Goal: Communication & Community: Answer question/provide support

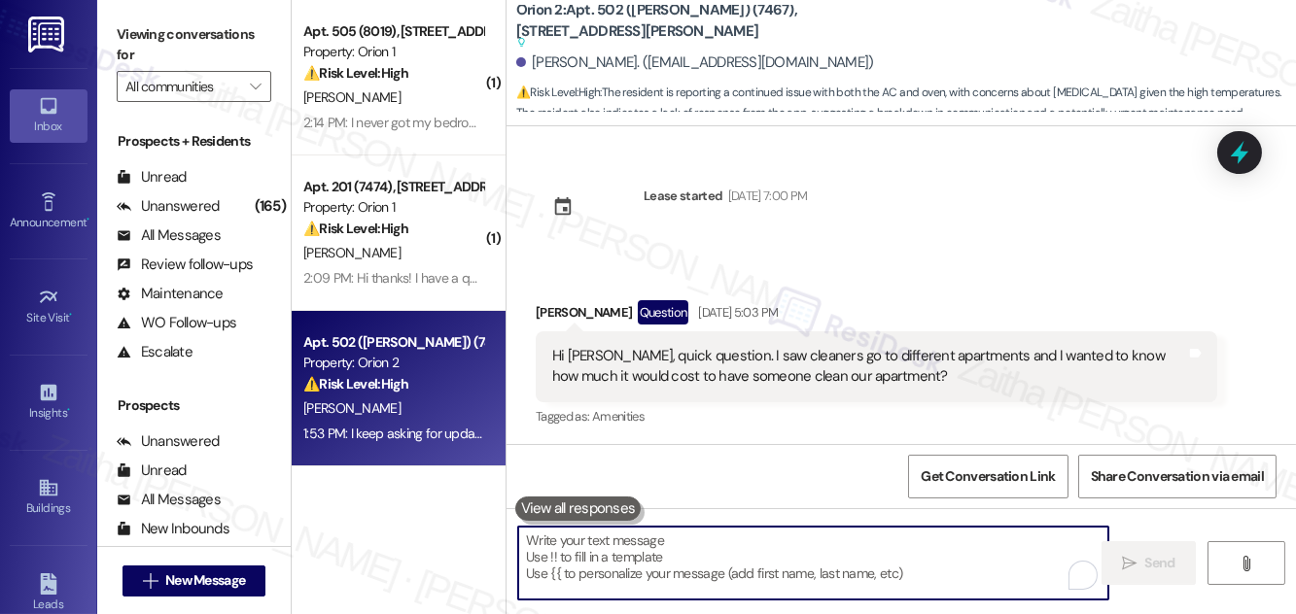
scroll to position [3190, 0]
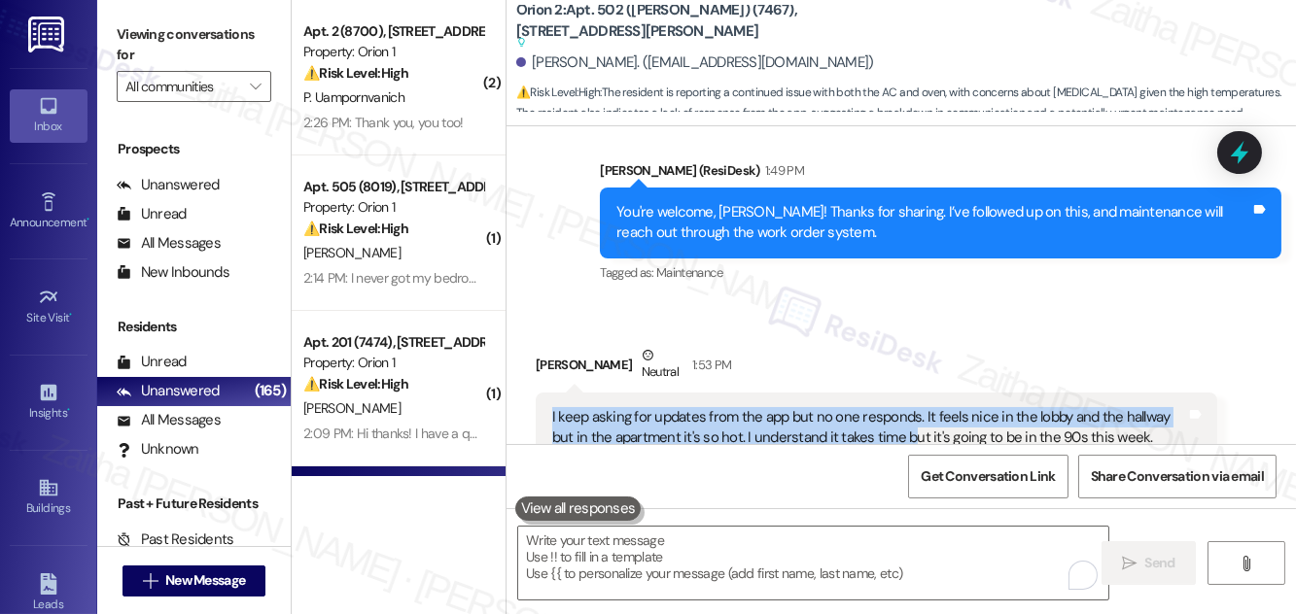
drag, startPoint x: 544, startPoint y: 349, endPoint x: 912, endPoint y: 374, distance: 368.4
click at [912, 393] on div "I keep asking for updates from the app but no one responds. It feels nice in th…" at bounding box center [876, 428] width 681 height 71
copy div "I keep asking for updates from the app but no one responds. It feels nice in th…"
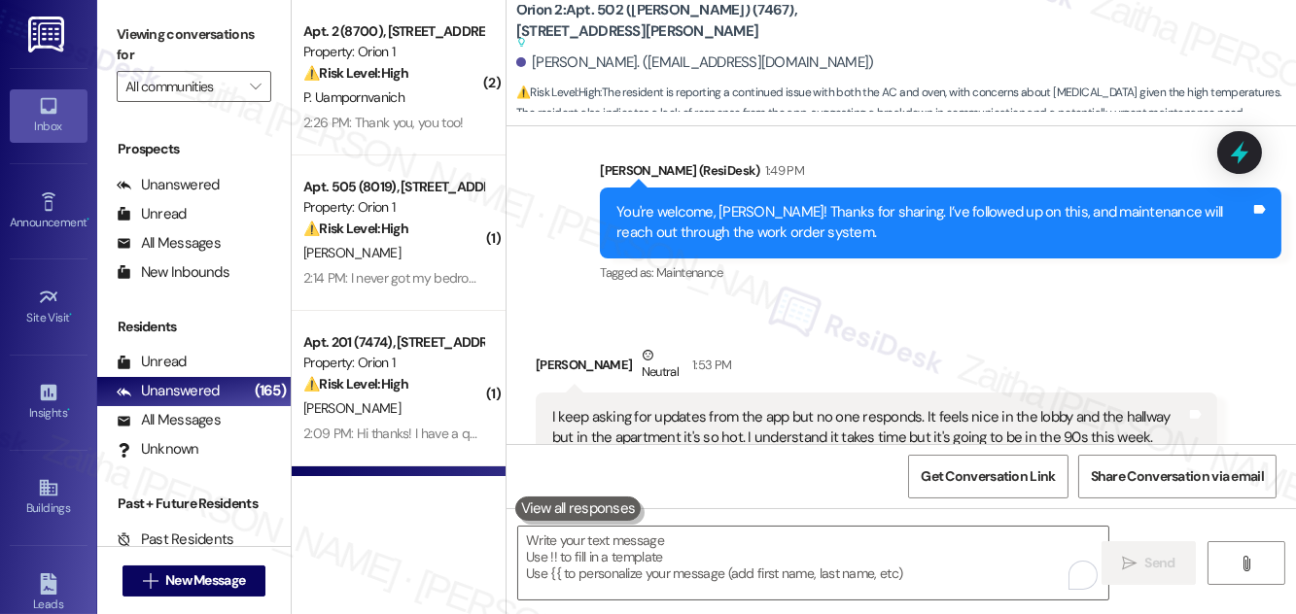
click at [775, 301] on div "Received via SMS [PERSON_NAME] 1:53 PM I keep asking for updates from the app b…" at bounding box center [901, 403] width 789 height 205
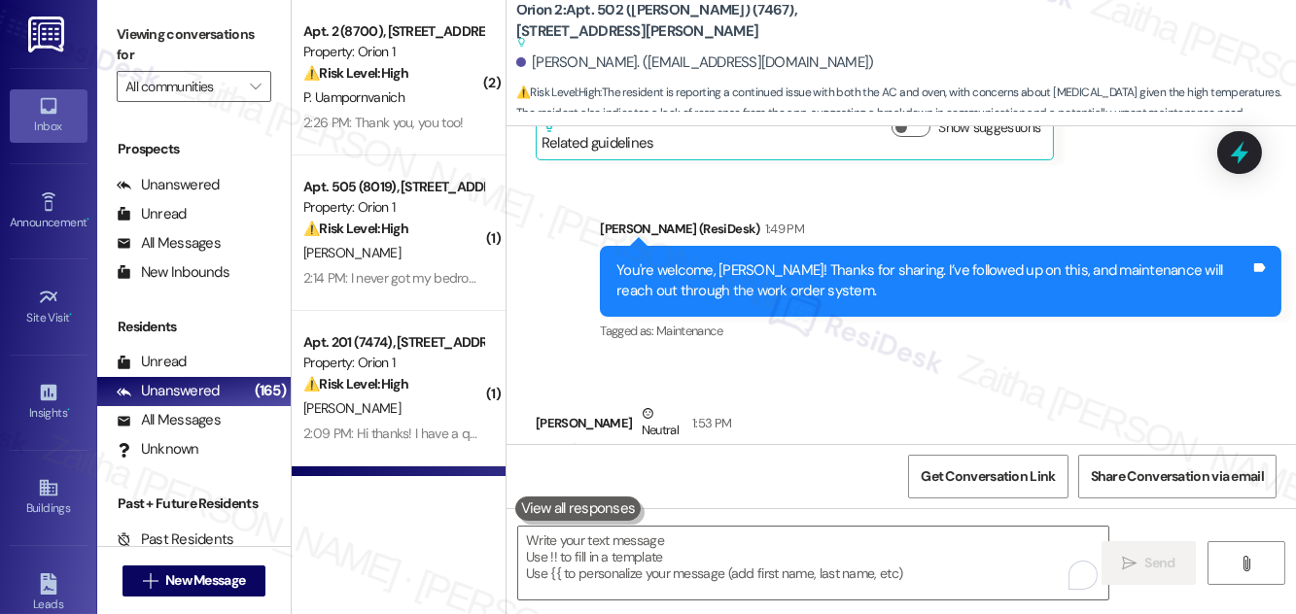
scroll to position [3101, 0]
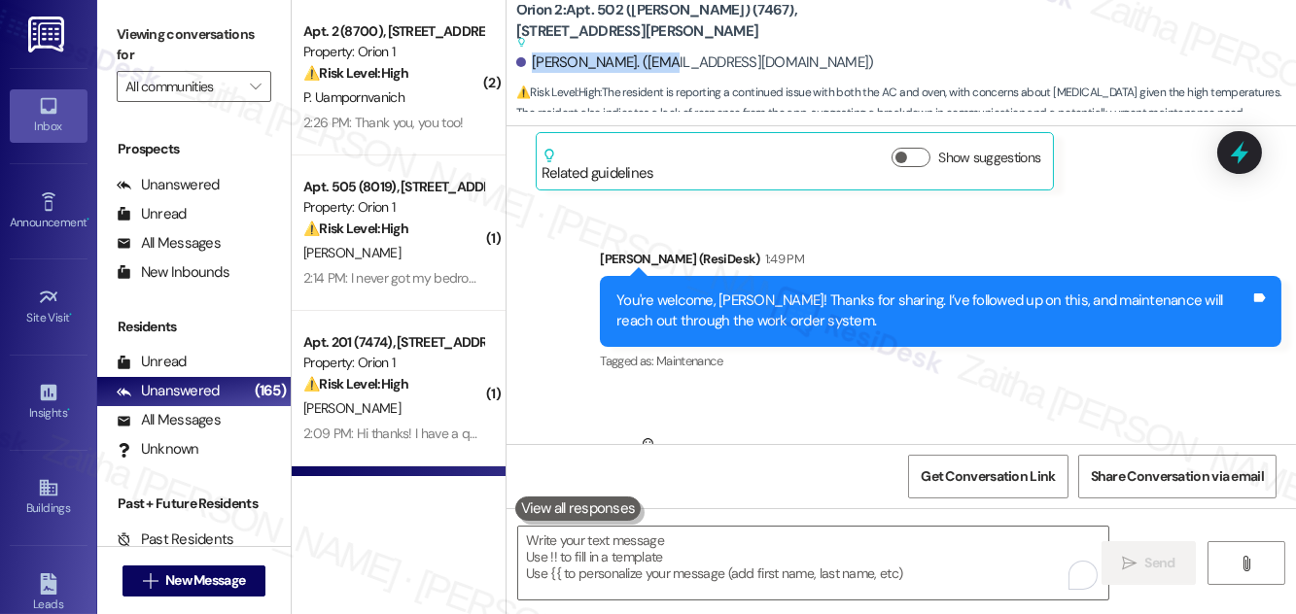
drag, startPoint x: 531, startPoint y: 64, endPoint x: 659, endPoint y: 52, distance: 128.9
click at [659, 52] on div "[PERSON_NAME]. ([EMAIL_ADDRESS][DOMAIN_NAME])" at bounding box center [695, 62] width 358 height 20
copy div "[PERSON_NAME]"
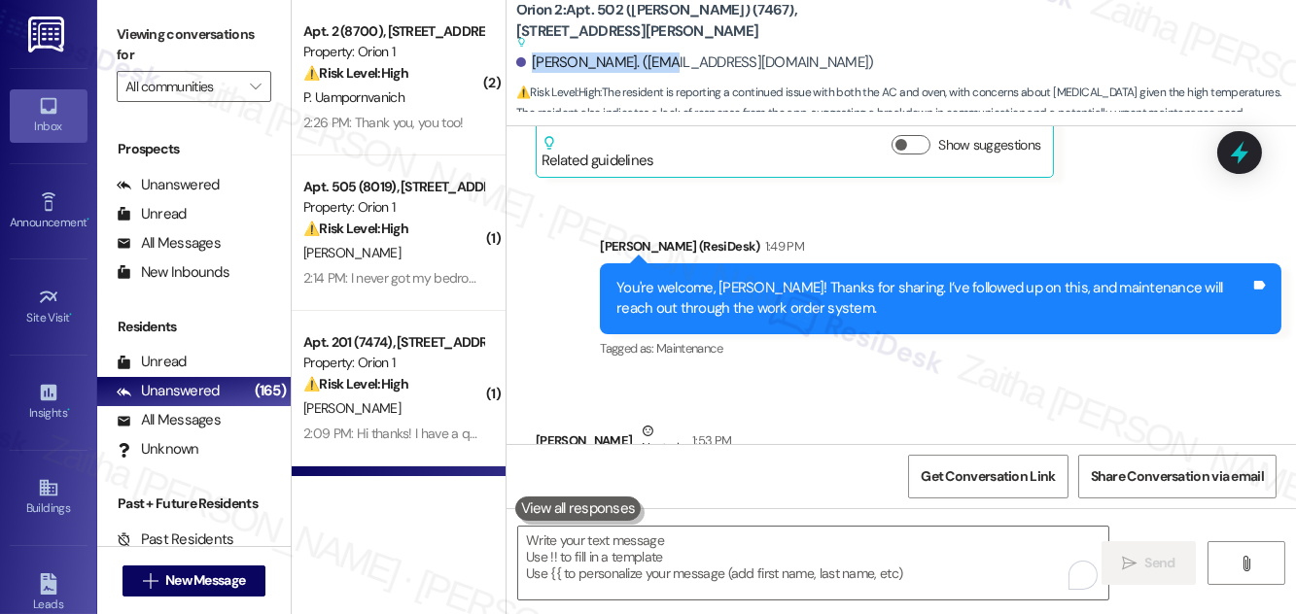
scroll to position [3190, 0]
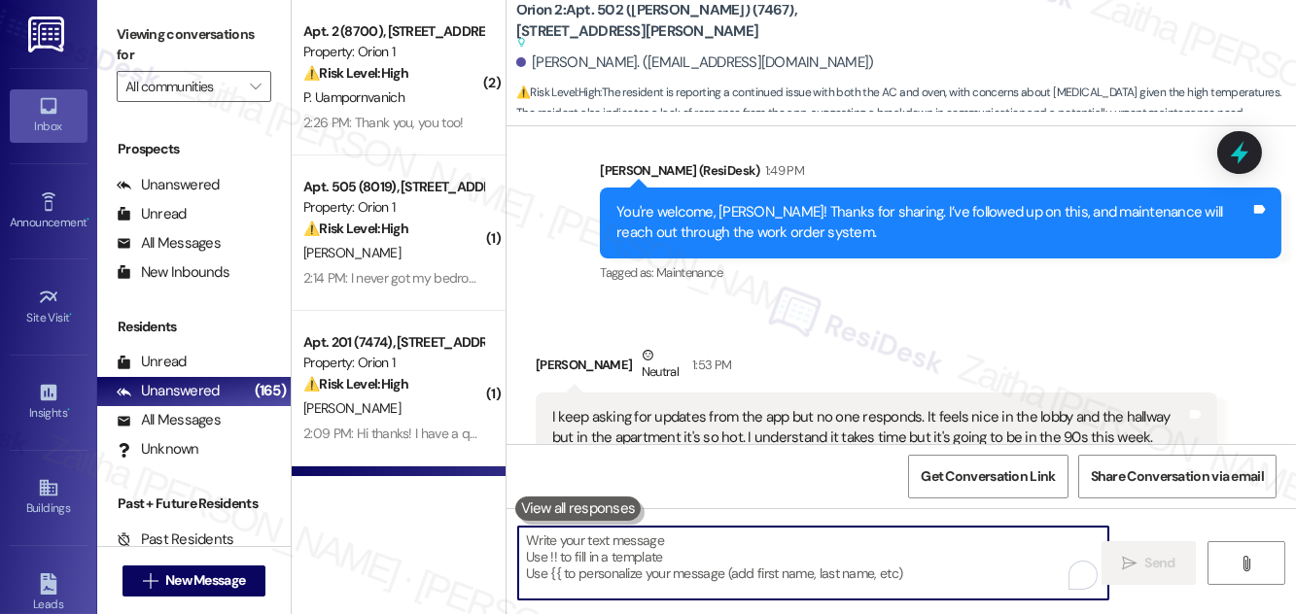
click at [669, 536] on textarea "To enrich screen reader interactions, please activate Accessibility in Grammarl…" at bounding box center [813, 563] width 590 height 73
paste textarea "I understand how uncomfortable it must be to have the apartment so hot while yo…"
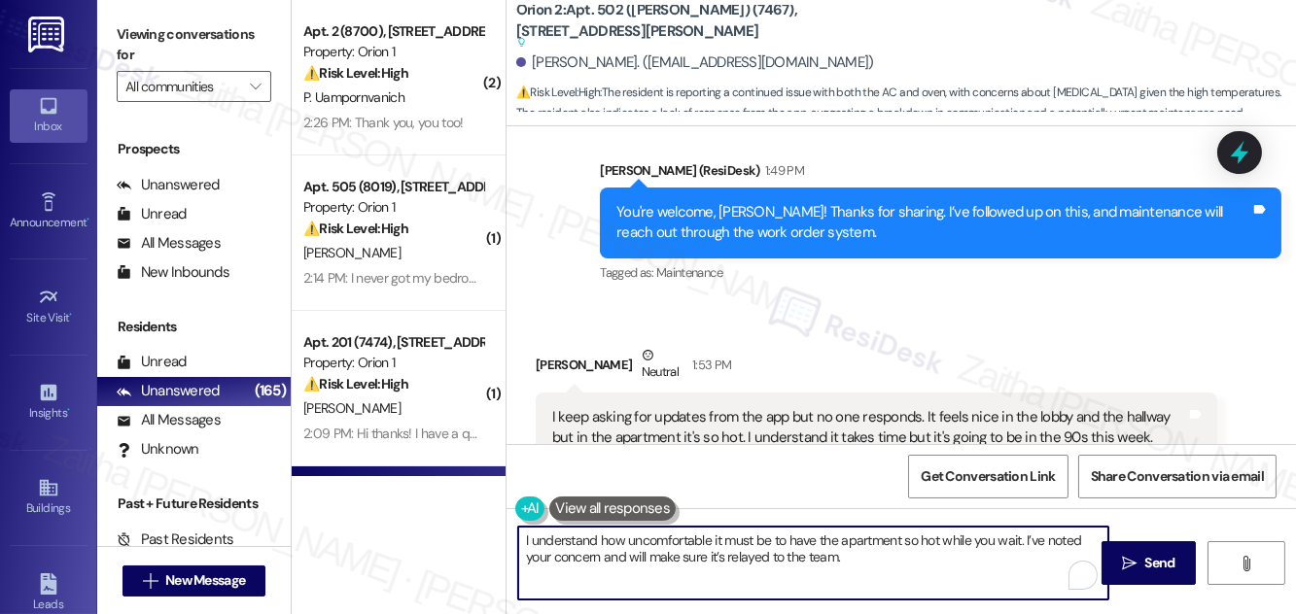
click at [521, 538] on textarea "I understand how uncomfortable it must be to have the apartment so hot while yo…" at bounding box center [813, 563] width 590 height 73
drag, startPoint x: 525, startPoint y: 539, endPoint x: 1038, endPoint y: 552, distance: 513.5
click at [1038, 552] on textarea "Thank you for your understanding. I understand how uncomfortable it must be to …" at bounding box center [813, 563] width 590 height 73
type textarea "Thank you for your understanding. I understand how uncomfortable it must be to …"
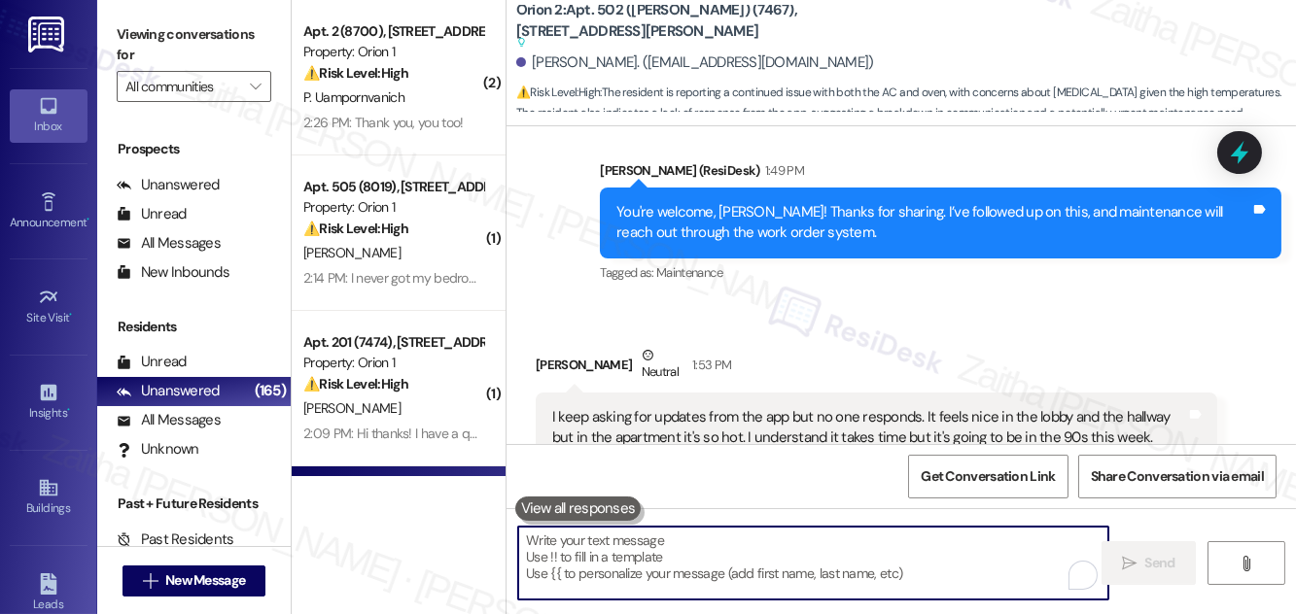
paste textarea "Thank you for your understanding, {{first_name}}. I know it must be very uncomf…"
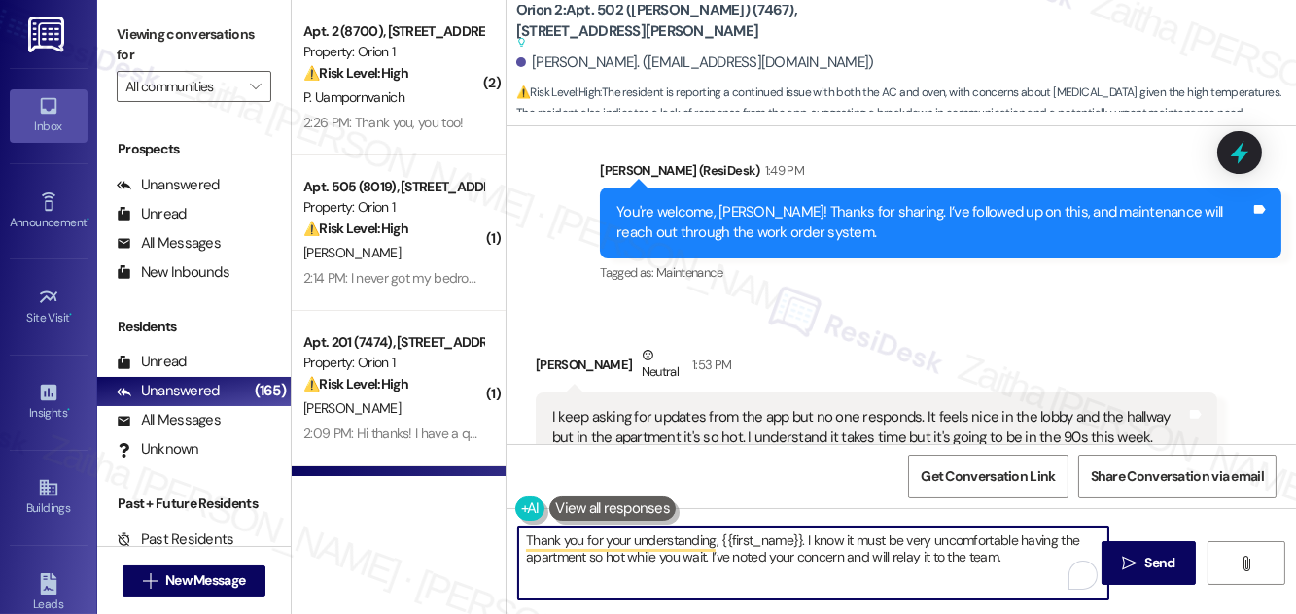
drag, startPoint x: 873, startPoint y: 558, endPoint x: 1004, endPoint y: 554, distance: 131.3
click at [1004, 554] on textarea "Thank you for your understanding, {{first_name}}. I know it must be very uncomf…" at bounding box center [813, 563] width 590 height 73
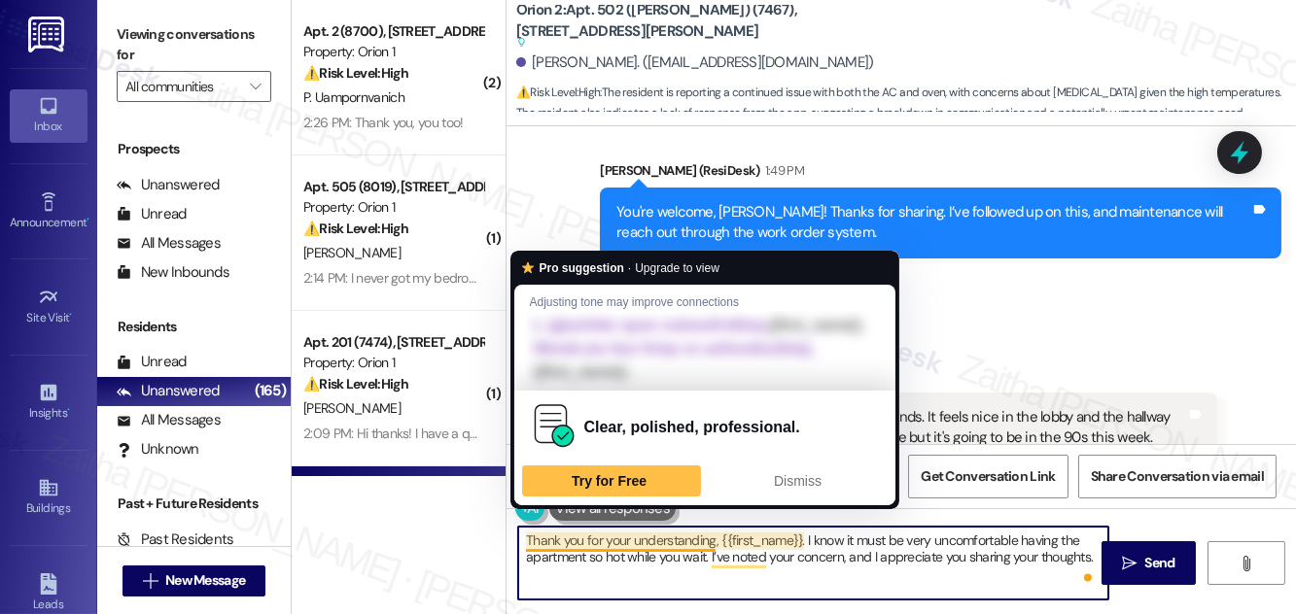
drag, startPoint x: 802, startPoint y: 536, endPoint x: 713, endPoint y: 539, distance: 89.5
click at [713, 539] on textarea "Thank you for your understanding, {{first_name}}. I know it must be very uncomf…" at bounding box center [813, 563] width 590 height 73
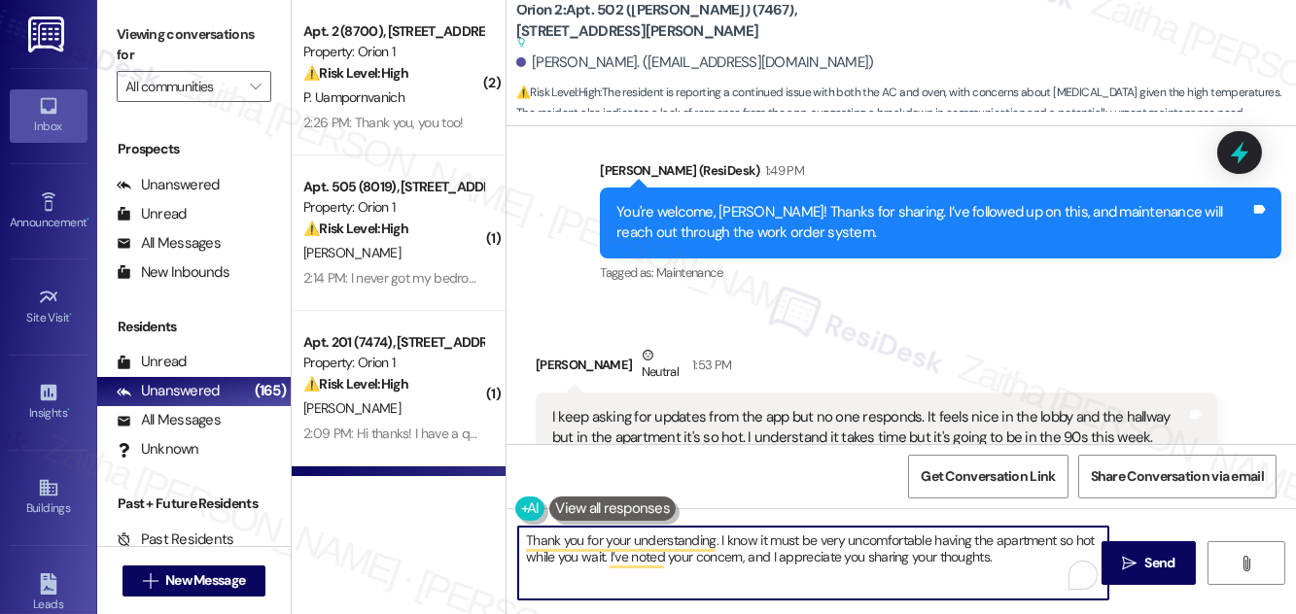
type textarea "Thank you for your understanding. I know it must be very uncomfortable having t…"
click at [1146, 554] on span "Send" at bounding box center [1160, 563] width 30 height 20
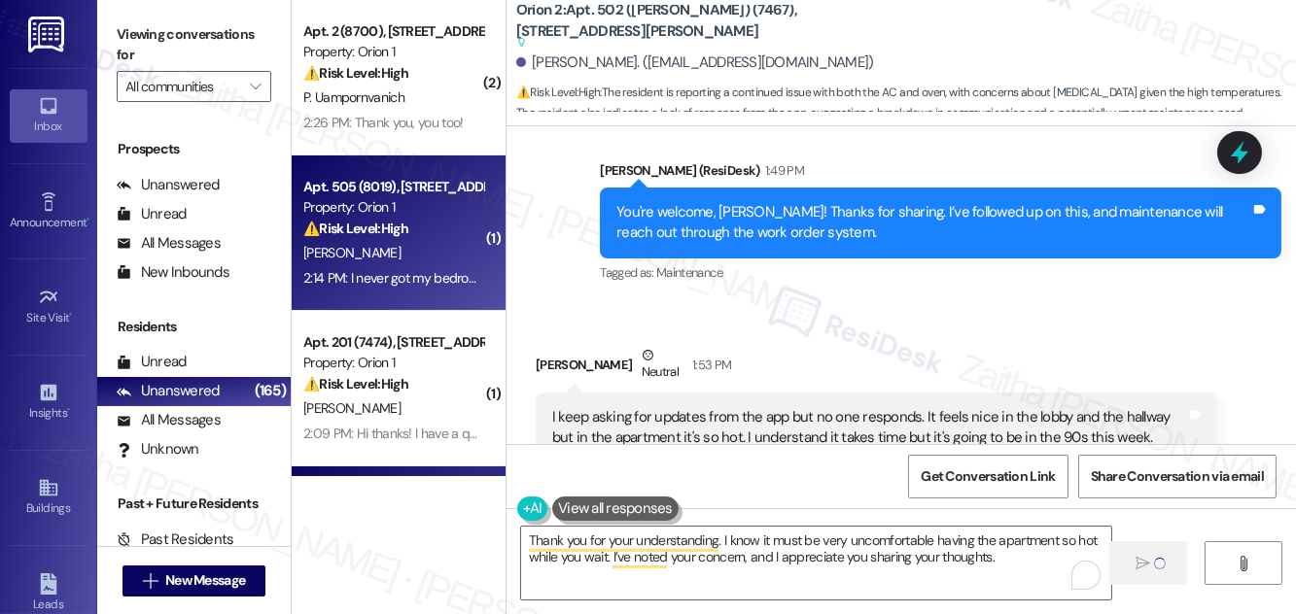
scroll to position [3074, 0]
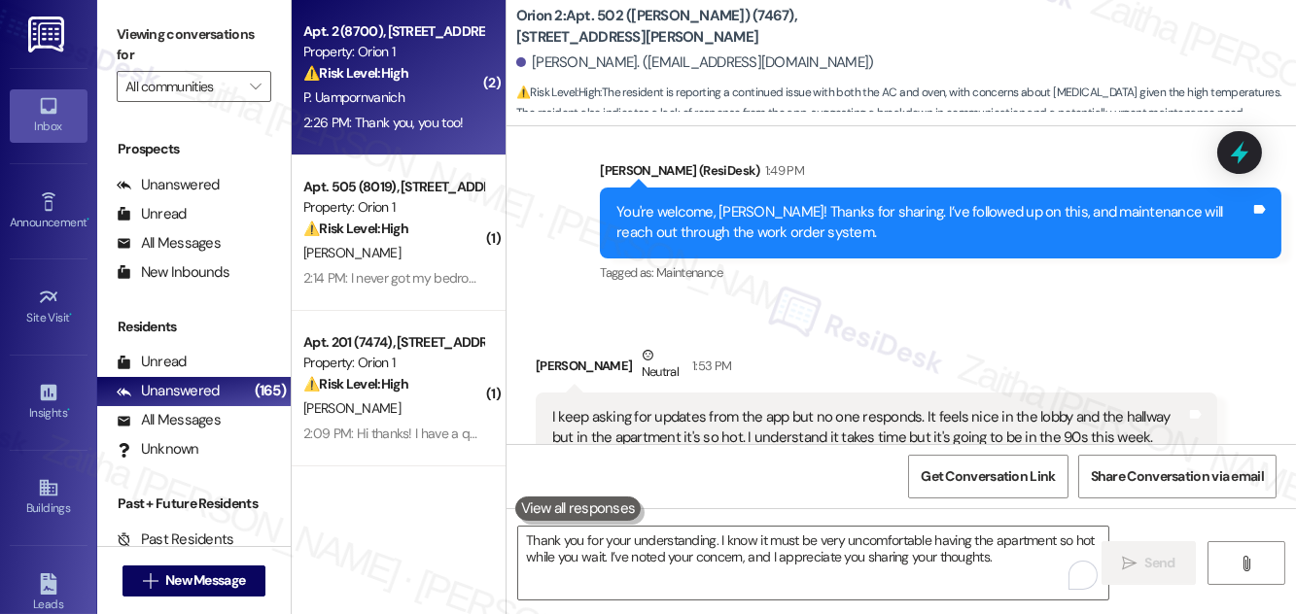
click at [455, 74] on div "⚠️ Risk Level: High The resident was unable to access the property using the pr…" at bounding box center [393, 73] width 180 height 20
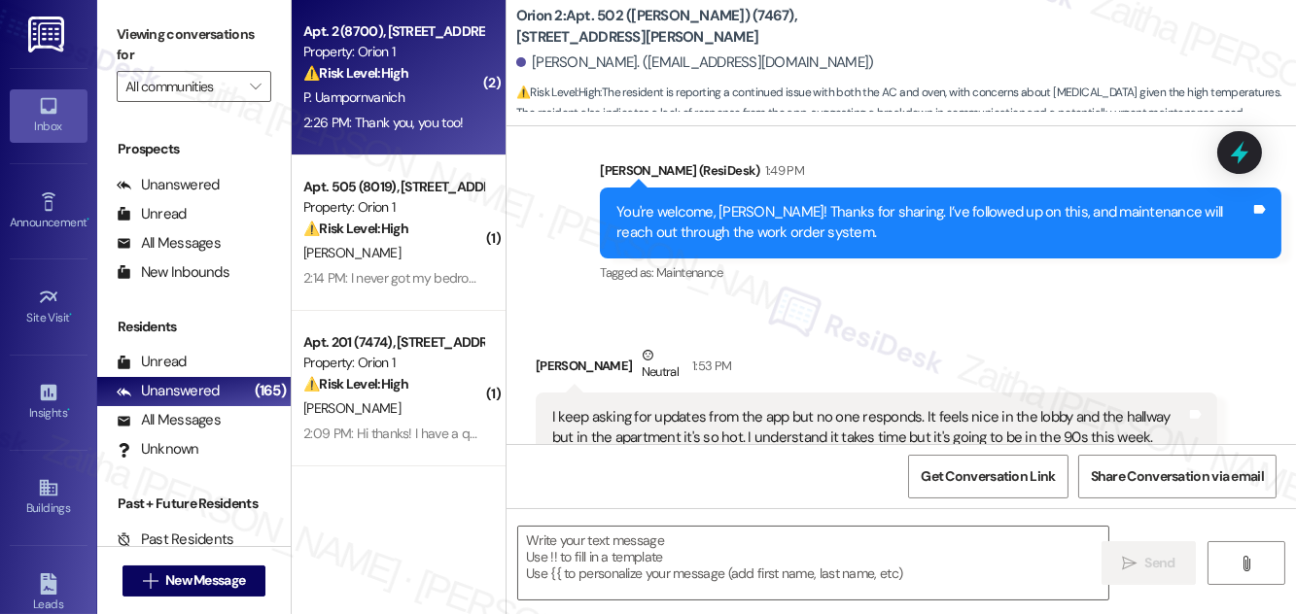
type textarea "Fetching suggested responses. Please feel free to read through the conversation…"
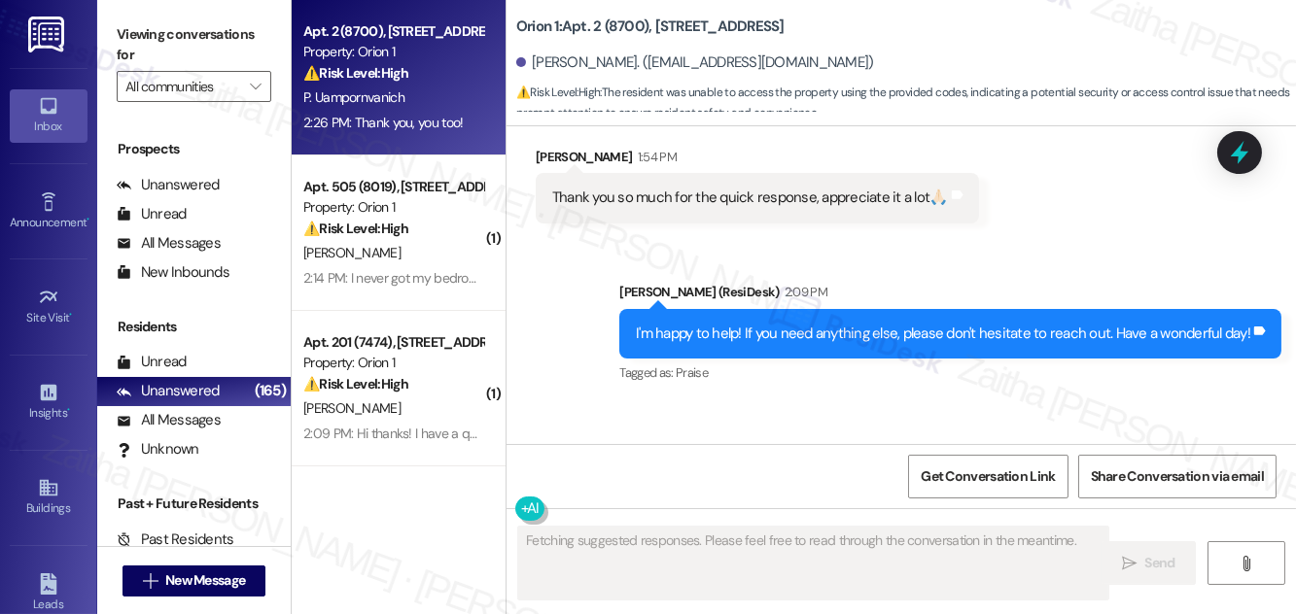
scroll to position [2296, 0]
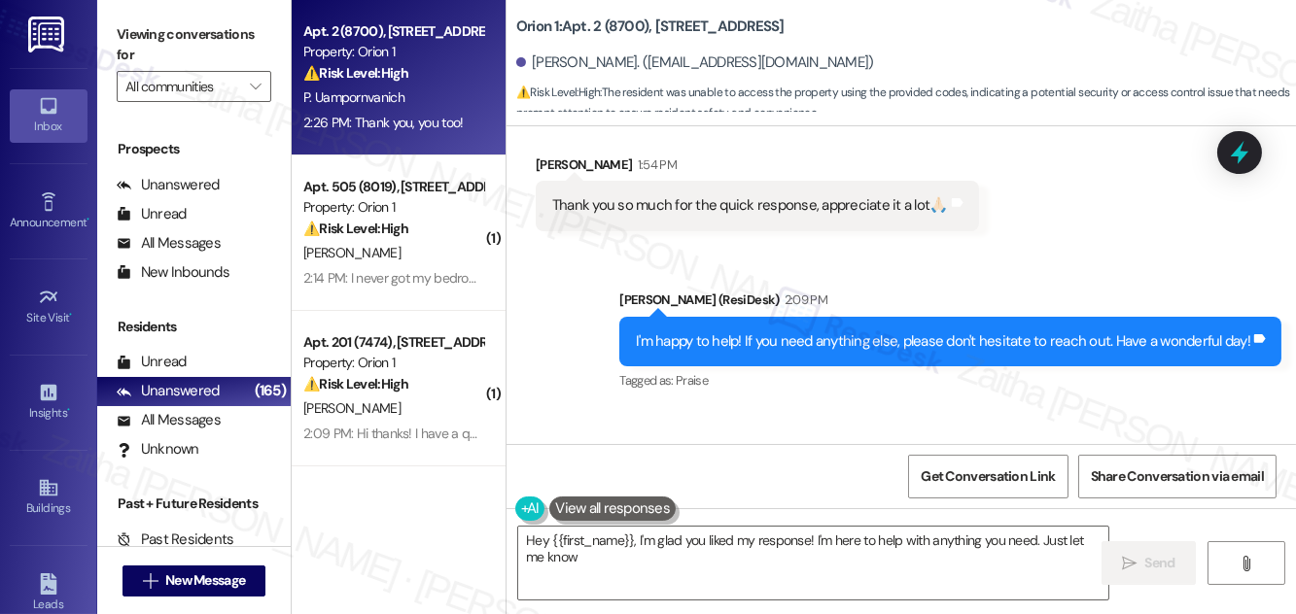
type textarea "Hey {{first_name}}, I'm glad you liked my response! I'm here to help with anyth…"
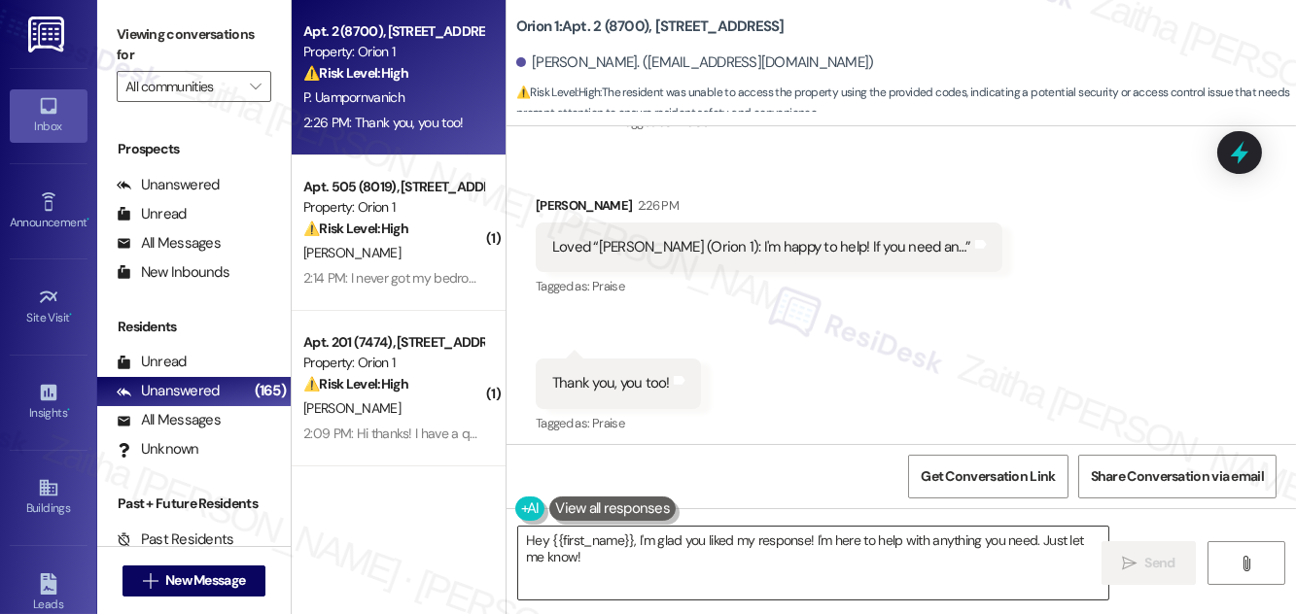
scroll to position [2562, 0]
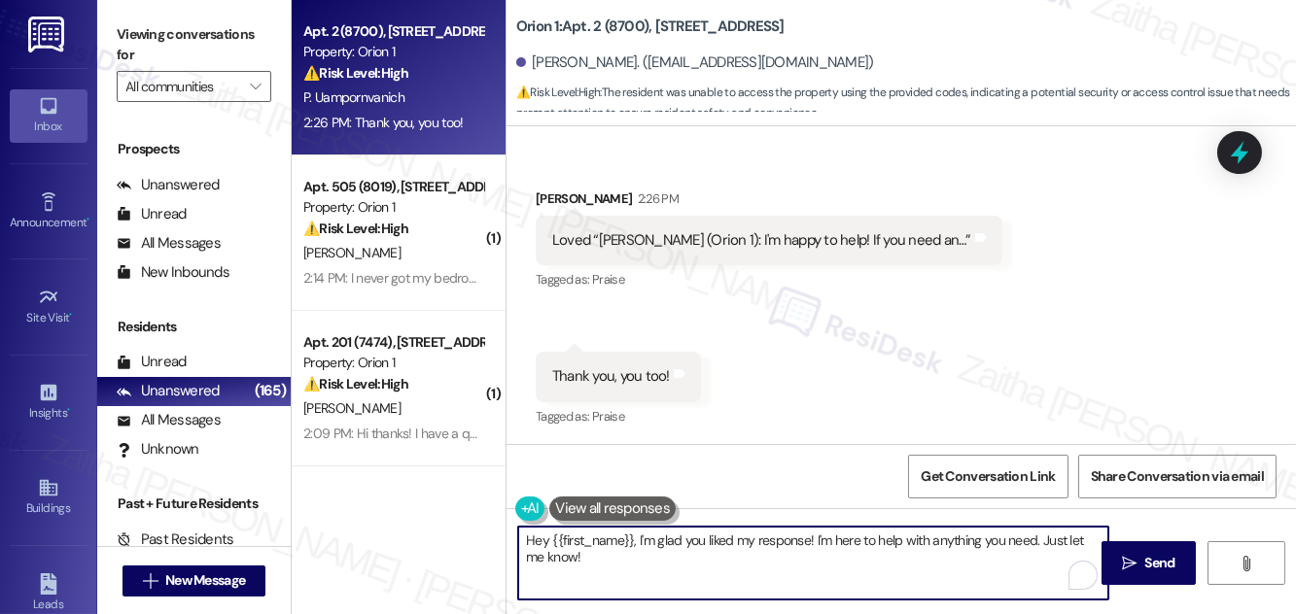
drag, startPoint x: 529, startPoint y: 539, endPoint x: 599, endPoint y: 562, distance: 73.8
click at [599, 561] on textarea "Hey {{first_name}}, I'm glad you liked my response! I'm here to help with anyth…" at bounding box center [813, 563] width 590 height 73
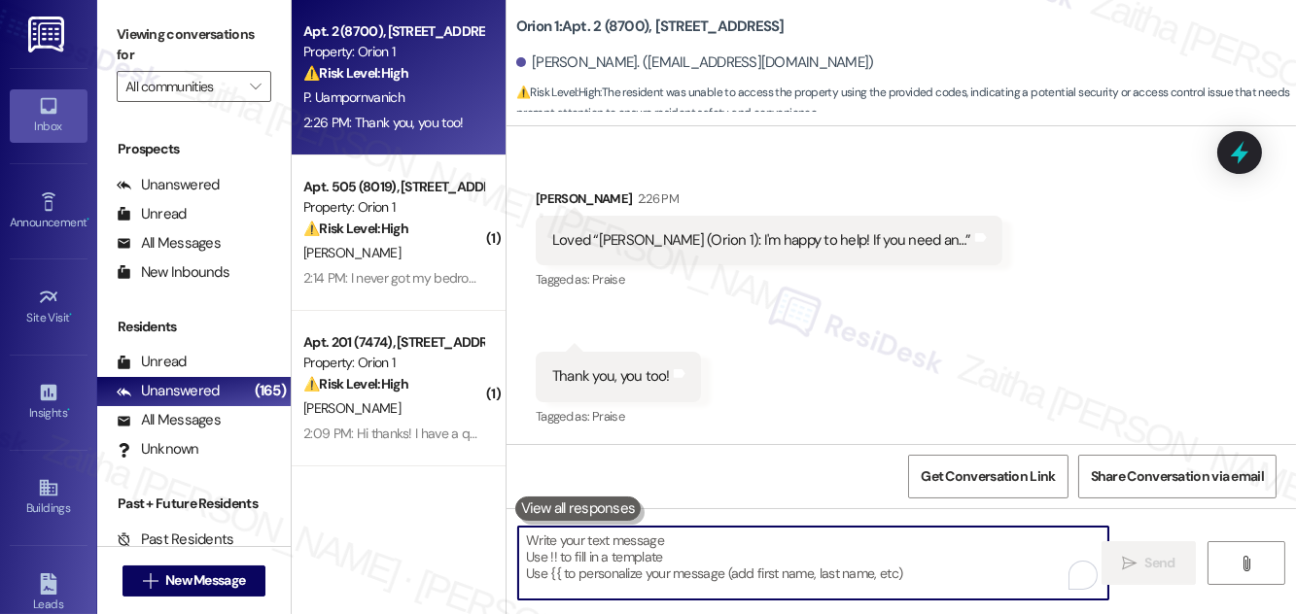
type textarea "😊"
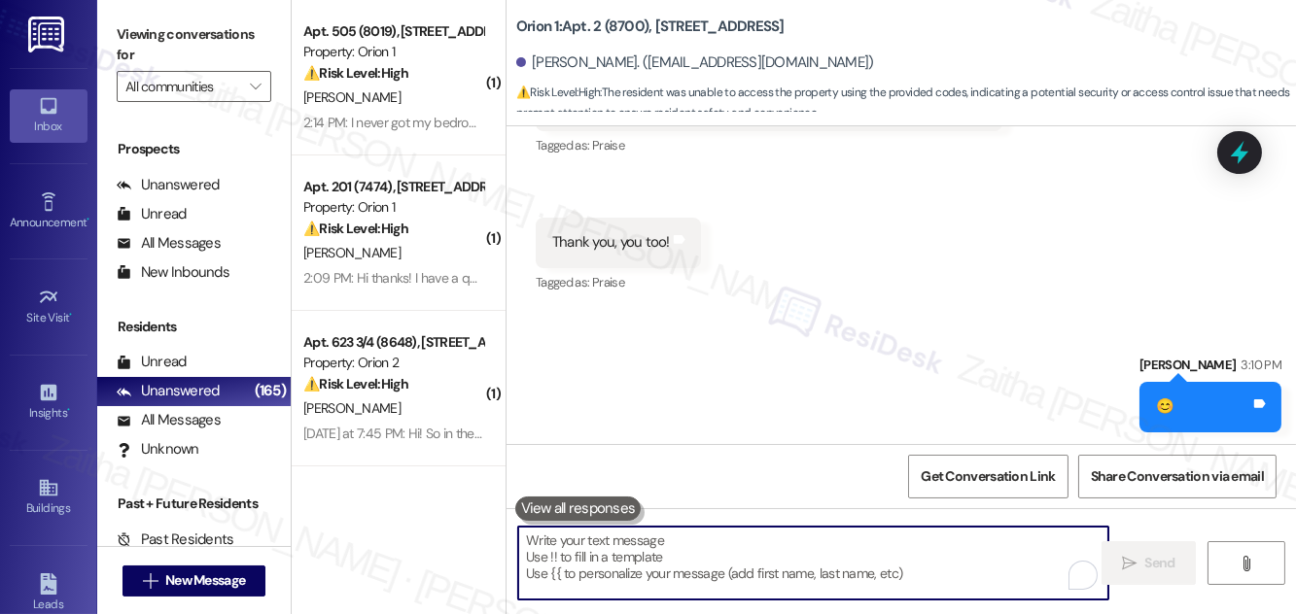
scroll to position [2698, 0]
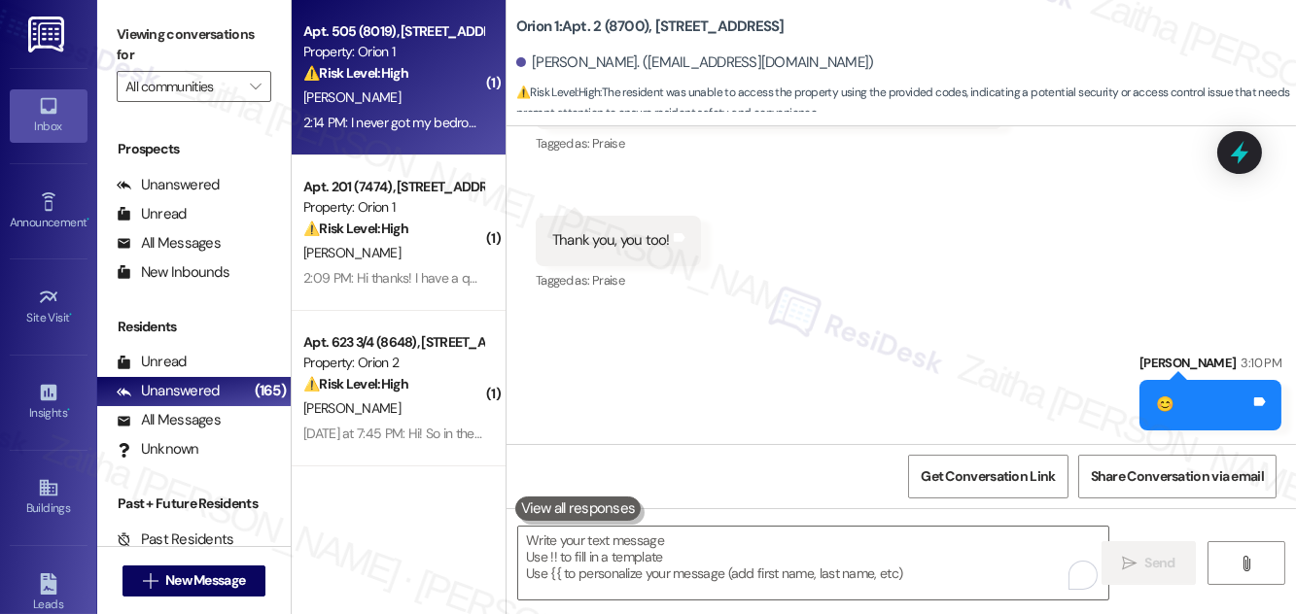
click at [425, 119] on div "2:14 PM: I never got my bedroom key. 2:14 PM: I never got my bedroom key." at bounding box center [406, 122] width 207 height 17
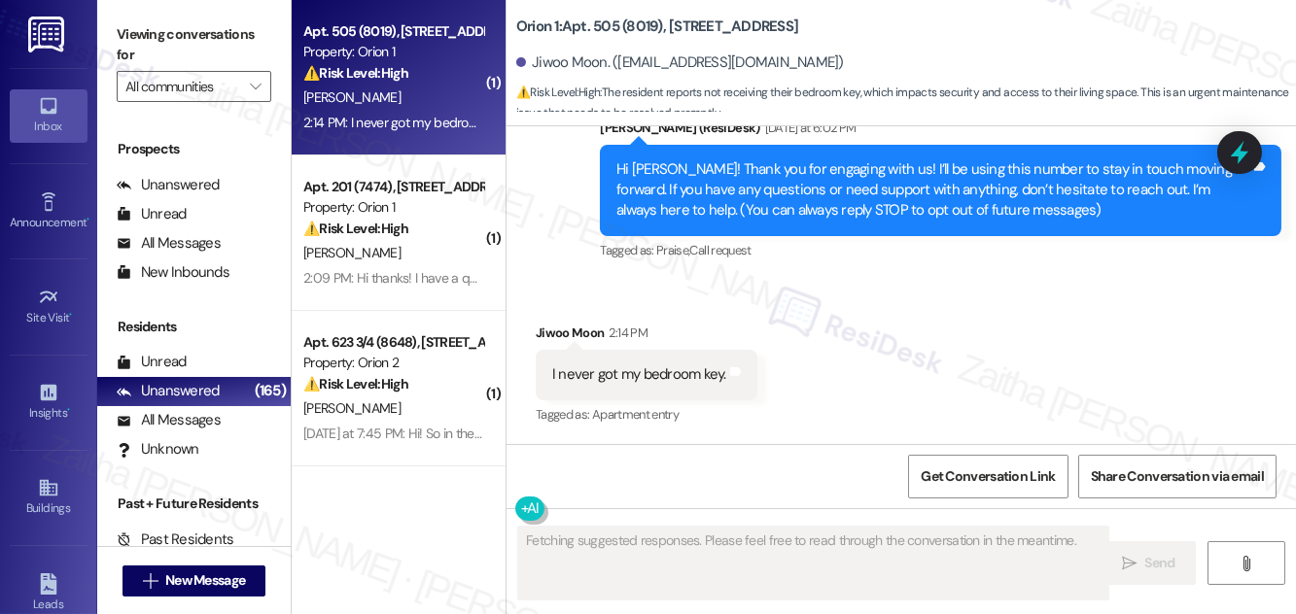
scroll to position [361, 0]
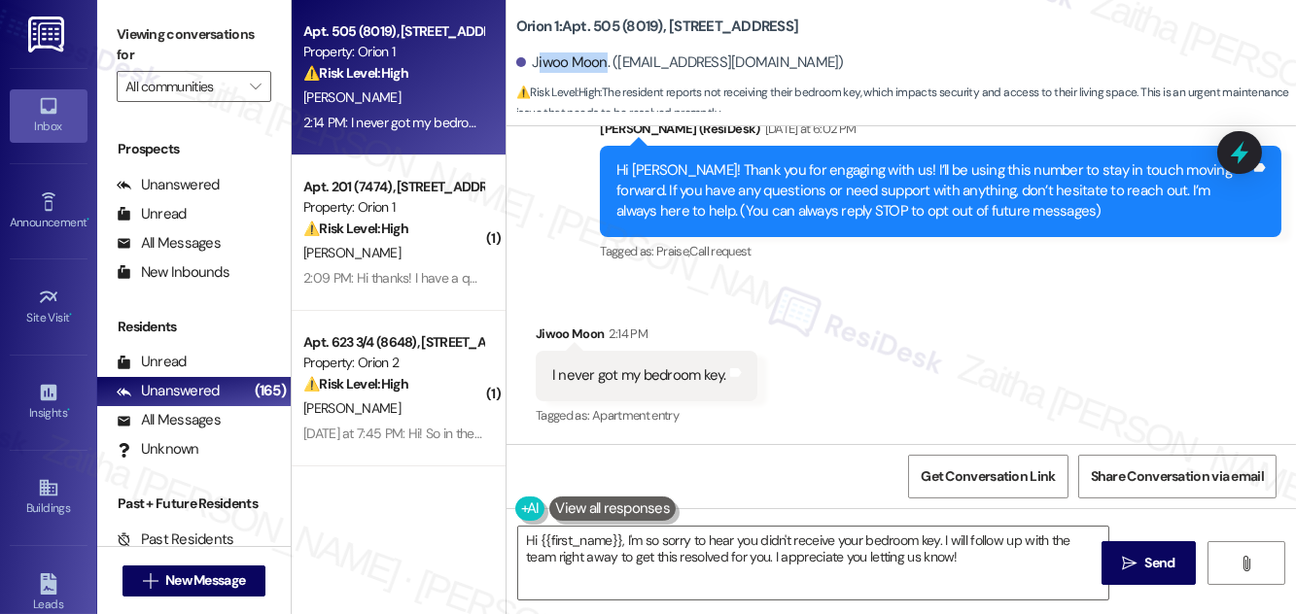
drag, startPoint x: 536, startPoint y: 58, endPoint x: 606, endPoint y: 53, distance: 70.2
click at [606, 53] on div "Jiwoo Moon. (jiwmoon01@gmail.com)" at bounding box center [680, 62] width 328 height 20
copy div "iwoo Moon"
click at [539, 58] on div "Jiwoo Moon. (jiwmoon01@gmail.com)" at bounding box center [680, 62] width 328 height 20
drag, startPoint x: 531, startPoint y: 60, endPoint x: 603, endPoint y: 54, distance: 72.2
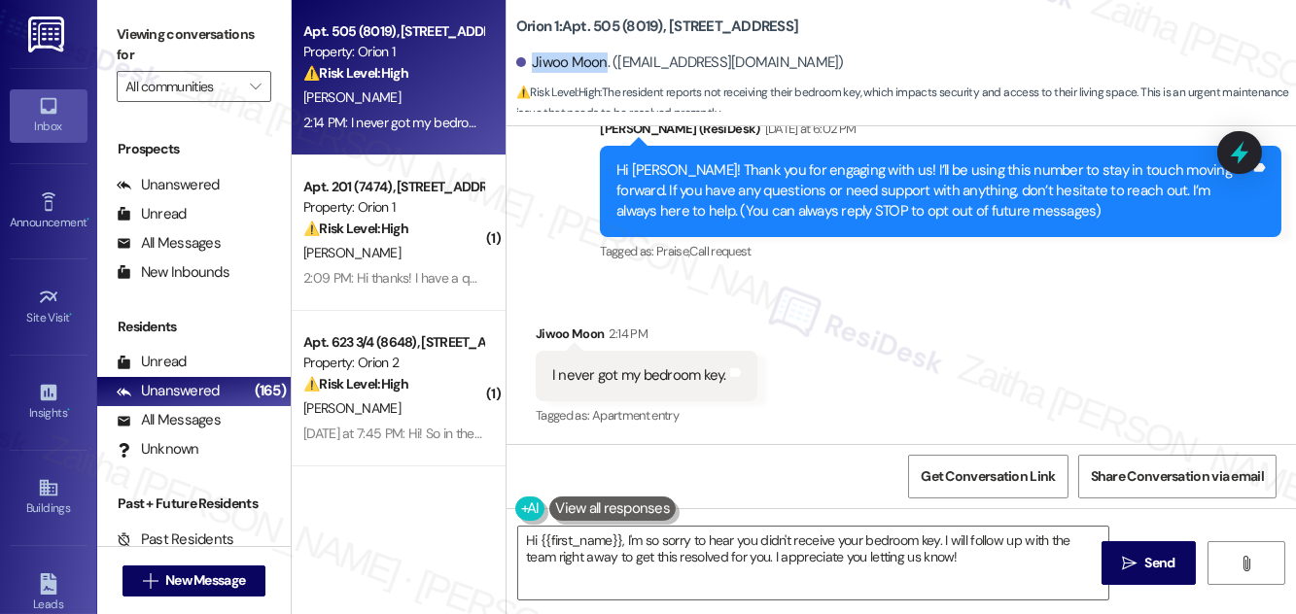
click at [603, 54] on div "Jiwoo Moon. (jiwmoon01@gmail.com)" at bounding box center [680, 62] width 328 height 20
copy div "Jiwoo Moon"
click at [919, 303] on div "Received via SMS Jiwoo Moon 2:14 PM I never got my bedroom key. Tags and notes …" at bounding box center [901, 362] width 789 height 164
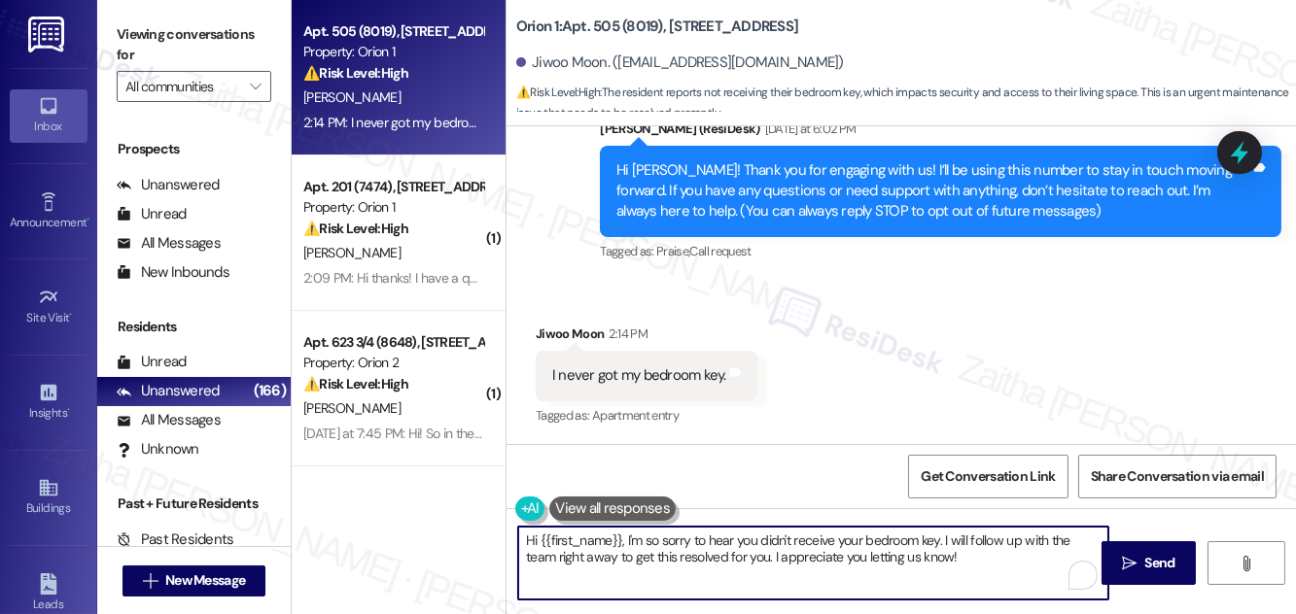
drag, startPoint x: 946, startPoint y: 539, endPoint x: 972, endPoint y: 561, distance: 34.5
click at [972, 561] on textarea "Hi {{first_name}}, I'm so sorry to hear you didn't receive your bedroom key. I …" at bounding box center [813, 563] width 590 height 73
drag, startPoint x: 647, startPoint y: 559, endPoint x: 810, endPoint y: 559, distance: 162.4
click at [810, 559] on textarea "Hi {{first_name}}, I'm so sorry to hear you didn't receive your bedroom key. Le…" at bounding box center [813, 563] width 590 height 73
paste textarea "maintenance may reach out to them directly through WO system for updates"
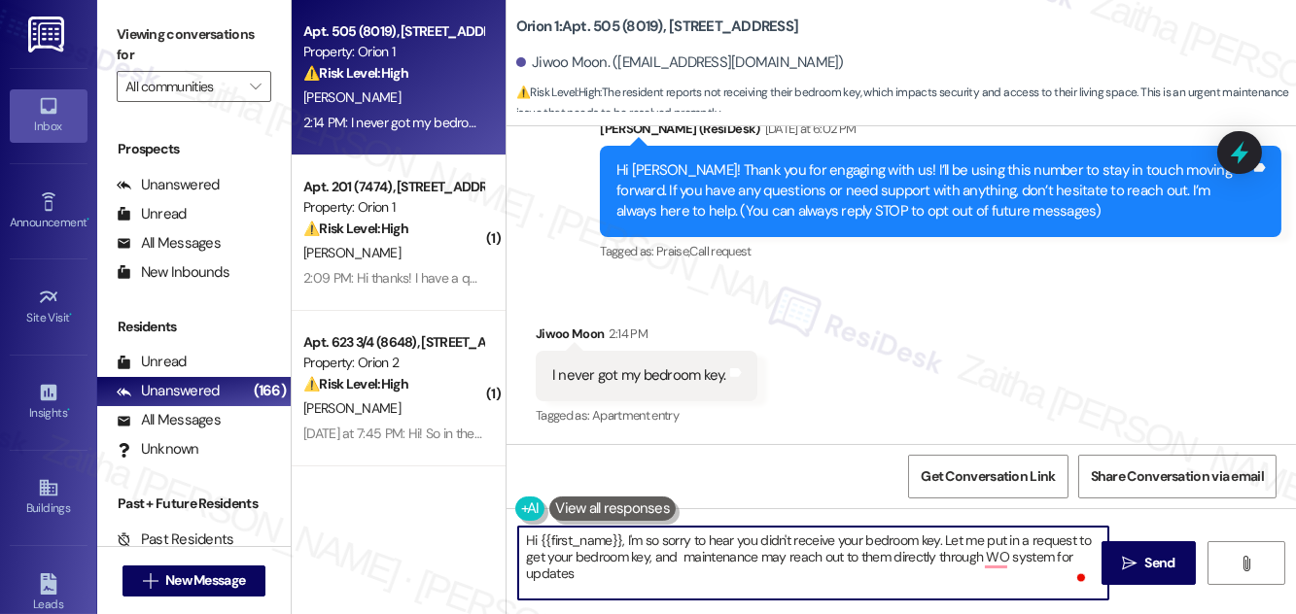
click at [871, 559] on textarea "Hi {{first_name}}, I'm so sorry to hear you didn't receive your bedroom key. Le…" at bounding box center [813, 563] width 590 height 73
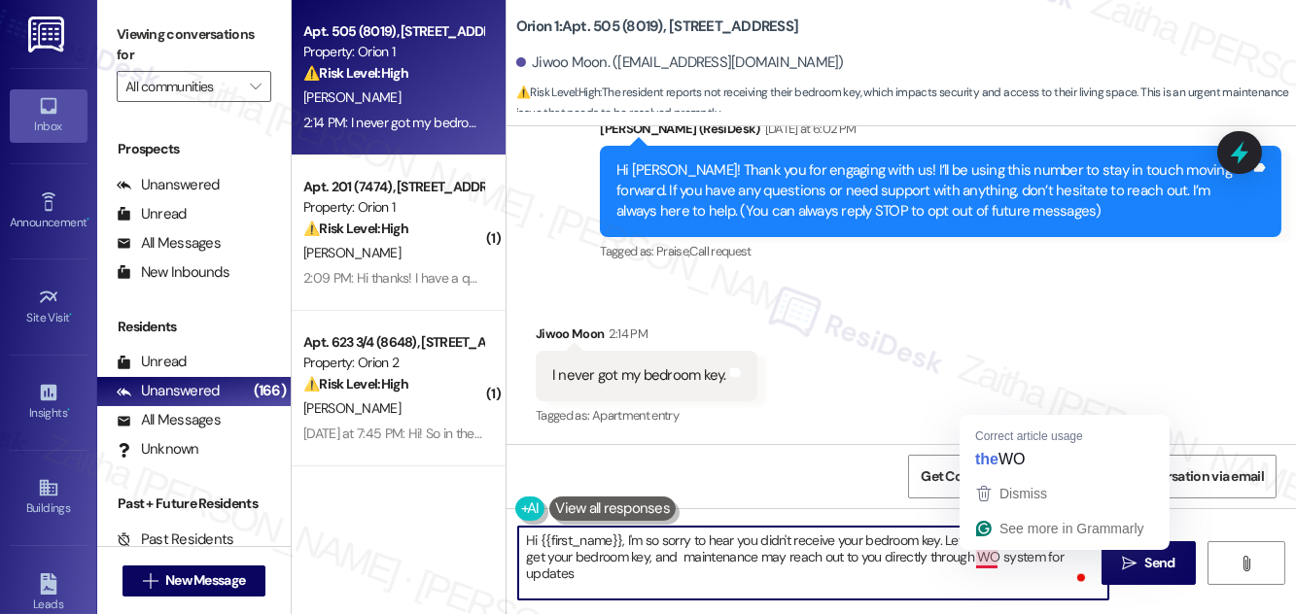
click at [988, 554] on textarea "Hi {{first_name}}, I'm so sorry to hear you didn't receive your bedroom key. Le…" at bounding box center [813, 563] width 590 height 73
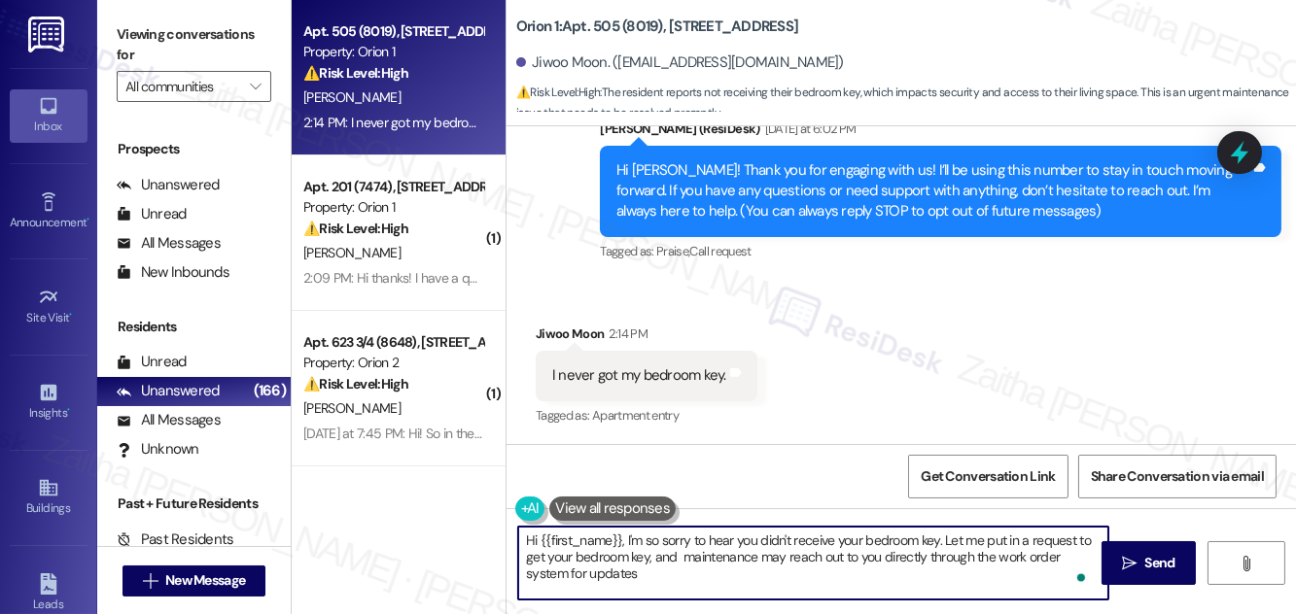
click at [653, 577] on textarea "Hi {{first_name}}, I'm so sorry to hear you didn't receive your bedroom key. Le…" at bounding box center [813, 563] width 590 height 73
click at [606, 551] on textarea "Hi {{first_name}}, I'm so sorry to hear you didn't receive your bedroom key. Le…" at bounding box center [813, 563] width 590 height 73
click at [602, 554] on textarea "Hi {{first_name}}, I'm so sorry to hear you didn't receive your bedroom key. Le…" at bounding box center [813, 563] width 590 height 73
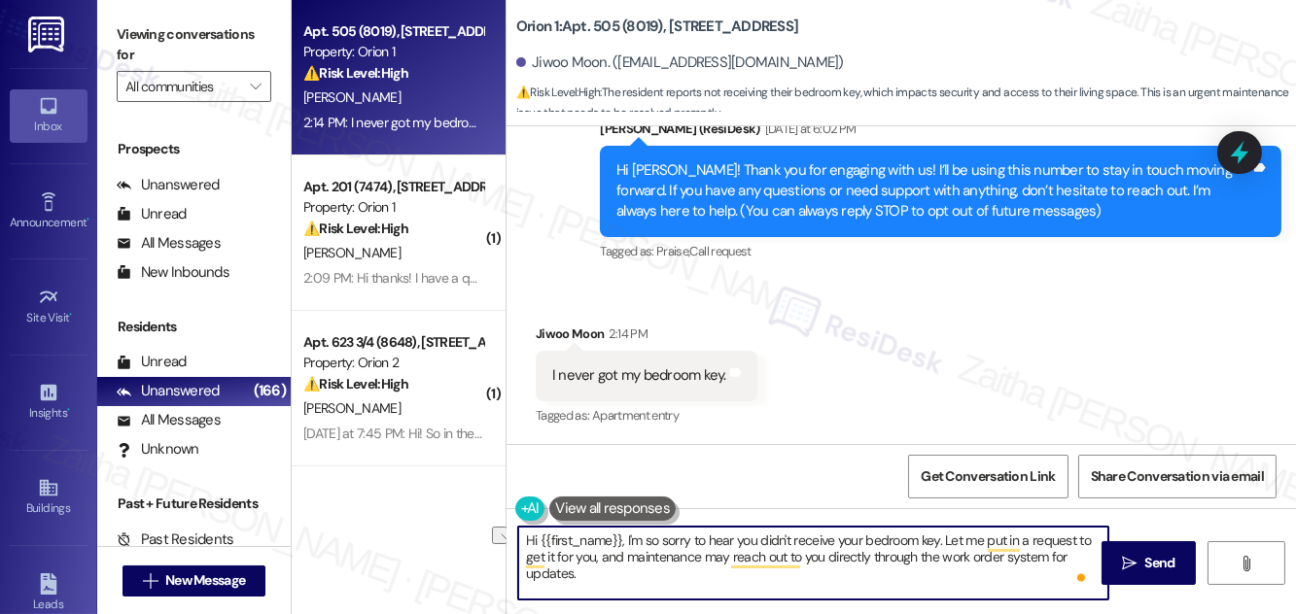
drag, startPoint x: 593, startPoint y: 556, endPoint x: 546, endPoint y: 556, distance: 46.7
click at [546, 556] on textarea "Hi {{first_name}}, I'm so sorry to hear you didn't receive your bedroom key. Le…" at bounding box center [813, 563] width 590 height 73
drag, startPoint x: 525, startPoint y: 536, endPoint x: 713, endPoint y: 579, distance: 192.7
click at [713, 579] on textarea "Hi {{first_name}}, I'm so sorry to hear you didn't receive your bedroom key. Le…" at bounding box center [813, 563] width 590 height 73
type textarea "Hi {{first_name}}, I'm so sorry to hear you didn't receive your bedroom key. Le…"
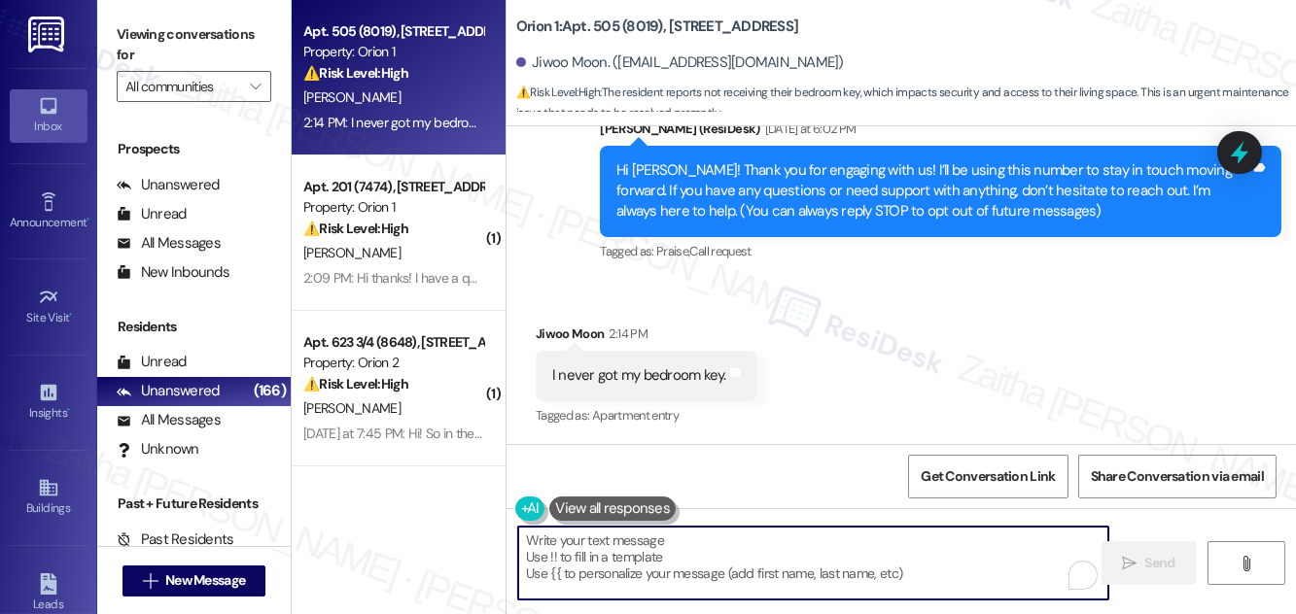
paste textarea "Hi {{first_name}}, I’m so sorry to hear you haven’t received your bedroom key. …"
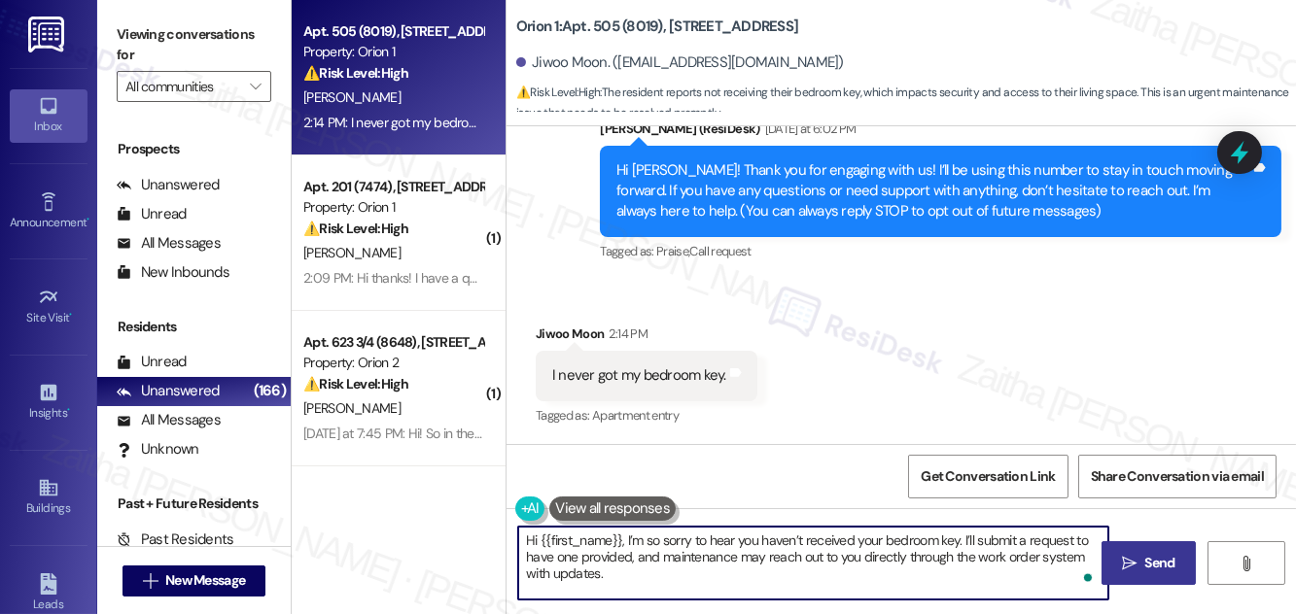
type textarea "Hi {{first_name}}, I’m so sorry to hear you haven’t received your bedroom key. …"
click at [1150, 559] on span "Send" at bounding box center [1160, 563] width 30 height 20
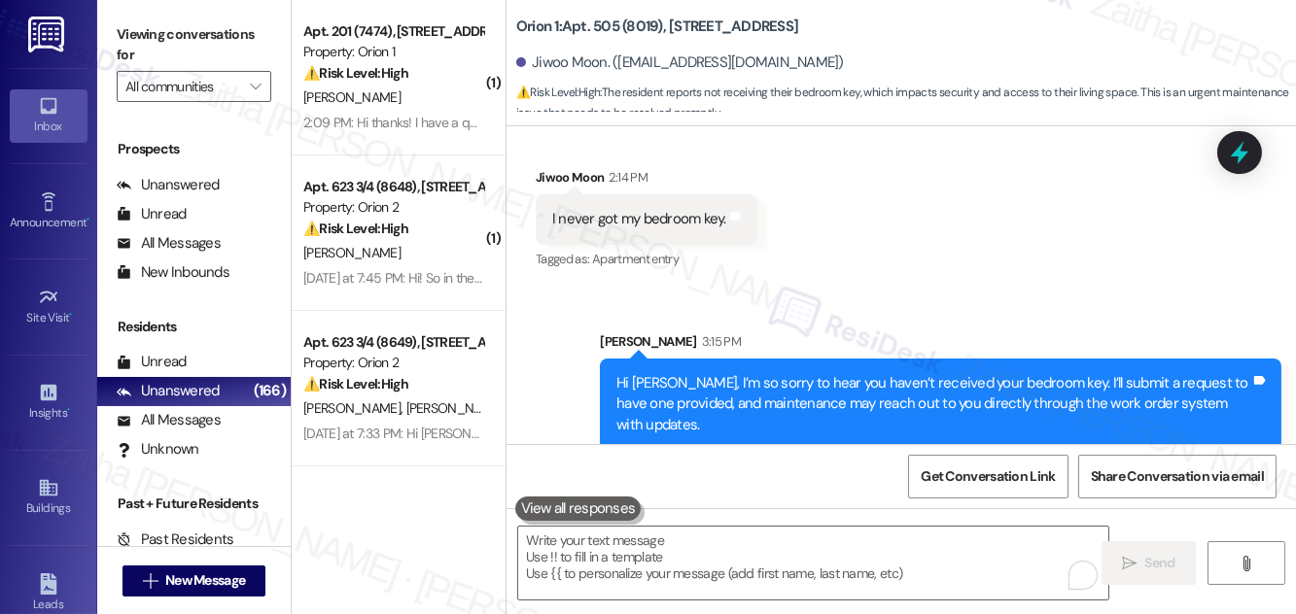
scroll to position [430, 0]
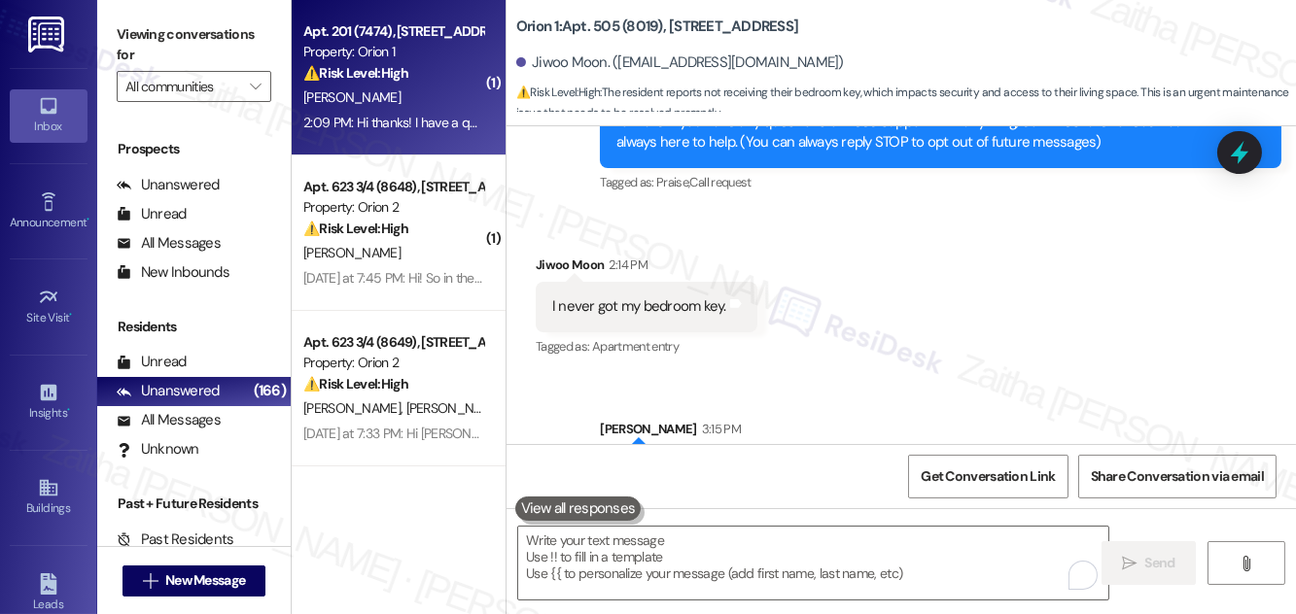
click at [460, 80] on div "⚠️ Risk Level: High The resident is asking about bike storage, as the designate…" at bounding box center [393, 73] width 180 height 20
type textarea "Fetching suggested responses. Please feel free to read through the conversation…"
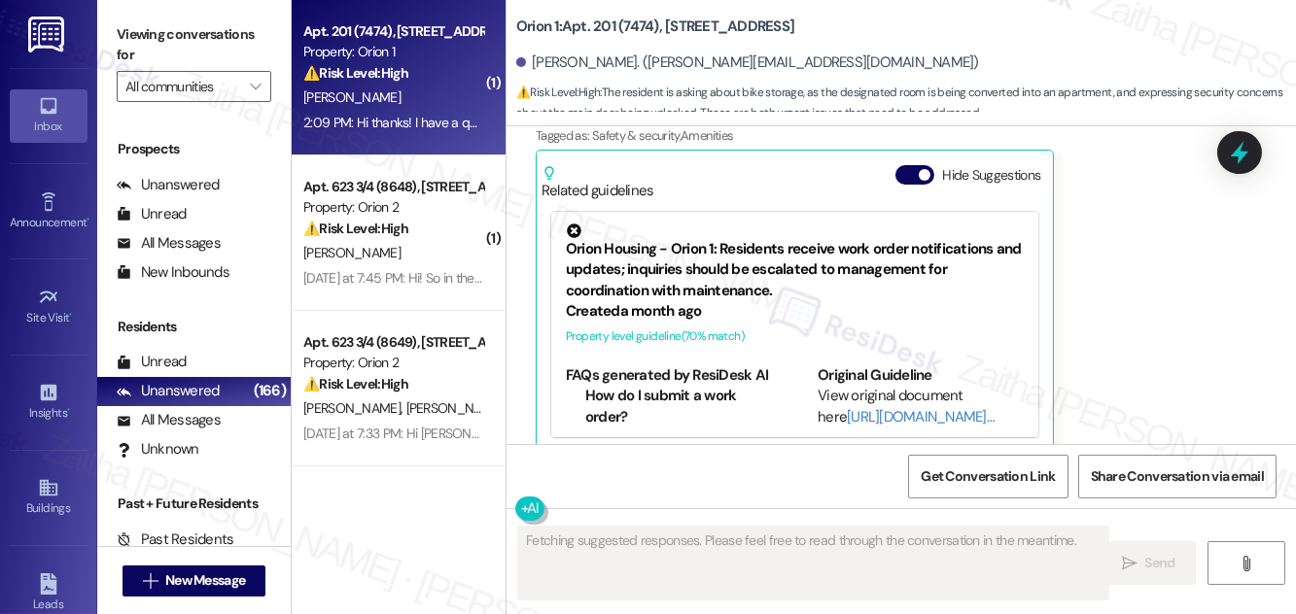
scroll to position [736, 0]
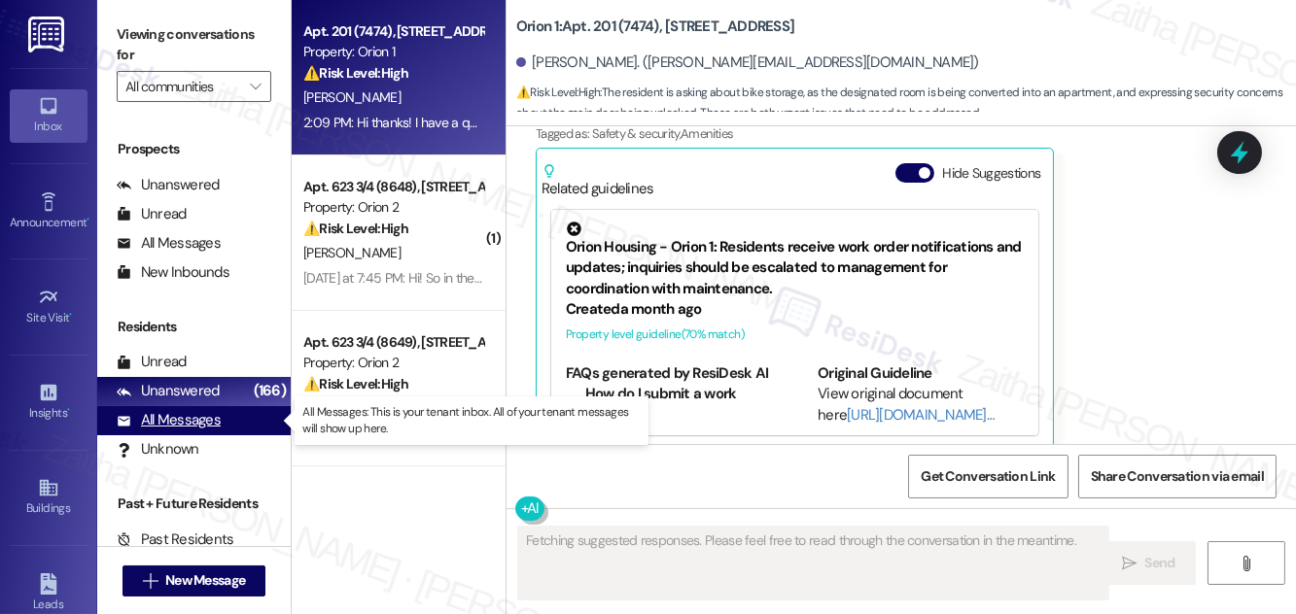
click at [169, 406] on div "All Messages (undefined)" at bounding box center [193, 420] width 193 height 29
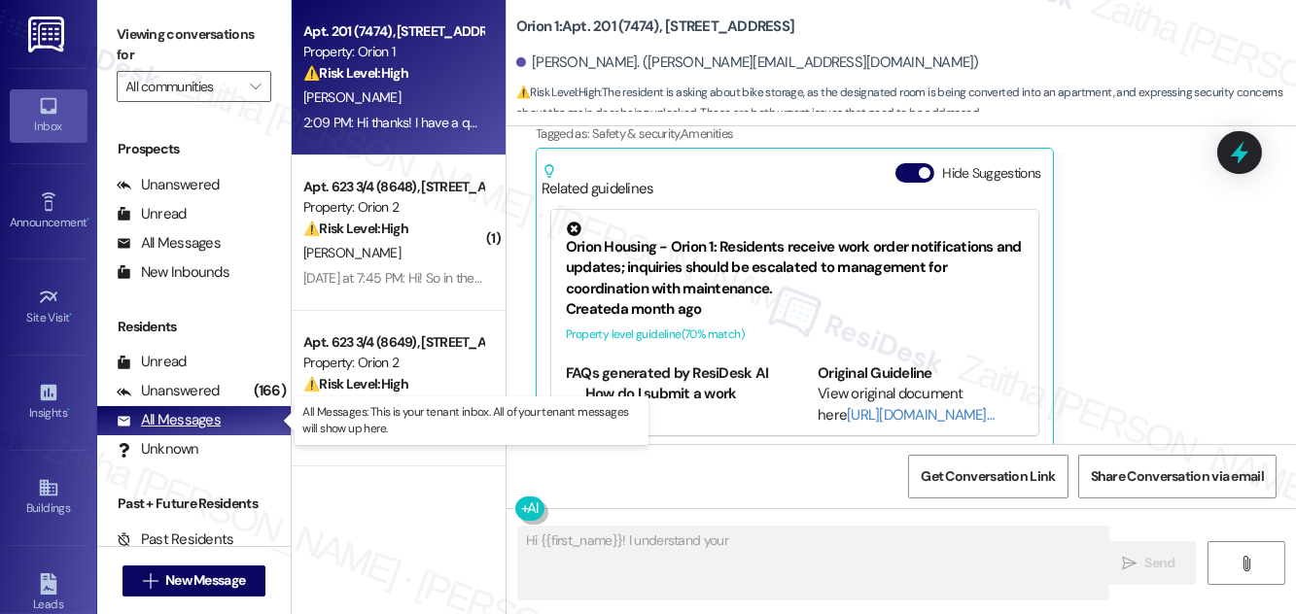
type textarea "Hi {{first_name}}! I understand your"
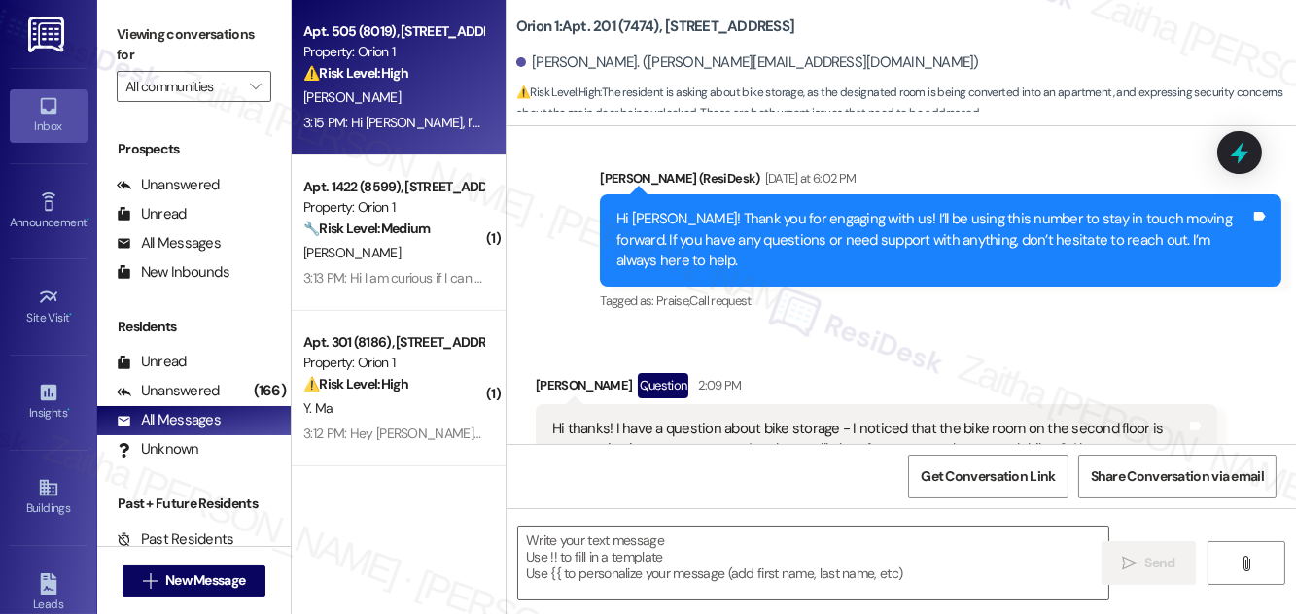
type textarea "Fetching suggested responses. Please feel free to read through the conversation…"
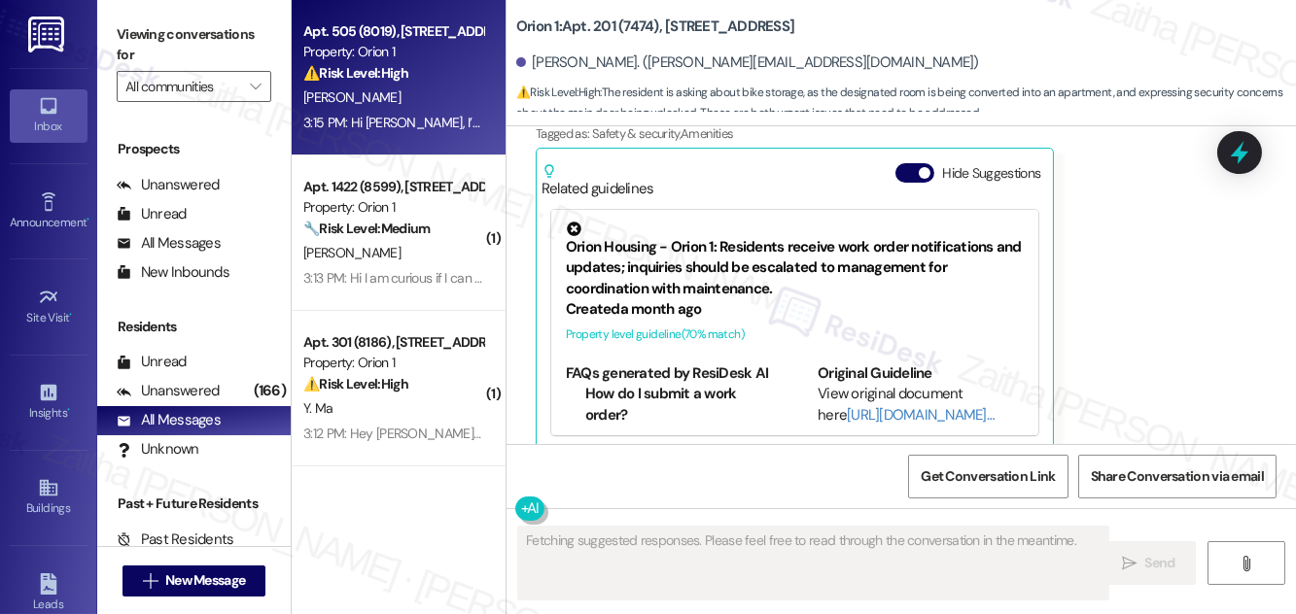
click at [456, 53] on div "Property: Orion 1" at bounding box center [393, 52] width 180 height 20
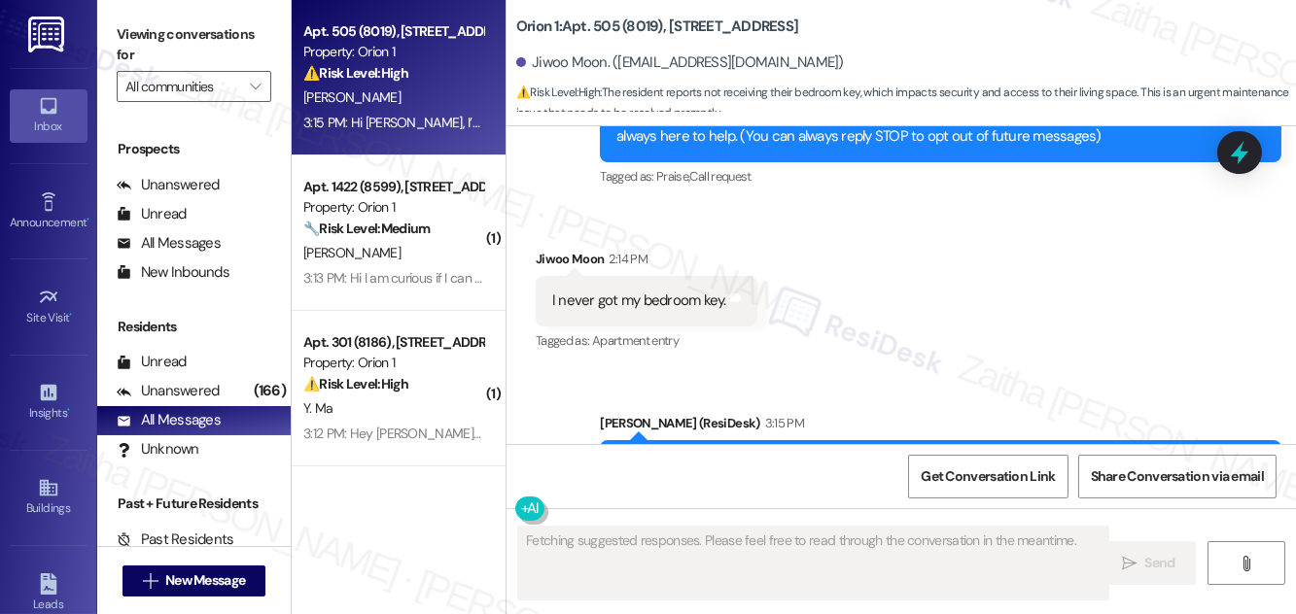
scroll to position [360, 0]
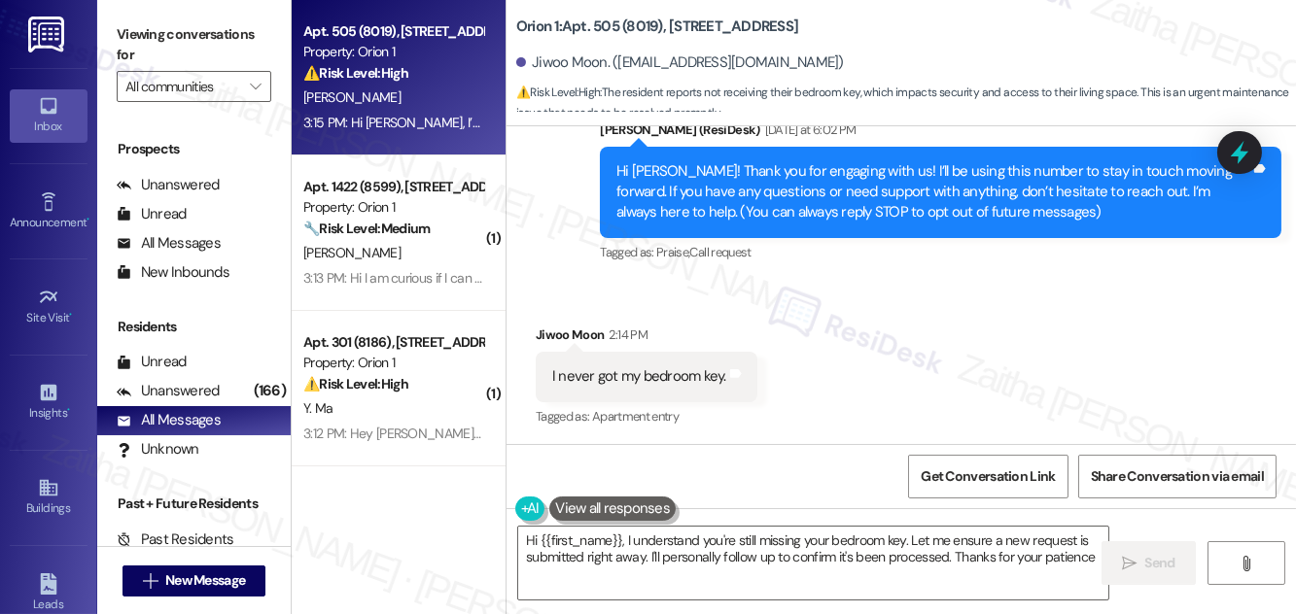
type textarea "Hi {{first_name}}, I understand you're still missing your bedroom key. Let me e…"
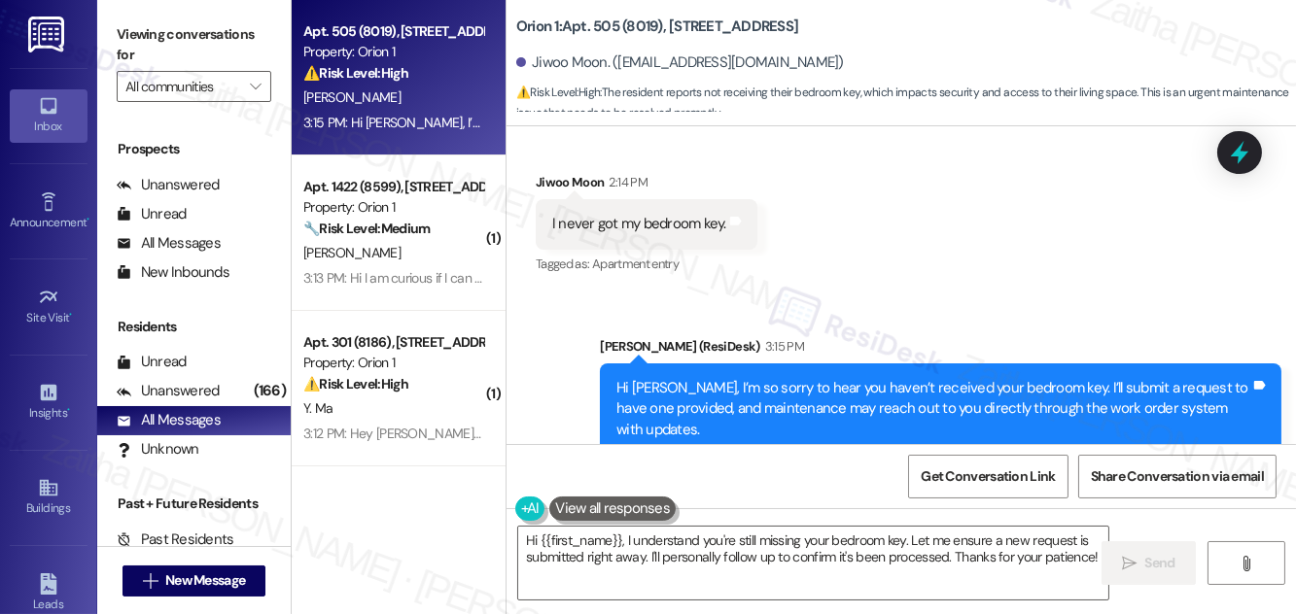
scroll to position [546, 0]
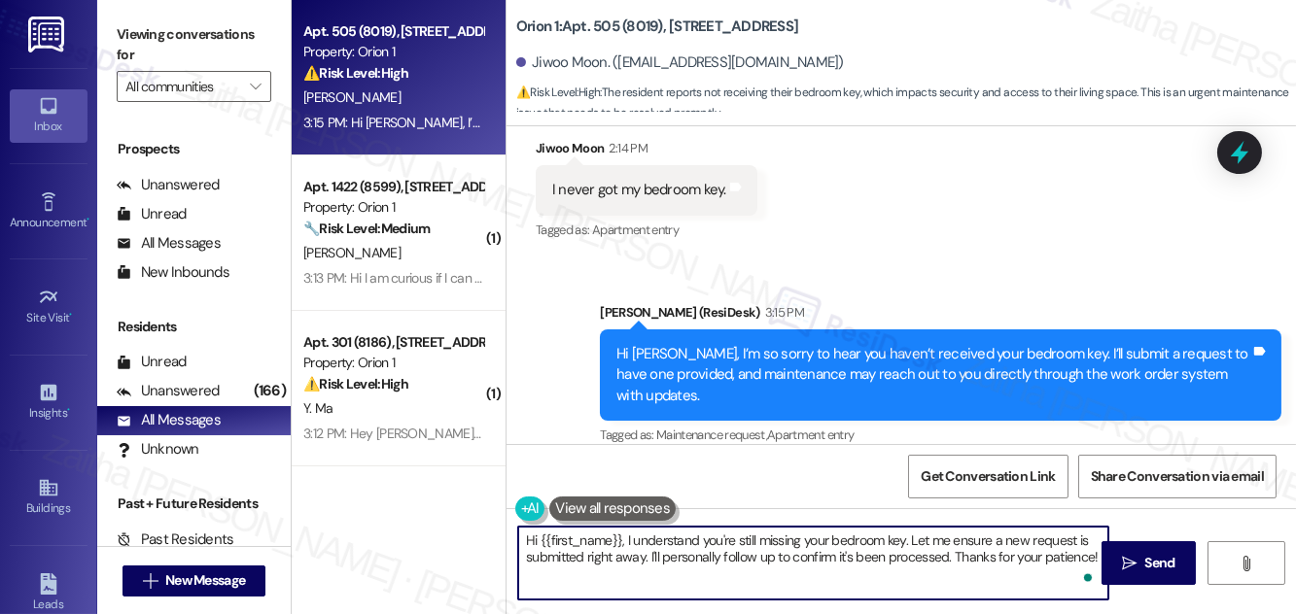
click at [1091, 571] on html "Inbox Go to Inbox Announcement • Send A Text Announcement Site Visit • Go to Si…" at bounding box center [648, 307] width 1296 height 614
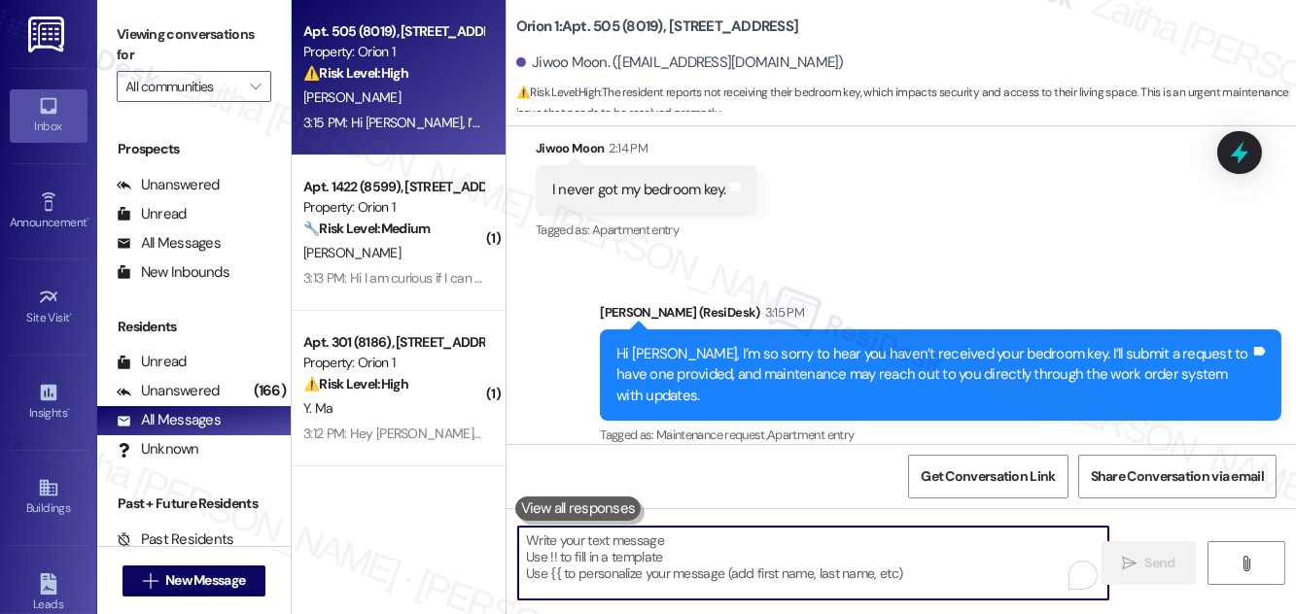
paste textarea "Do we have your permission to enter during your absence? Do you have pets that …"
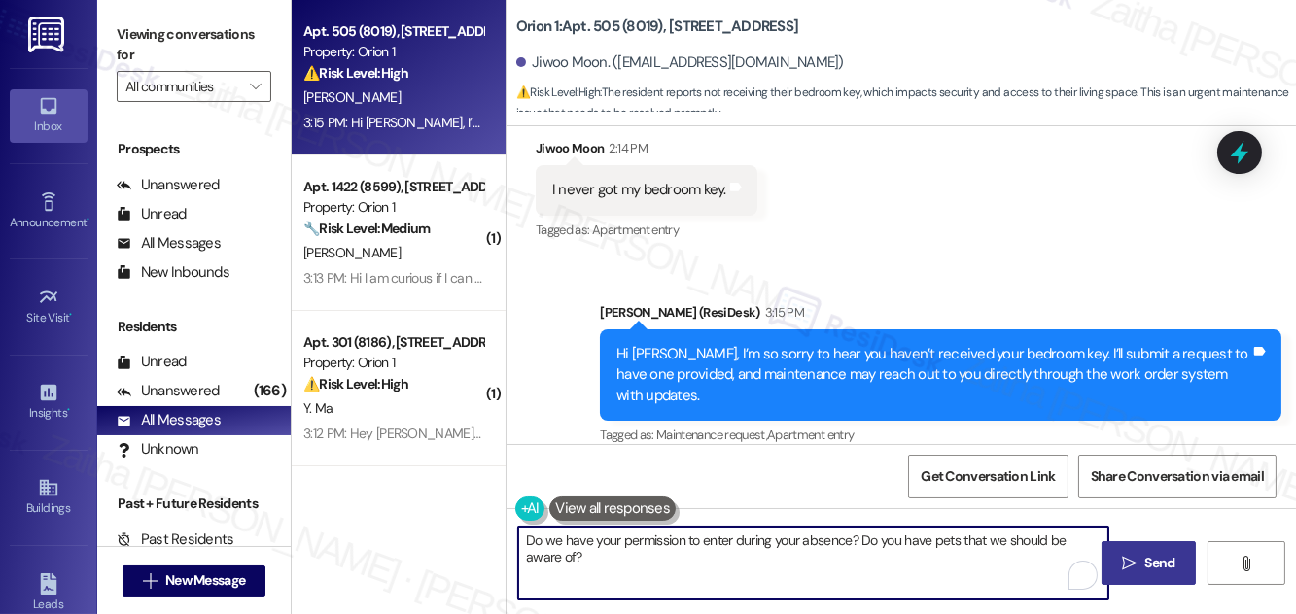
type textarea "Do we have your permission to enter during your absence? Do you have pets that …"
click at [1150, 559] on span "Send" at bounding box center [1160, 563] width 30 height 20
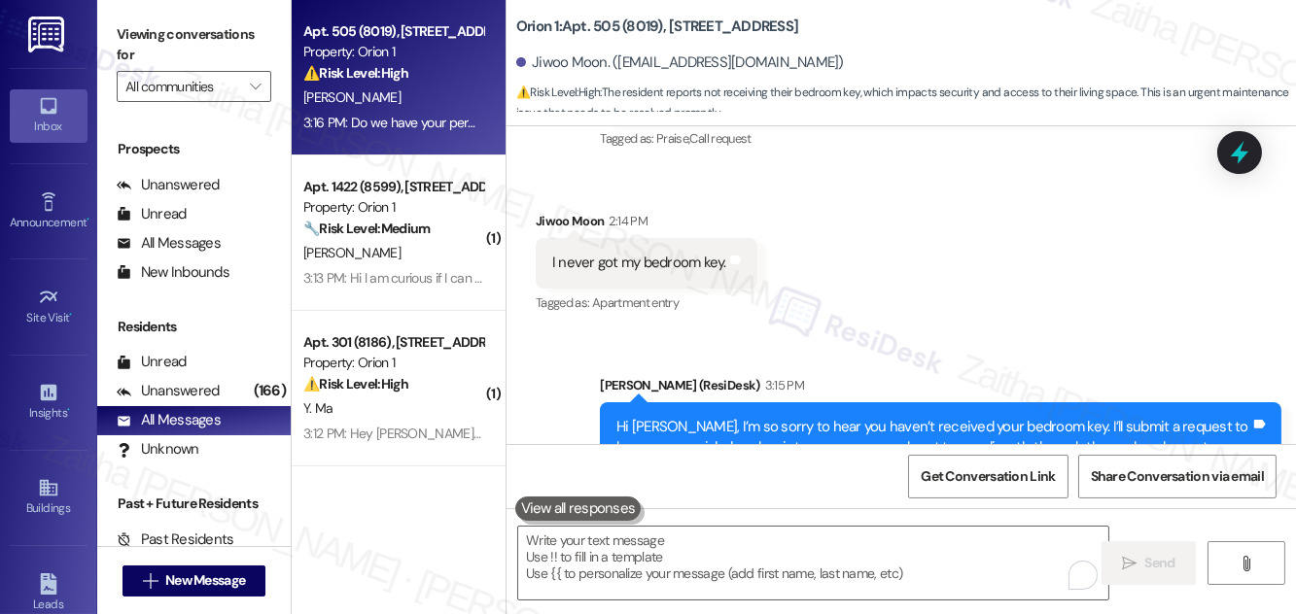
scroll to position [702, 0]
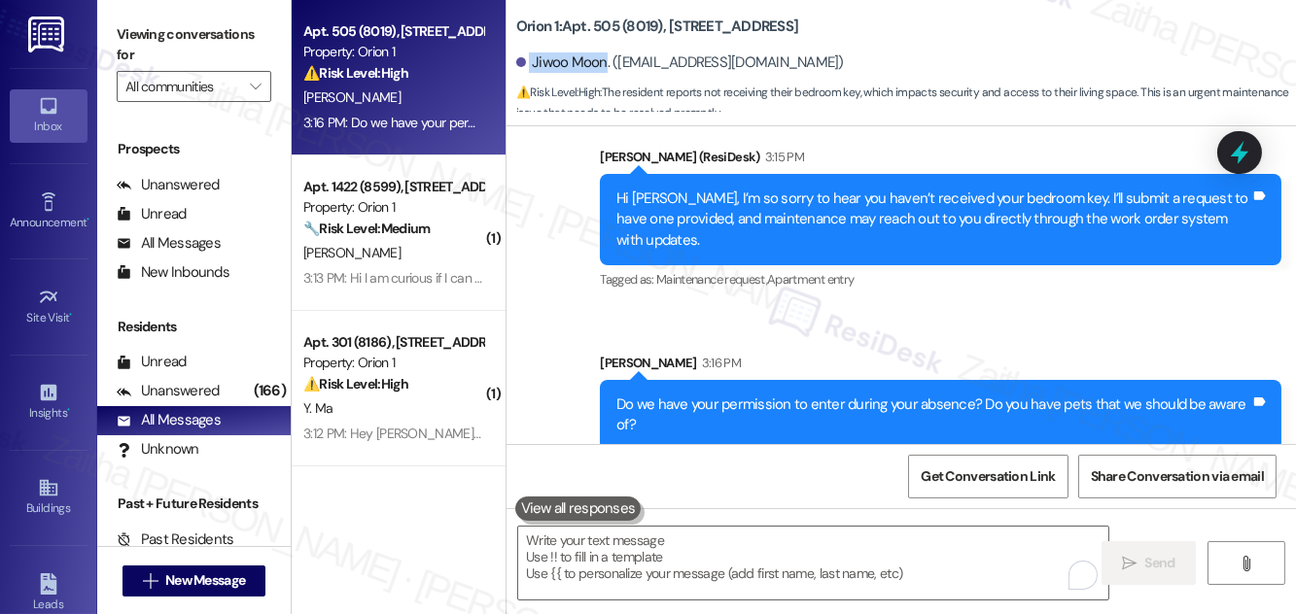
drag, startPoint x: 529, startPoint y: 56, endPoint x: 603, endPoint y: 49, distance: 74.3
click at [603, 49] on div "Jiwoo Moon. (jiwmoon01@gmail.com)" at bounding box center [906, 63] width 780 height 39
copy div "Jiwoo Moon"
click at [952, 488] on span "Get Conversation Link" at bounding box center [988, 477] width 142 height 42
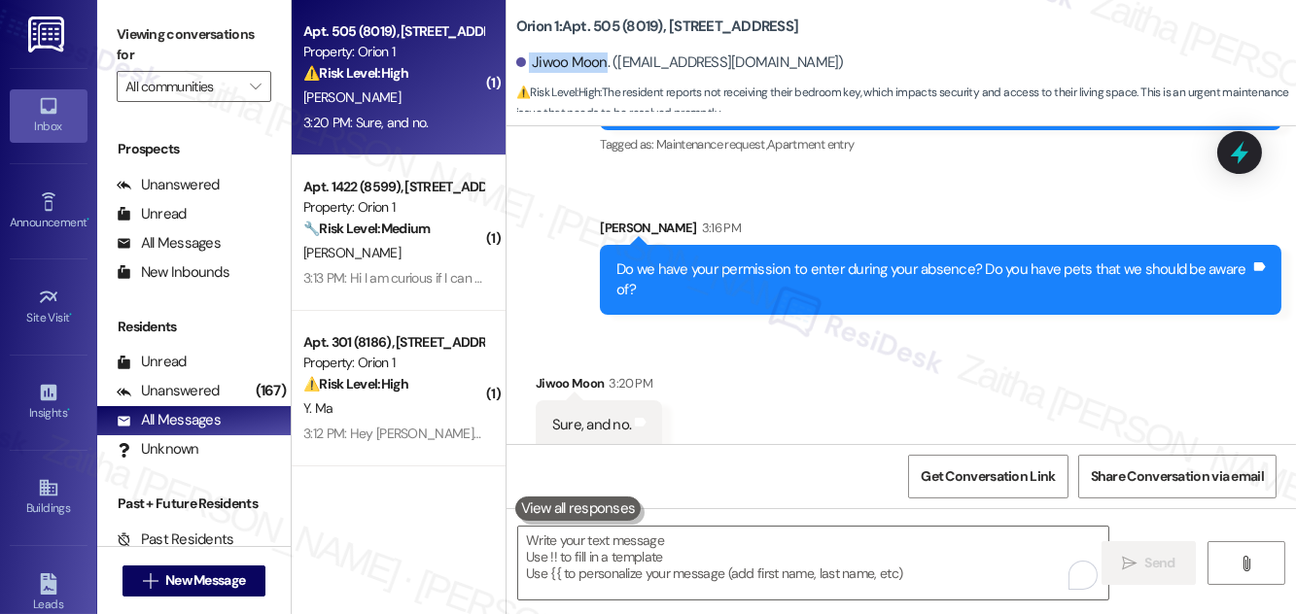
scroll to position [838, 0]
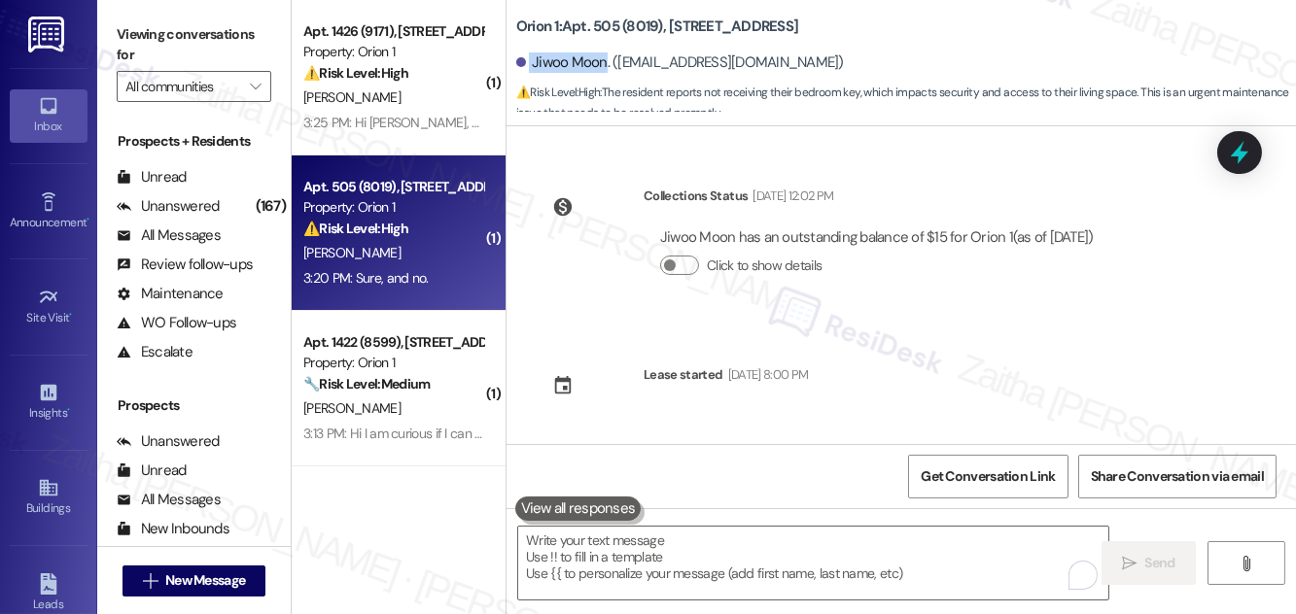
scroll to position [838, 0]
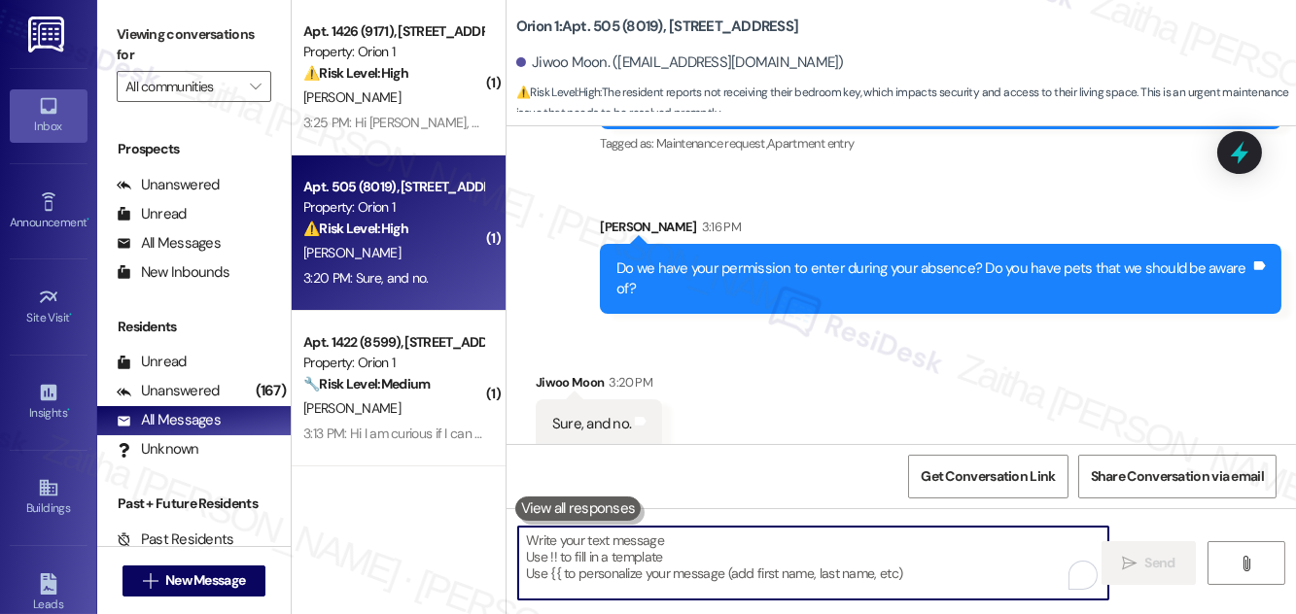
click at [677, 564] on textarea "To enrich screen reader interactions, please activate Accessibility in Grammarl…" at bounding box center [813, 563] width 590 height 73
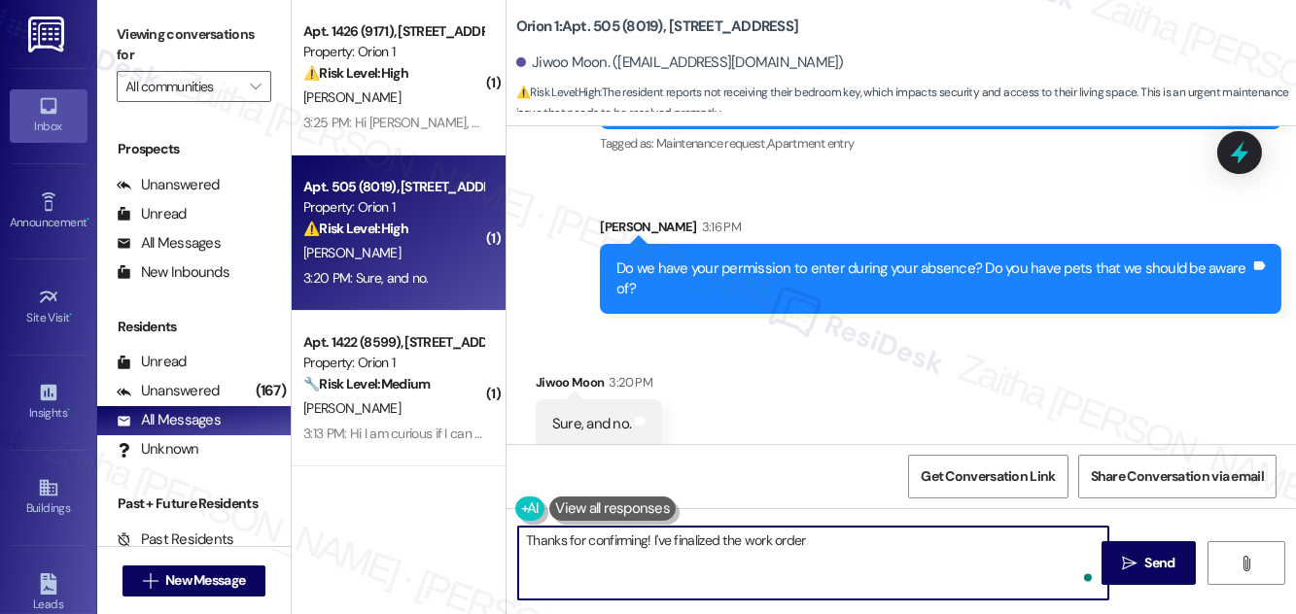
click at [839, 539] on textarea "Thanks for confirming! I've finalized the work order" at bounding box center [813, 563] width 590 height 73
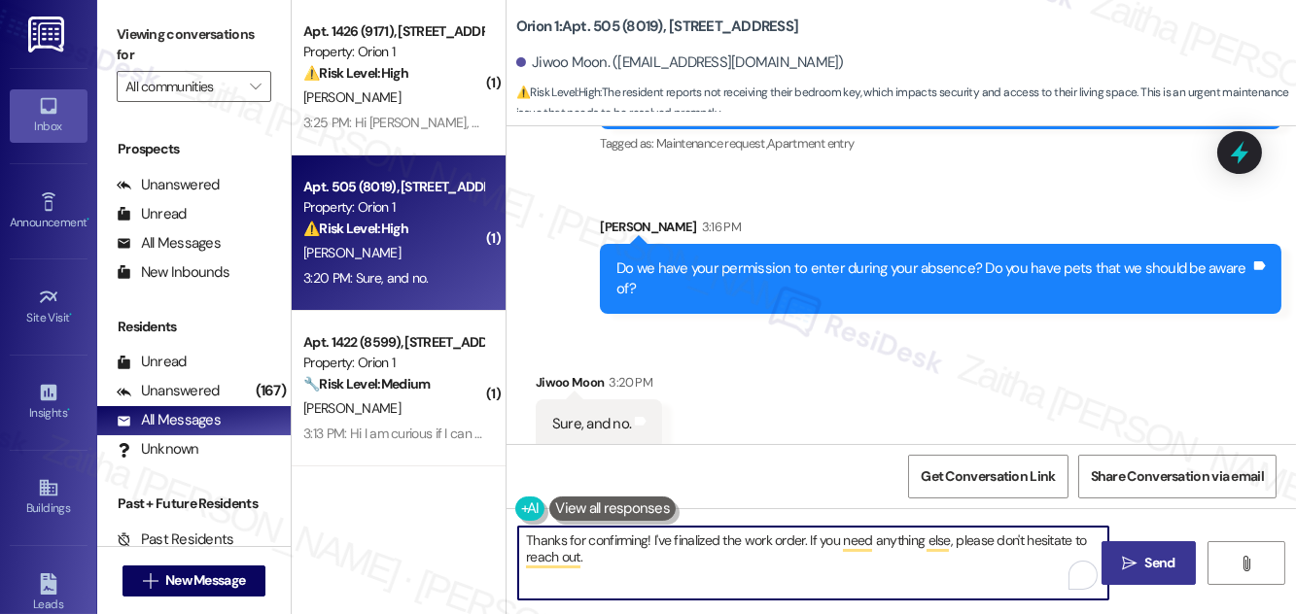
type textarea "Thanks for confirming! I've finalized the work order. If you need anything else…"
click at [1156, 559] on span "Send" at bounding box center [1160, 563] width 30 height 20
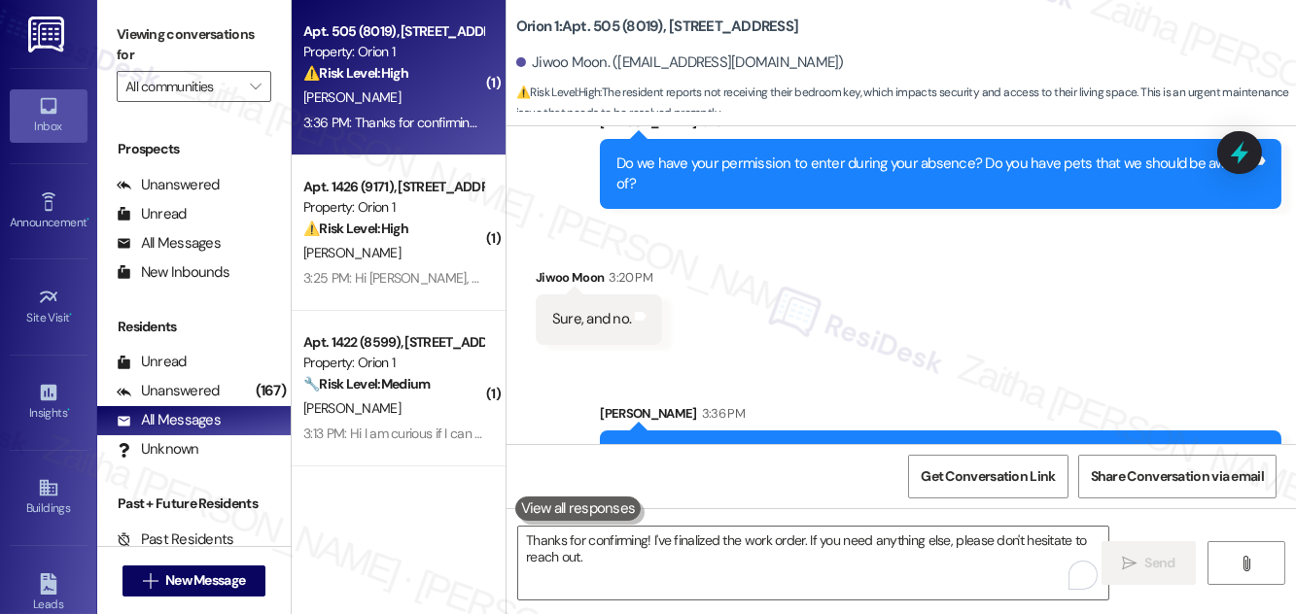
scroll to position [995, 0]
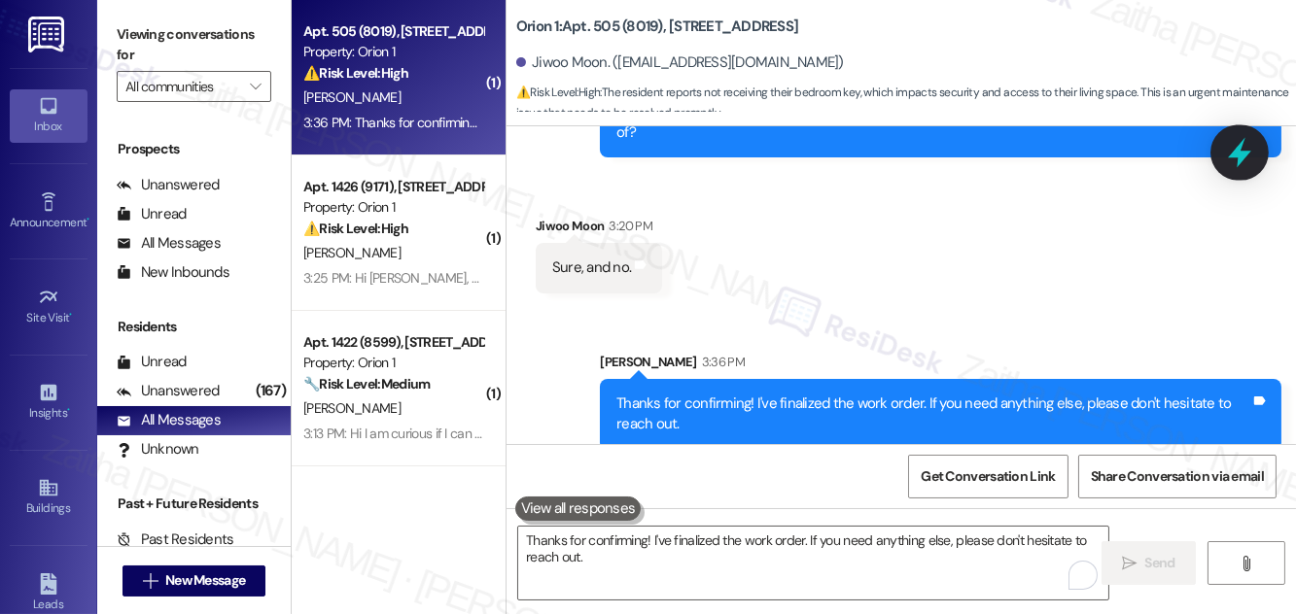
click at [1249, 147] on icon at bounding box center [1239, 152] width 33 height 33
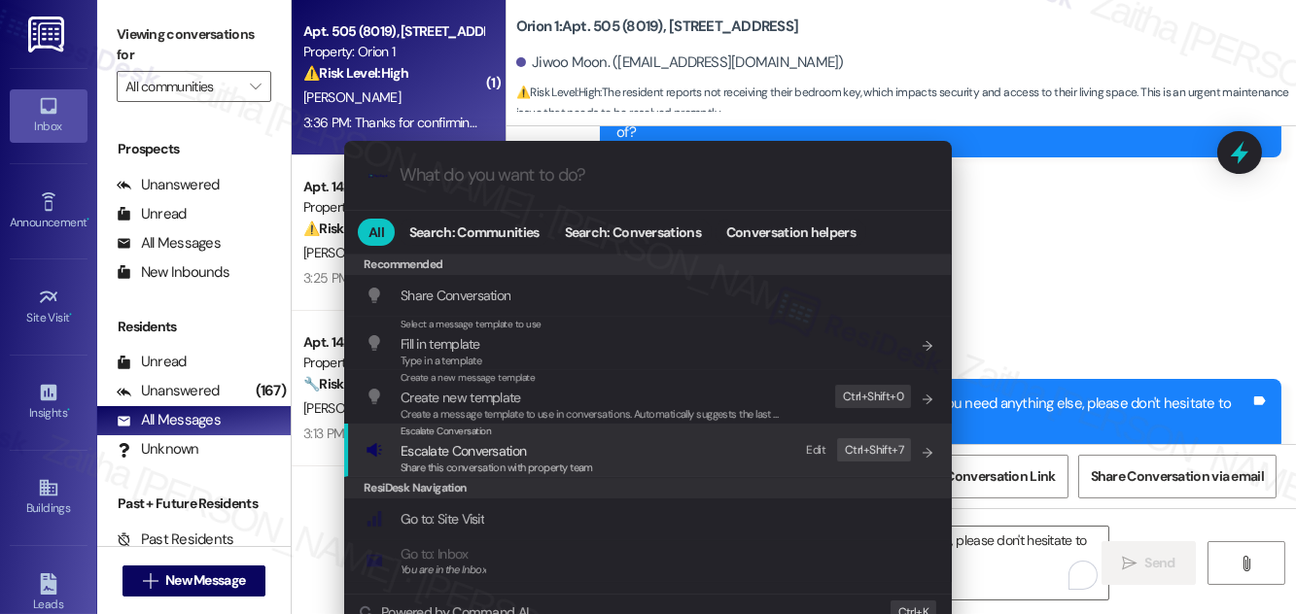
click at [427, 448] on span "Escalate Conversation" at bounding box center [463, 450] width 125 height 17
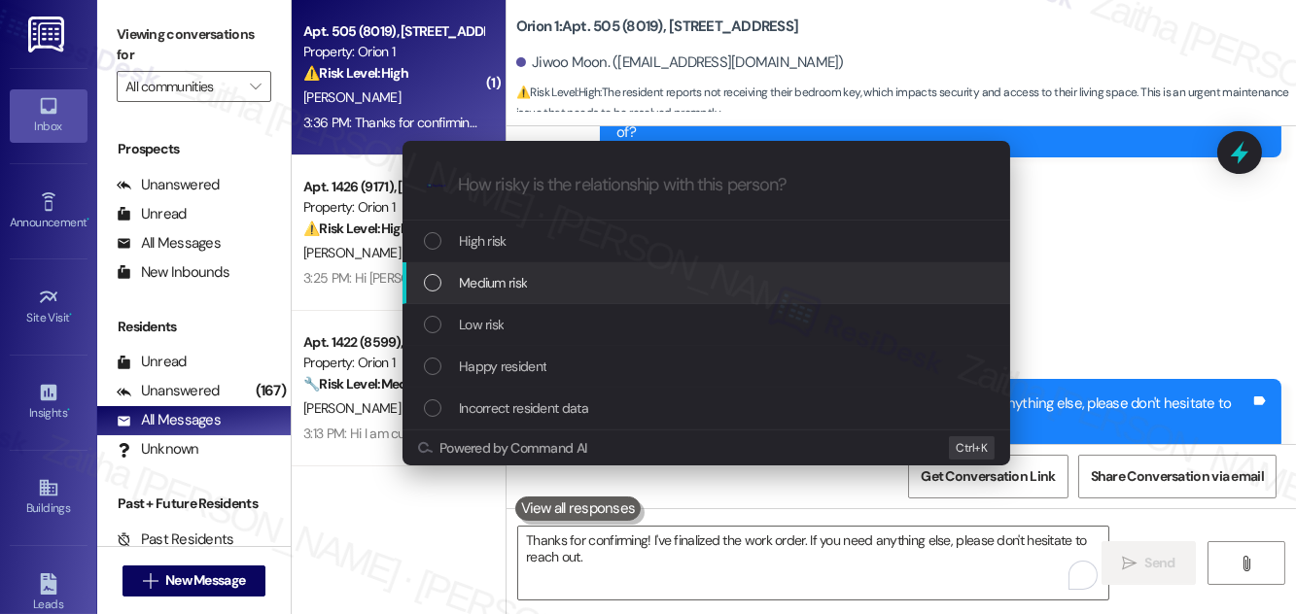
click at [490, 284] on span "Medium risk" at bounding box center [493, 282] width 68 height 21
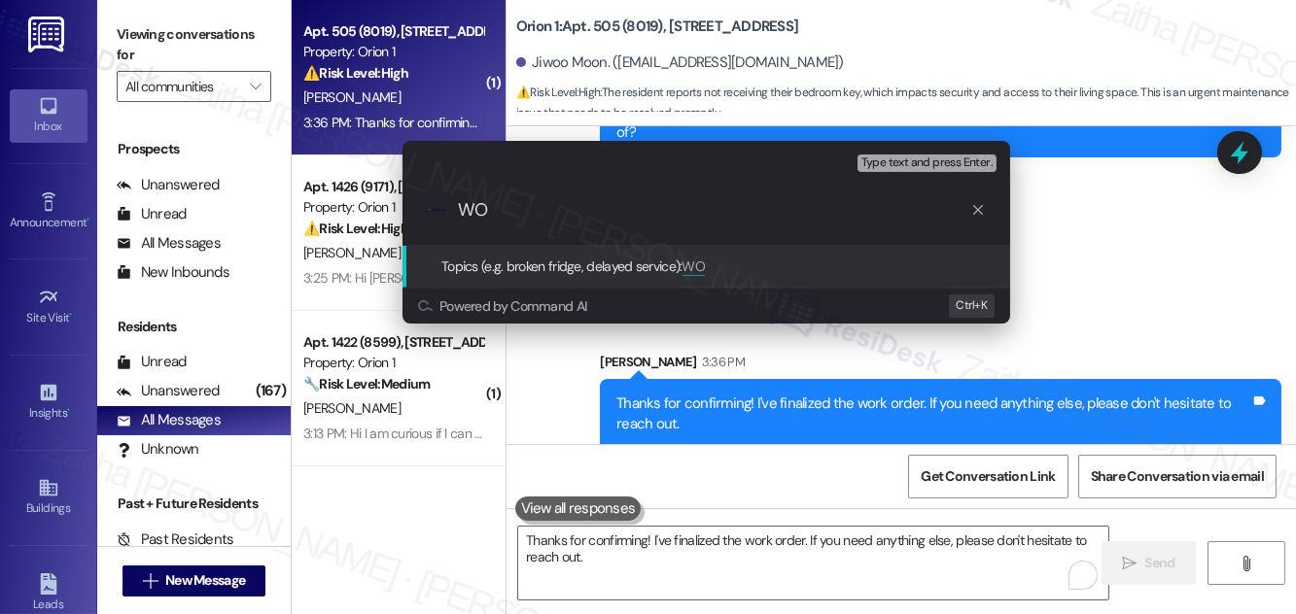
paste input "#26071"
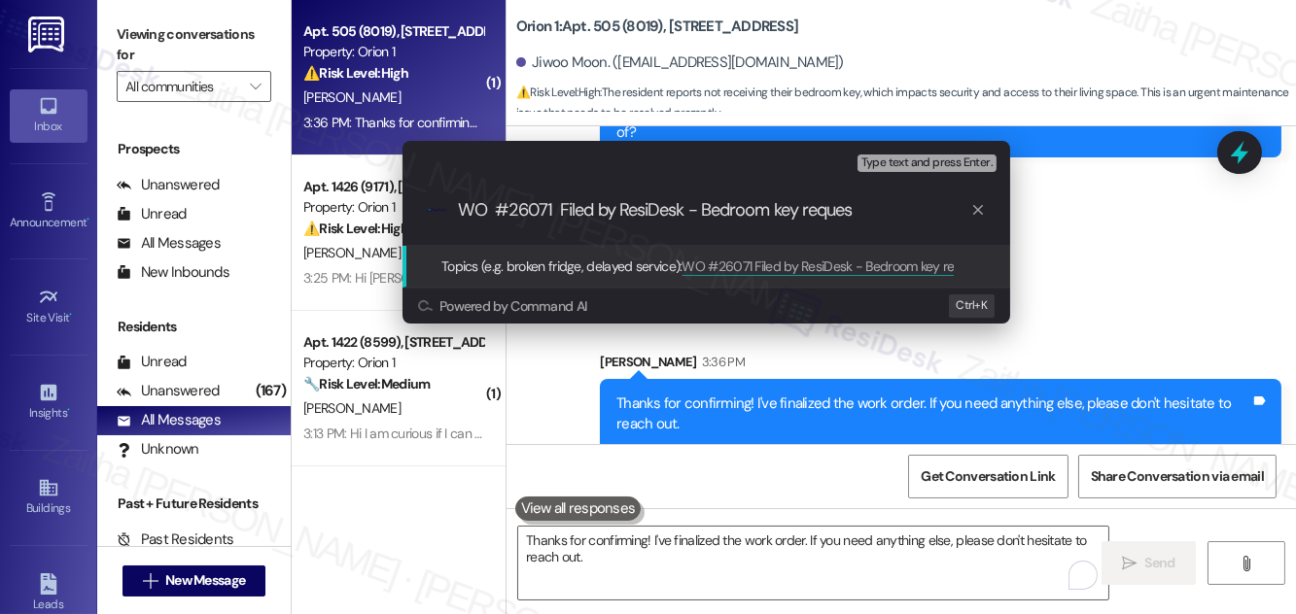
type input "WO #26071 Filed by ResiDesk - Bedroom key request"
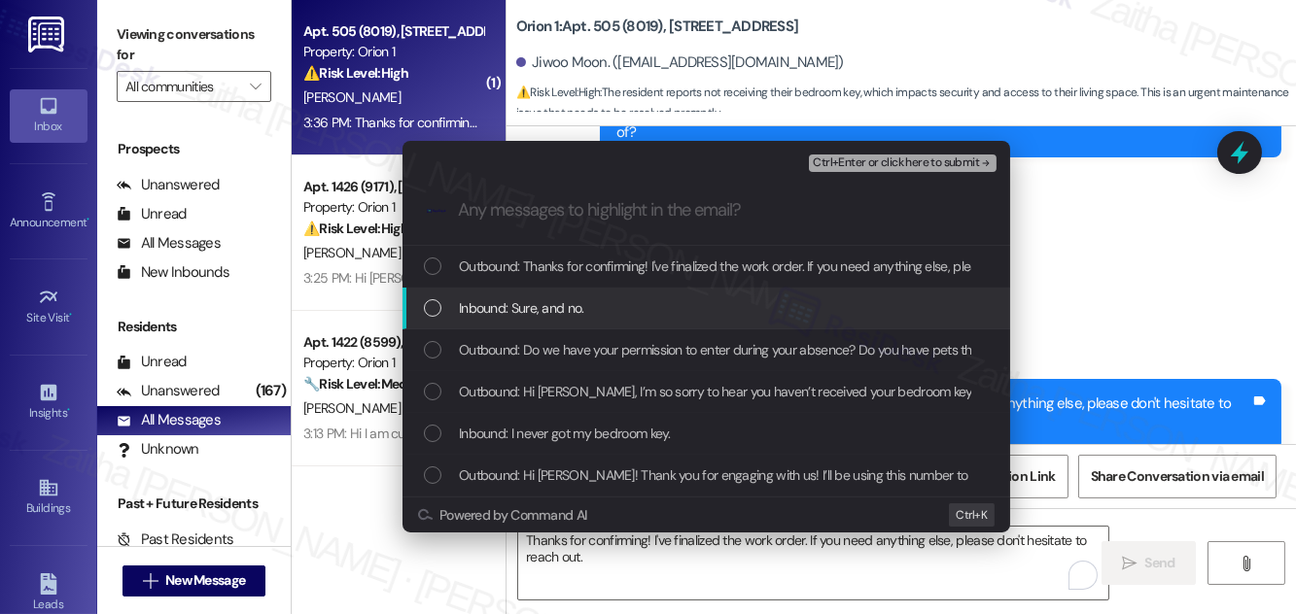
click at [514, 315] on span "Inbound: Sure, and no." at bounding box center [521, 307] width 125 height 21
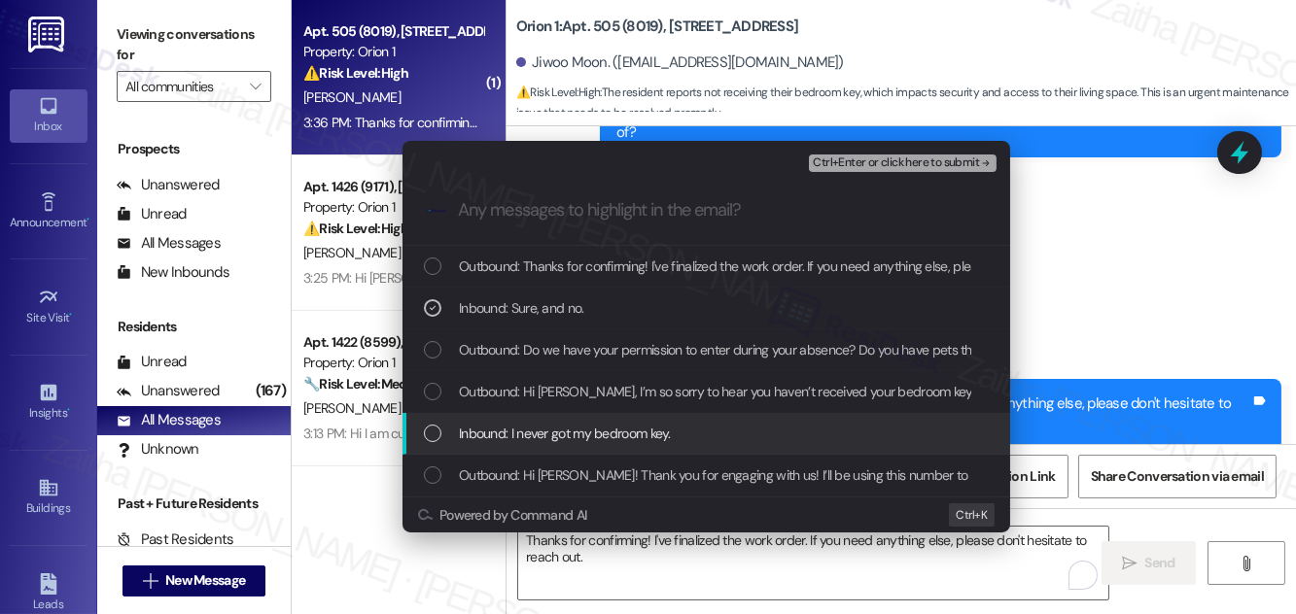
click at [529, 432] on span "Inbound: I never got my bedroom key." at bounding box center [565, 433] width 212 height 21
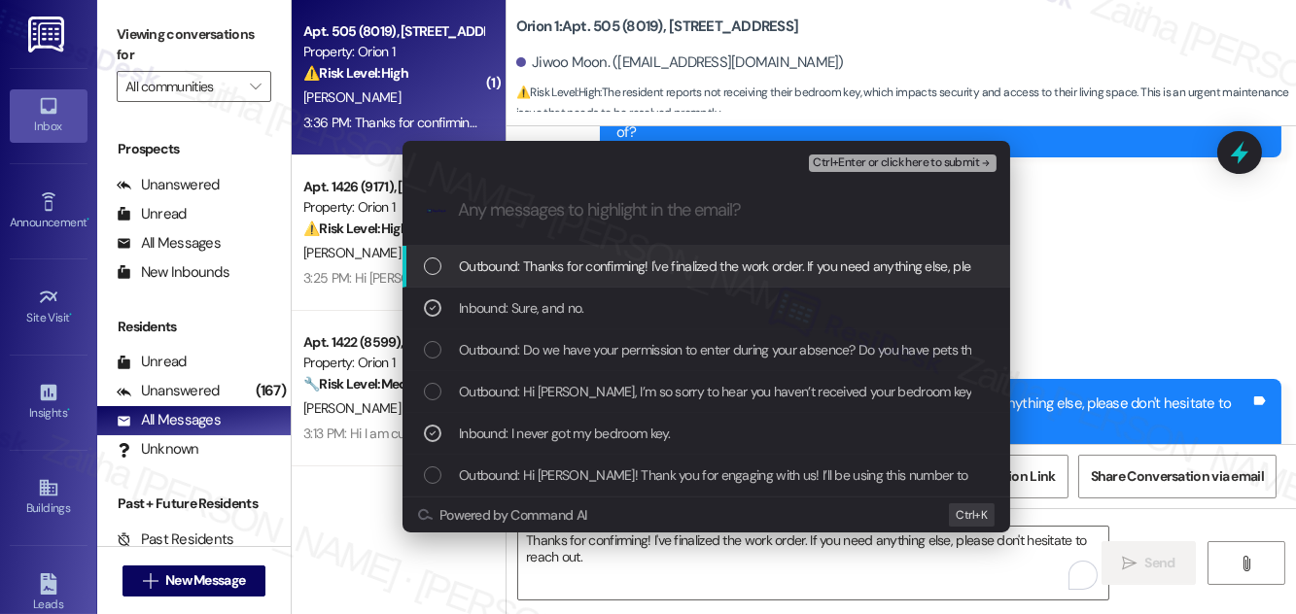
click at [908, 161] on span "Ctrl+Enter or click here to submit" at bounding box center [896, 164] width 166 height 14
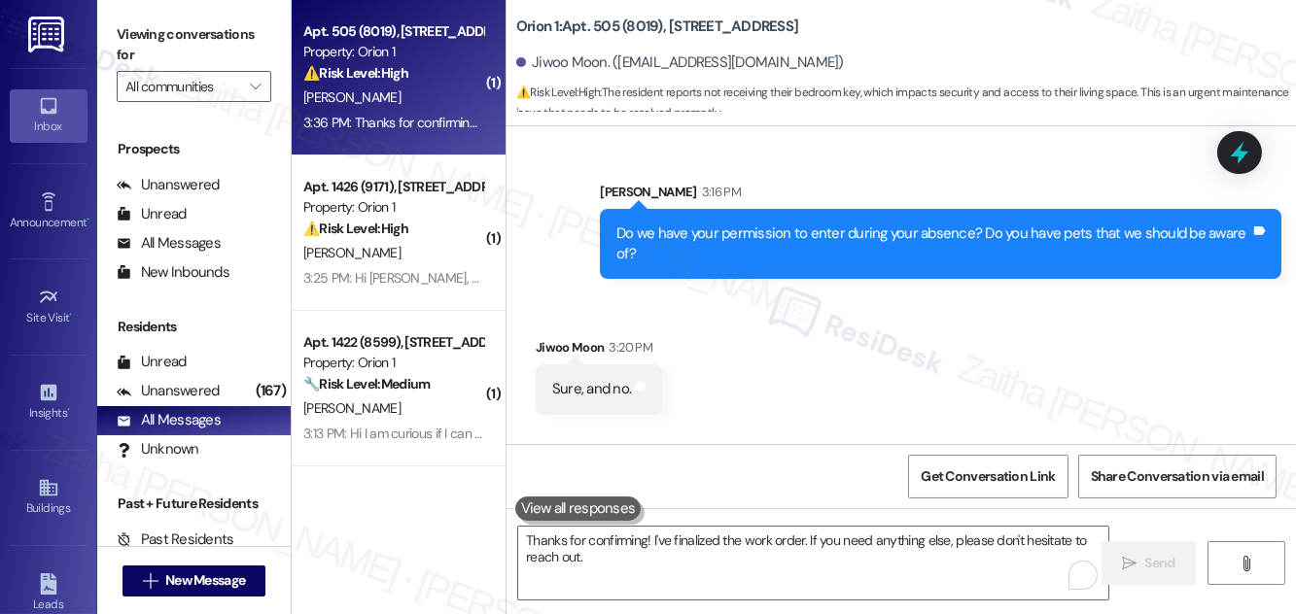
scroll to position [837, 0]
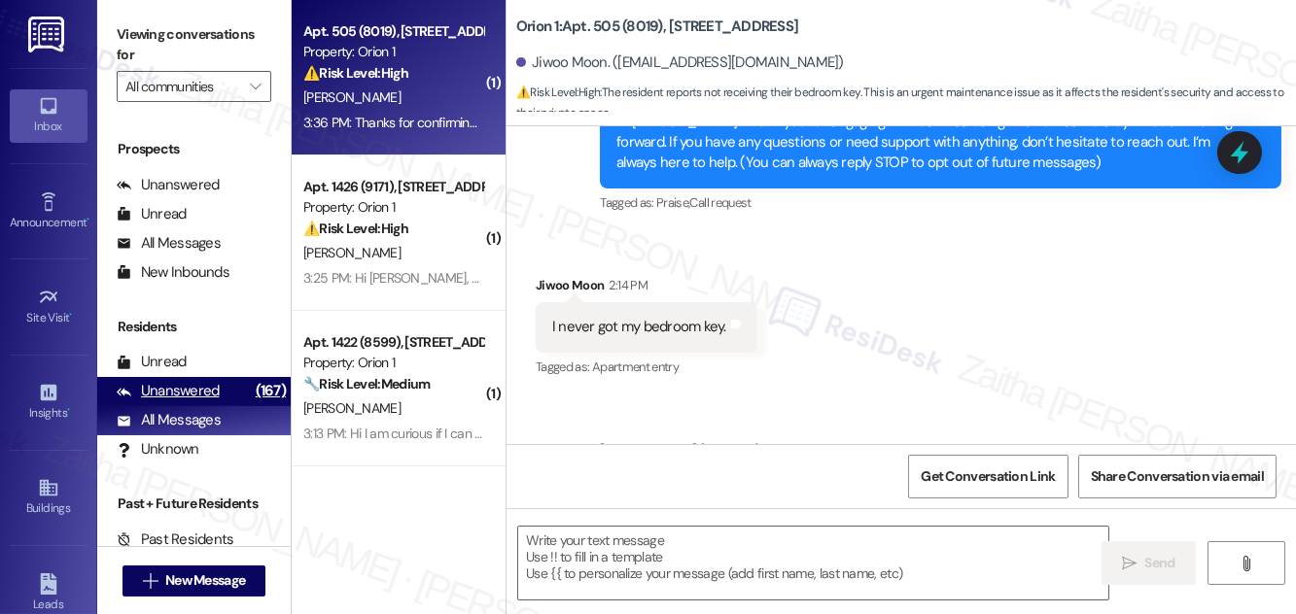
type textarea "Fetching suggested responses. Please feel free to read through the conversation…"
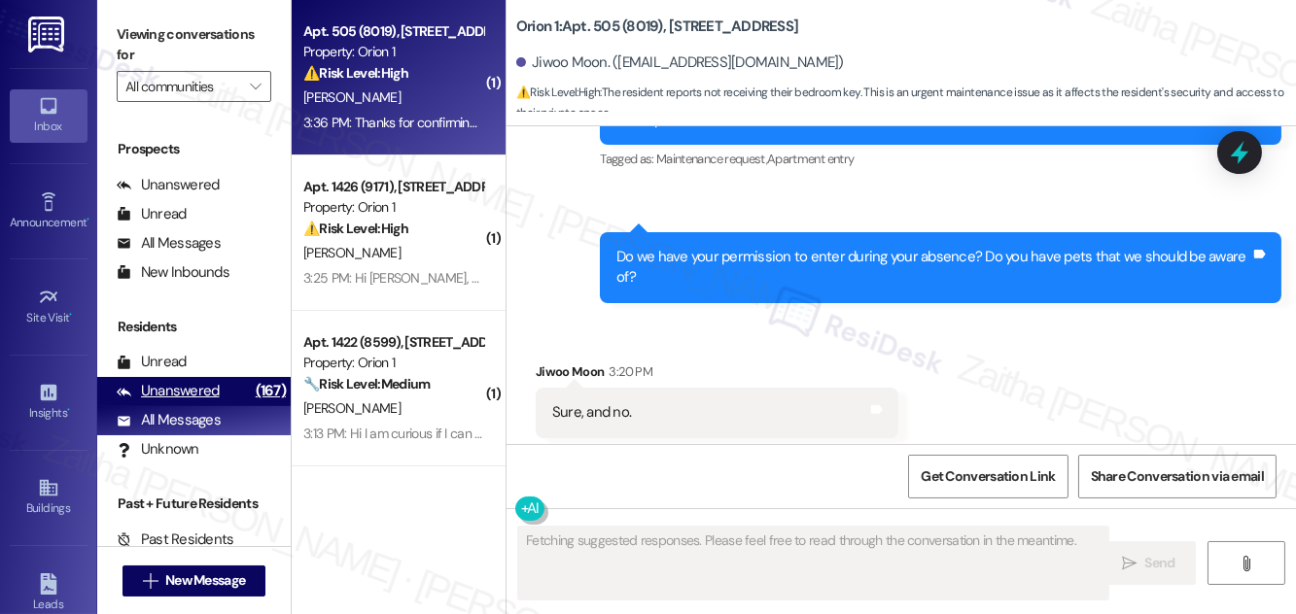
scroll to position [839, 0]
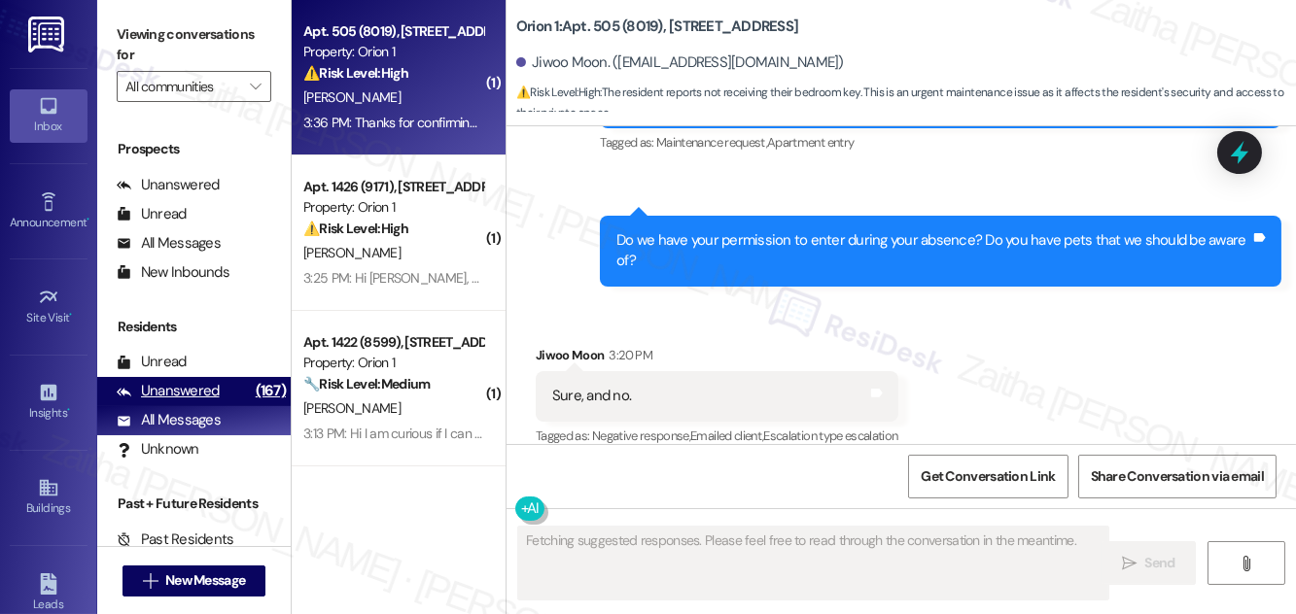
click at [166, 383] on div "Unanswered" at bounding box center [168, 391] width 103 height 20
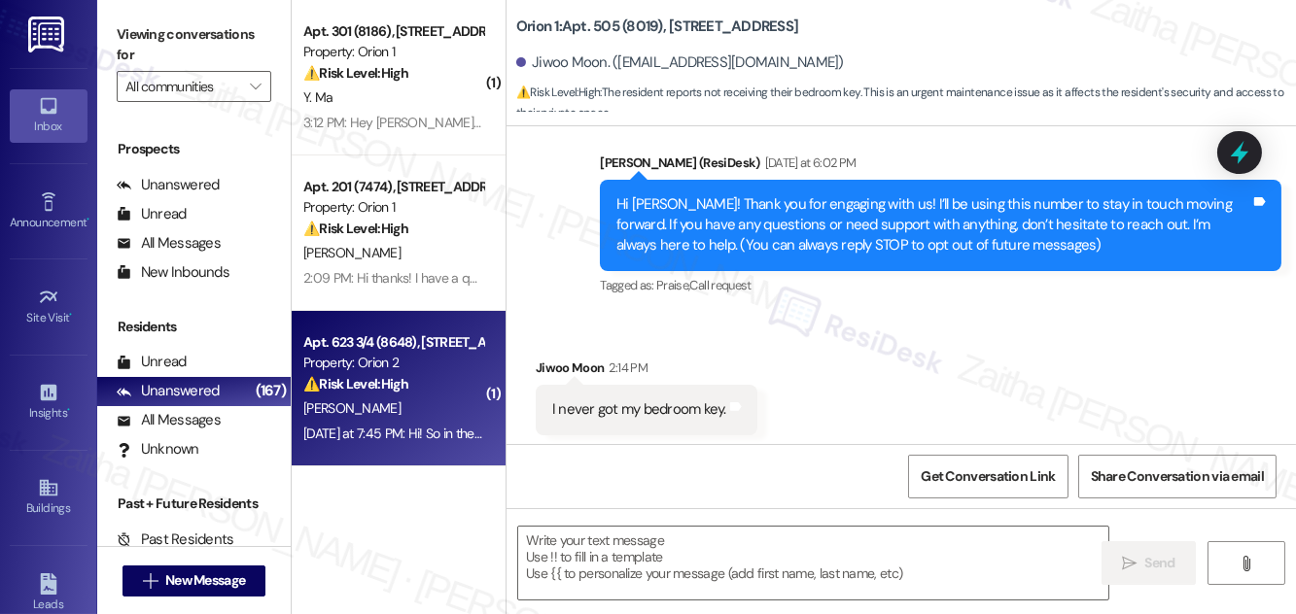
type textarea "Fetching suggested responses. Please feel free to read through the conversation…"
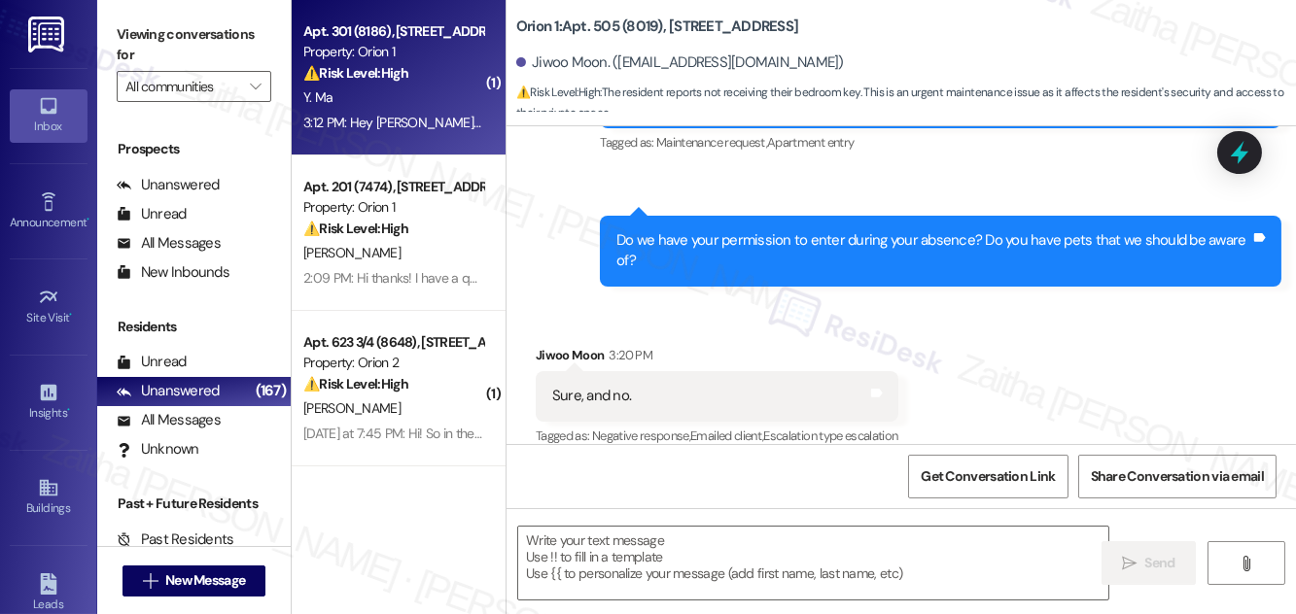
click at [441, 80] on div "⚠️ Risk Level: High The resident is moving in and does not have access to the b…" at bounding box center [393, 73] width 180 height 20
type textarea "Fetching suggested responses. Please feel free to read through the conversation…"
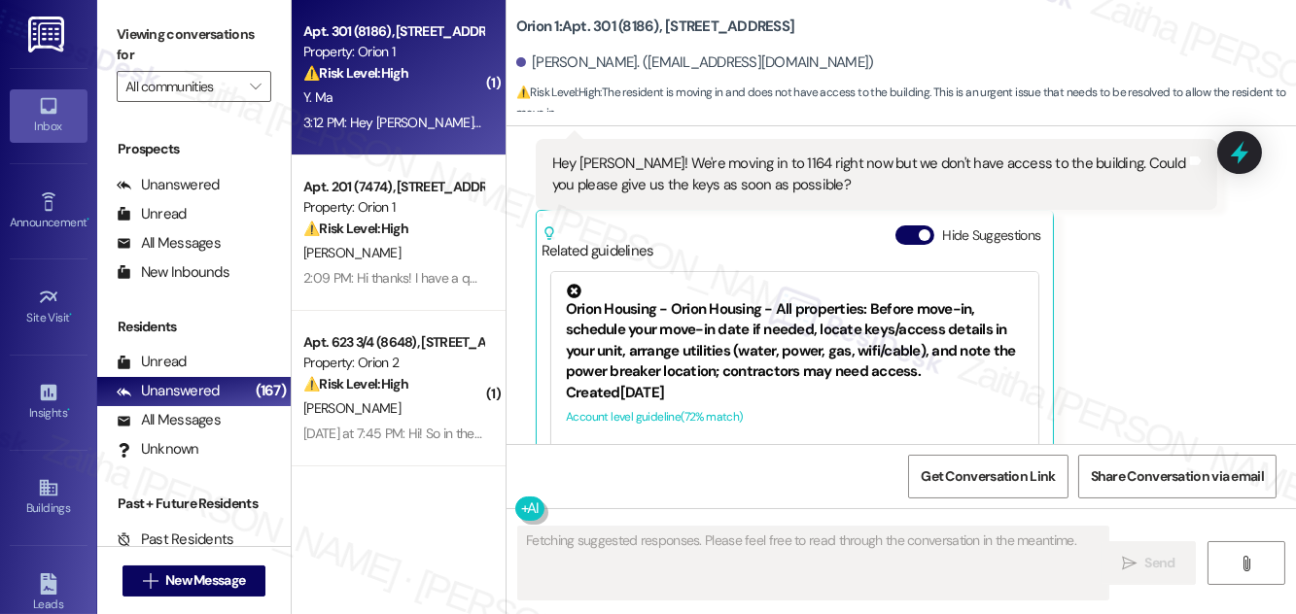
scroll to position [498, 0]
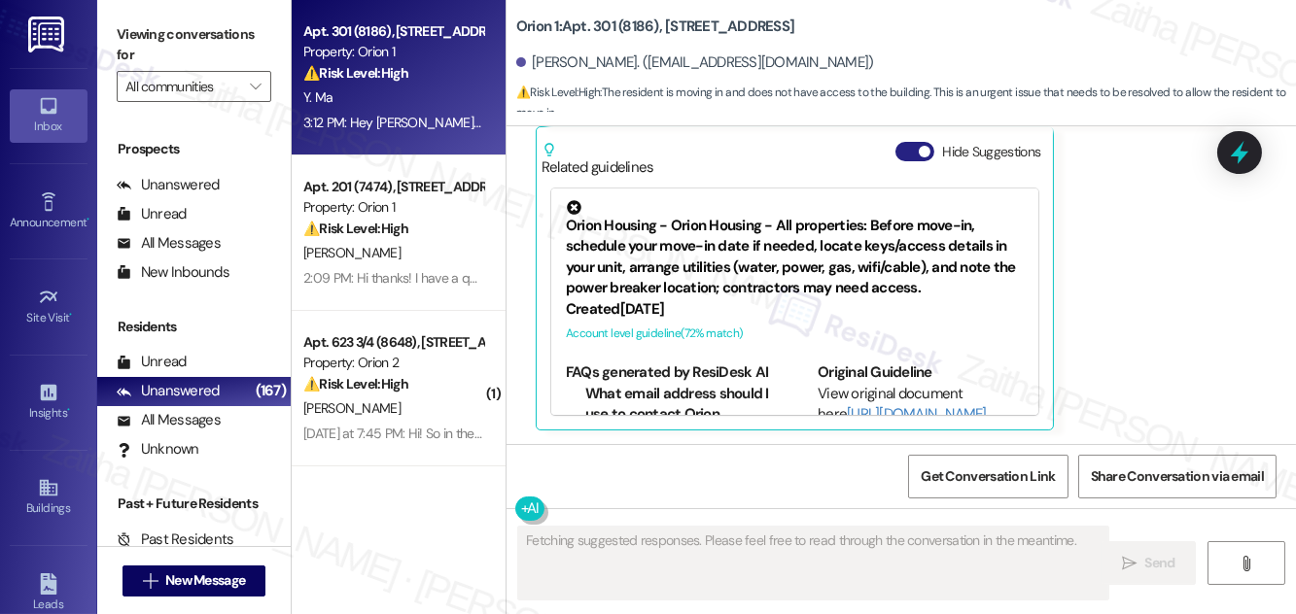
click at [911, 150] on button "Hide Suggestions" at bounding box center [914, 151] width 39 height 19
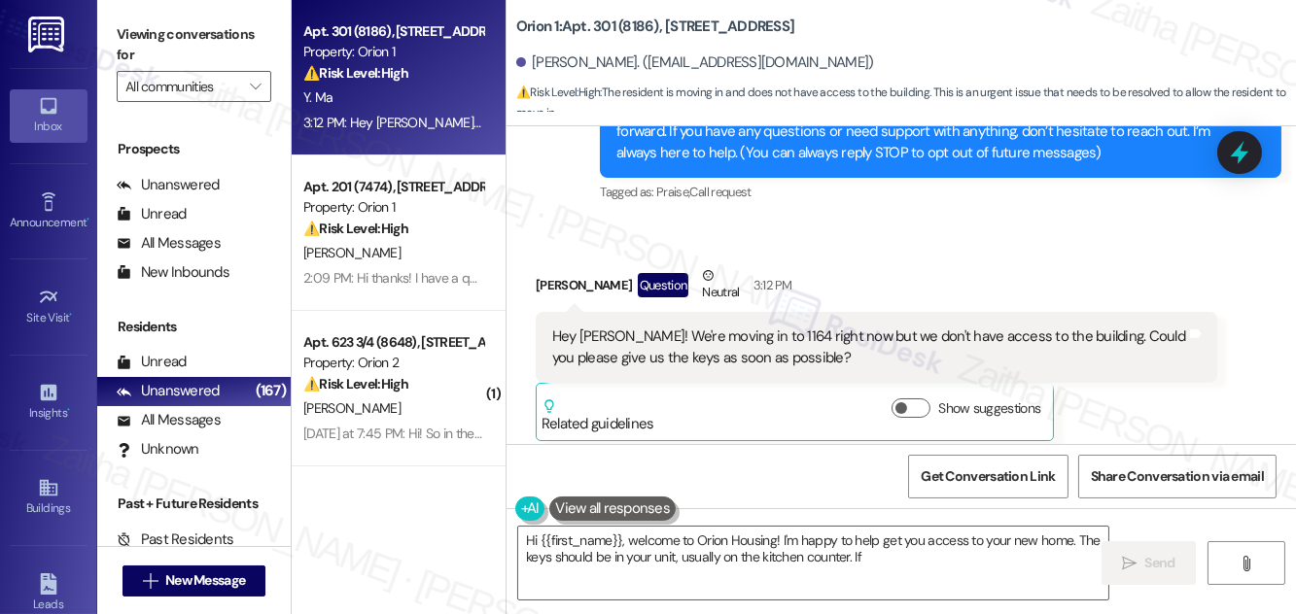
scroll to position [253, 0]
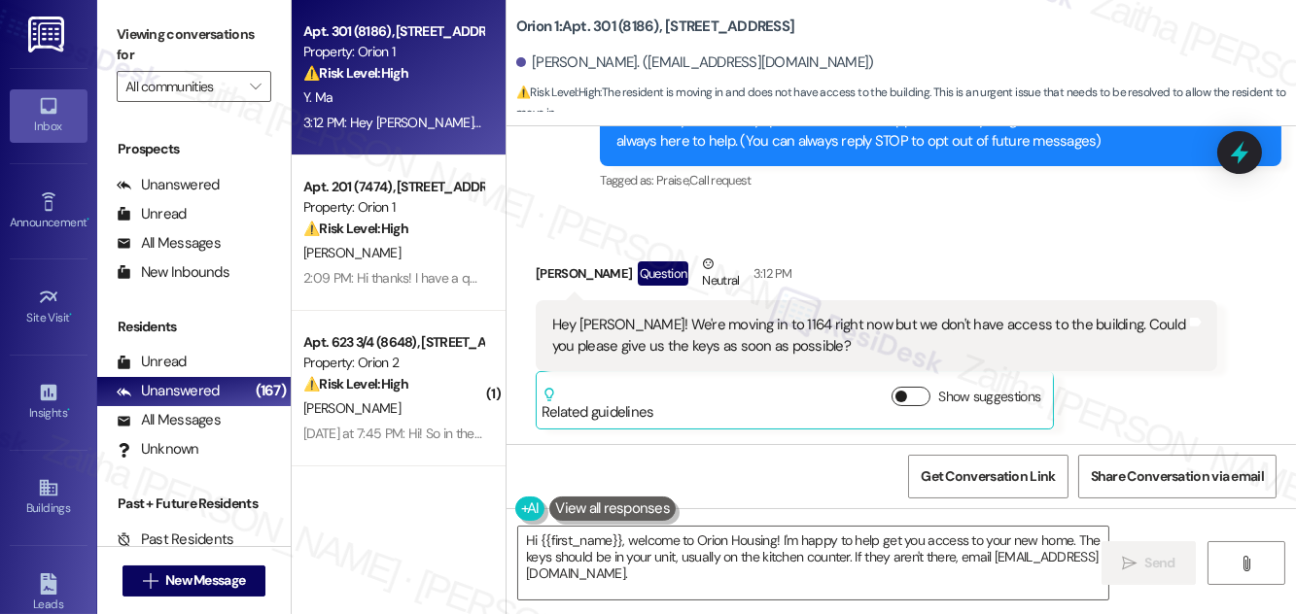
click at [920, 396] on button "Show suggestions" at bounding box center [910, 396] width 39 height 19
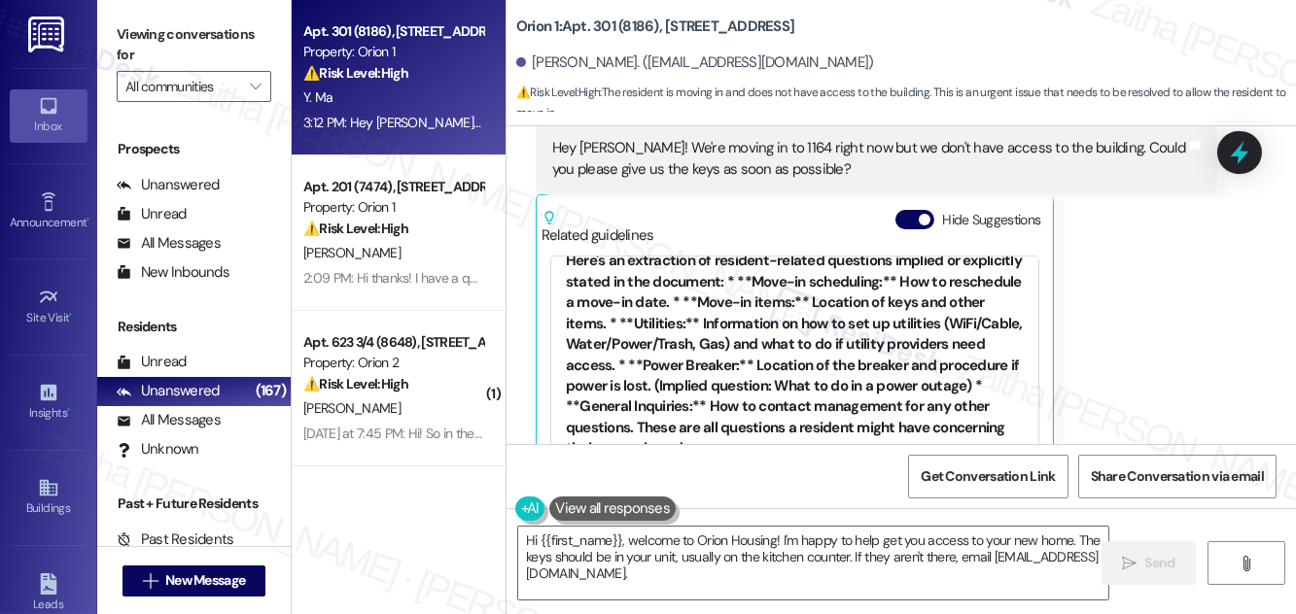
scroll to position [176, 0]
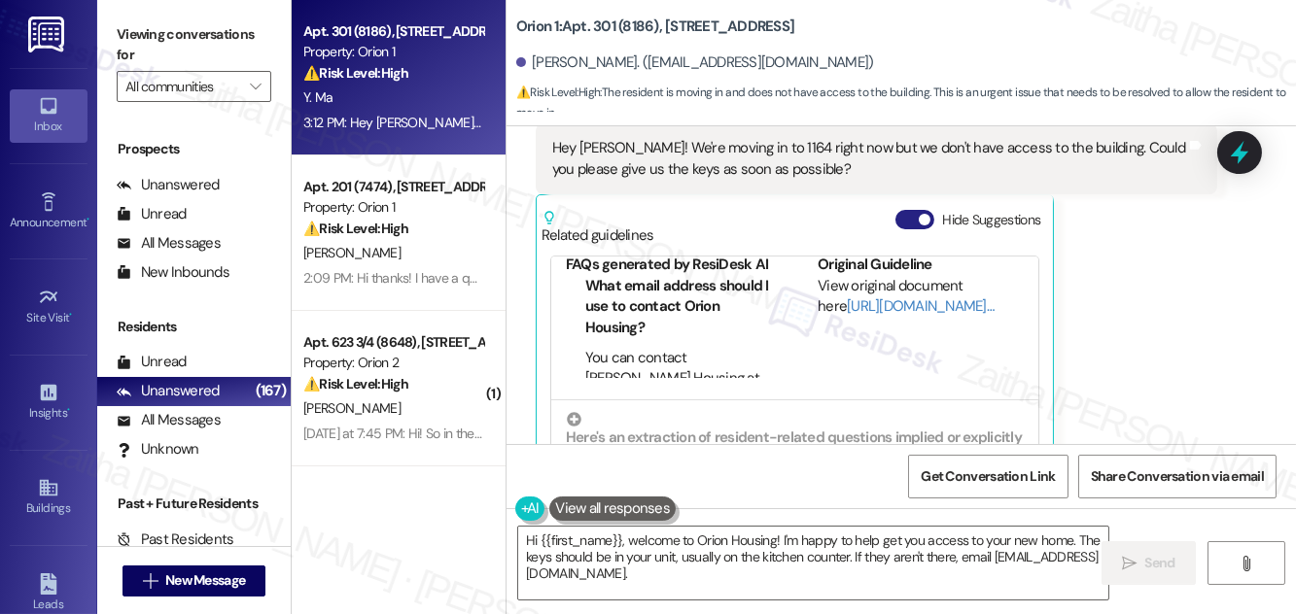
click at [899, 219] on button "Hide Suggestions" at bounding box center [914, 219] width 39 height 19
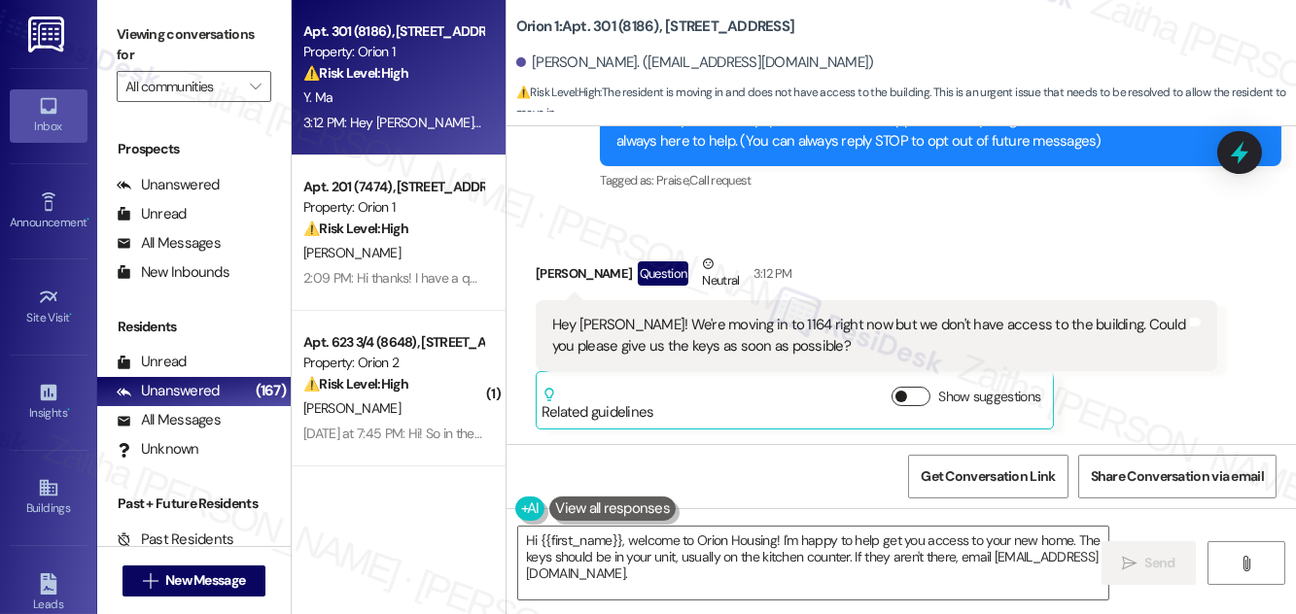
click at [915, 389] on button "Show suggestions" at bounding box center [910, 396] width 39 height 19
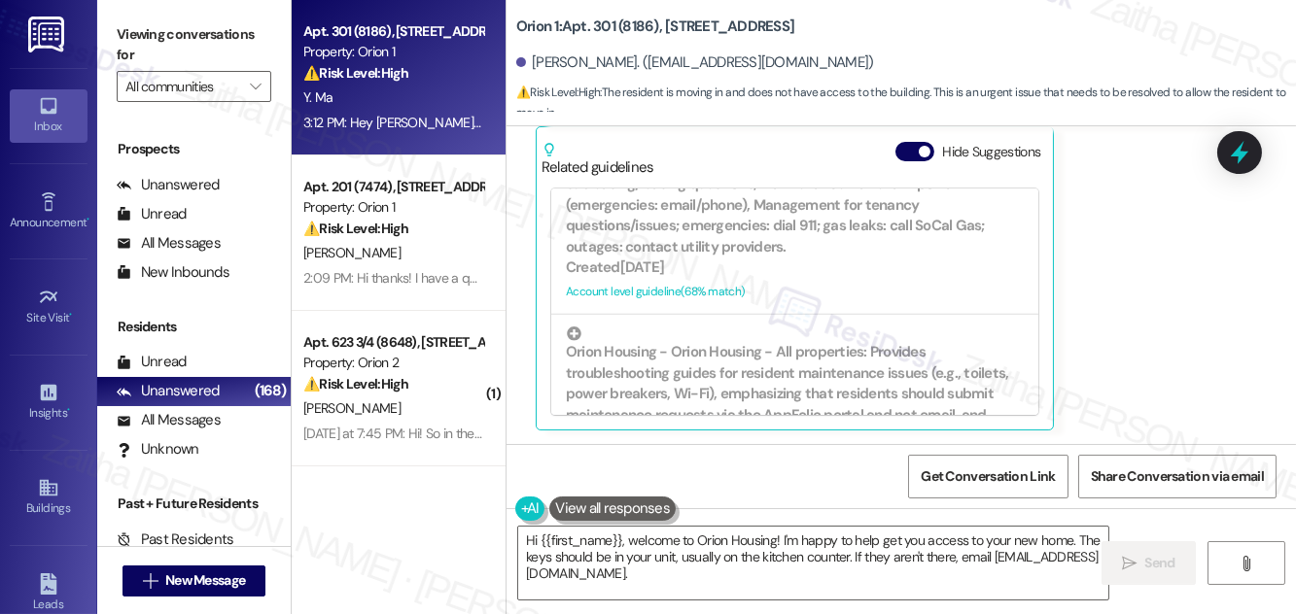
scroll to position [2474, 0]
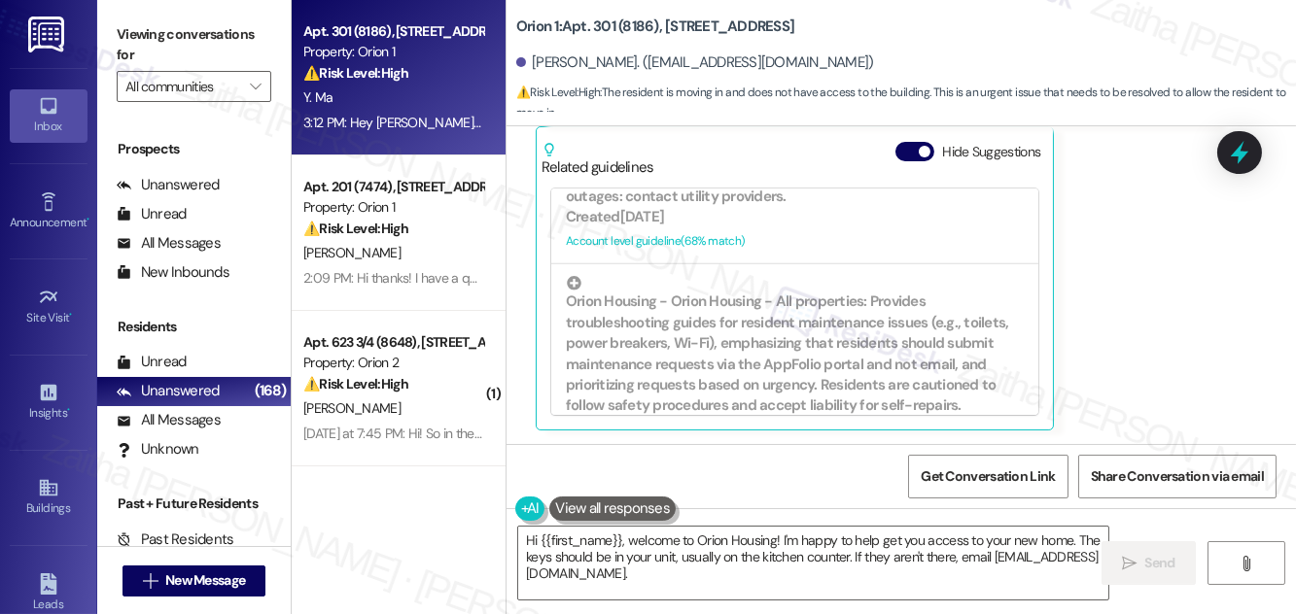
click at [907, 147] on button "Hide Suggestions" at bounding box center [914, 151] width 39 height 19
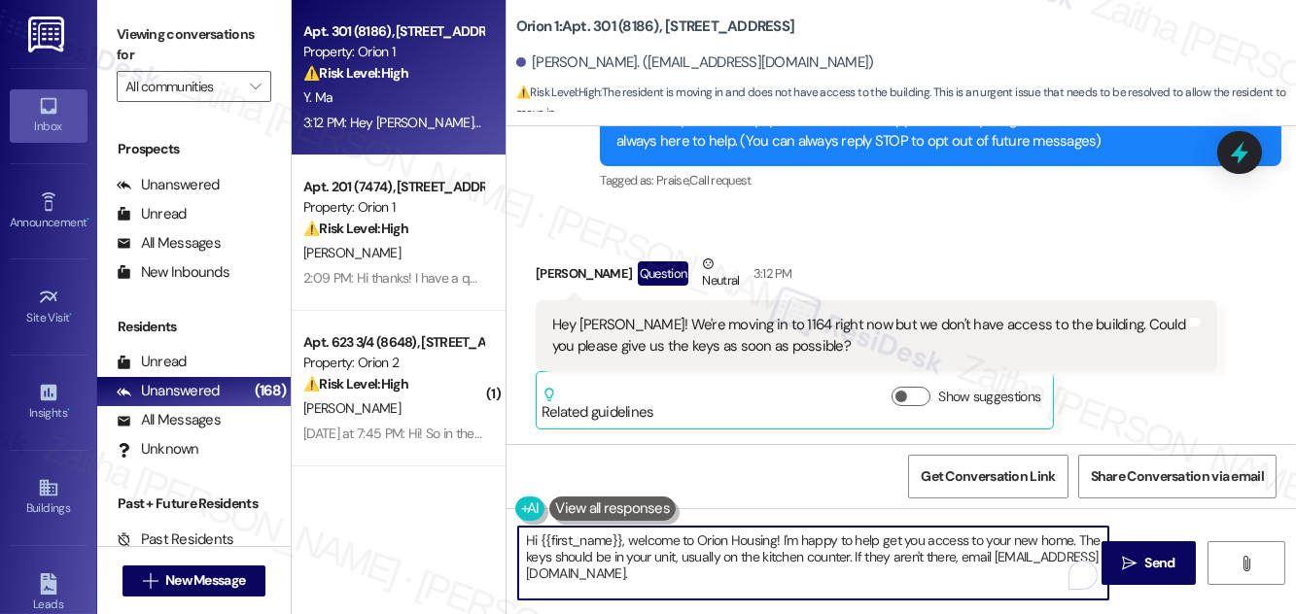
drag, startPoint x: 853, startPoint y: 554, endPoint x: 873, endPoint y: 566, distance: 23.5
click at [873, 566] on textarea "Hi {{first_name}}, welcome to Orion Housing! I'm happy to help get you access t…" at bounding box center [813, 563] width 590 height 73
paste textarea "Please refer to the UNIT INFO SHEET for the unit access details."
drag, startPoint x: 1078, startPoint y: 536, endPoint x: 1072, endPoint y: 568, distance: 32.6
click at [1070, 570] on textarea "Hi {{first_name}}, welcome to Orion Housing! I'm happy to help get you access t…" at bounding box center [813, 563] width 590 height 73
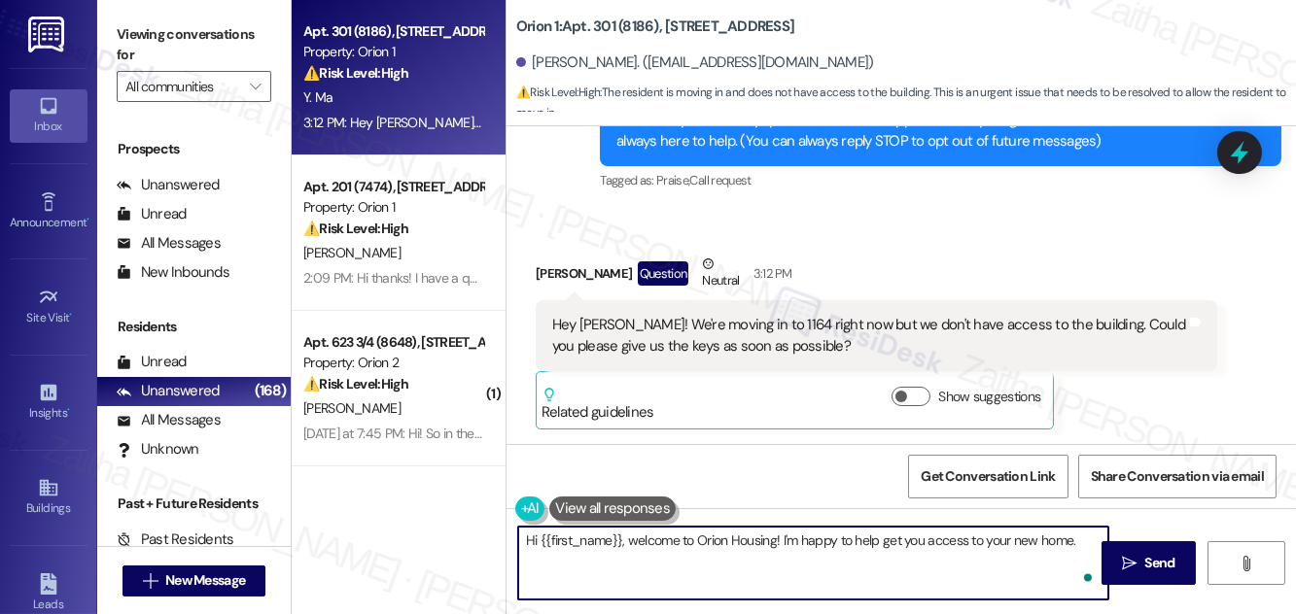
paste textarea "All move-in items (keys, garage clickers, etc.) can be found inside your unit, …"
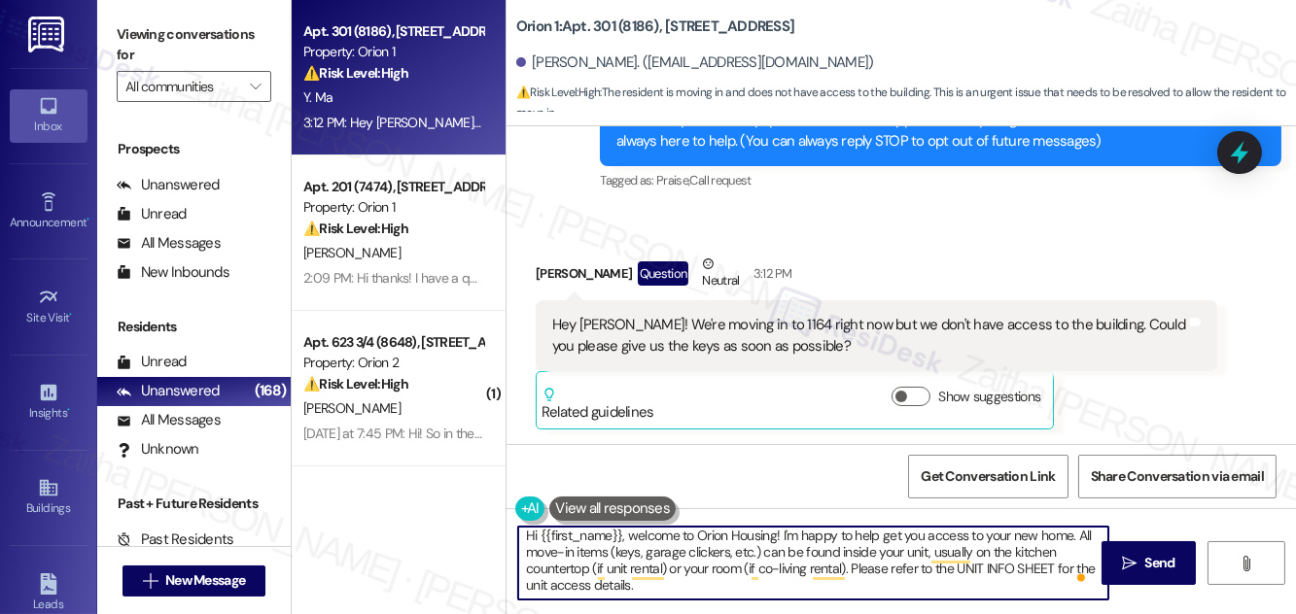
scroll to position [0, 0]
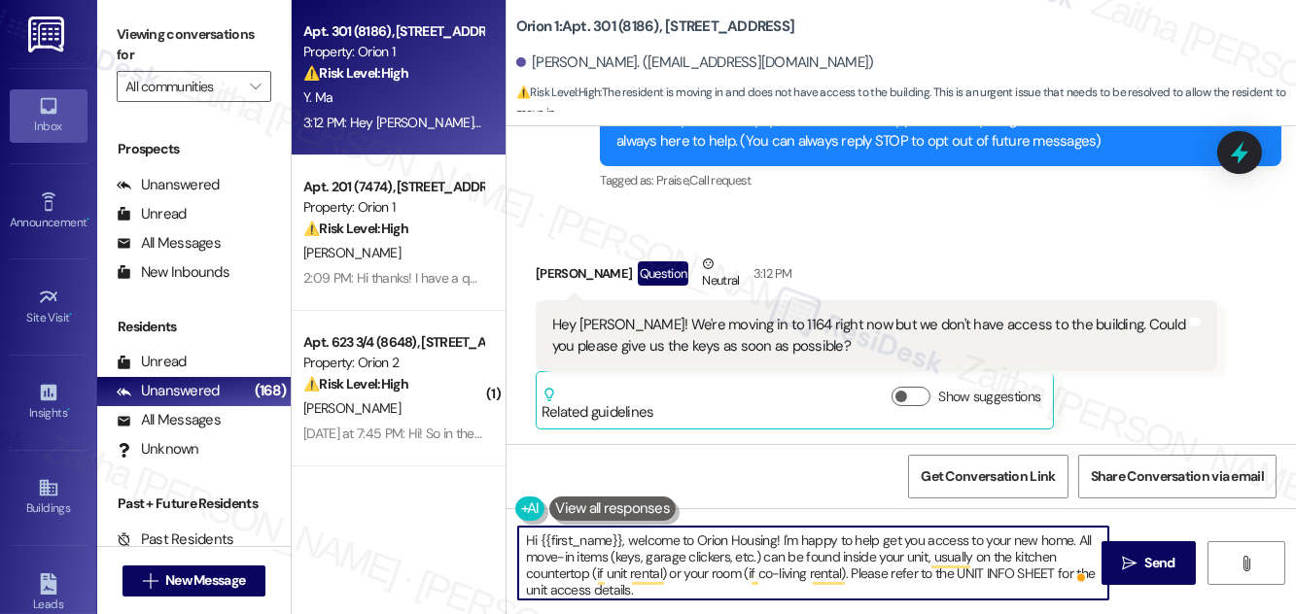
type textarea "Hi {{first_name}}, welcome to Orion Housing! I'm happy to help get you access t…"
click at [614, 502] on button at bounding box center [612, 509] width 126 height 24
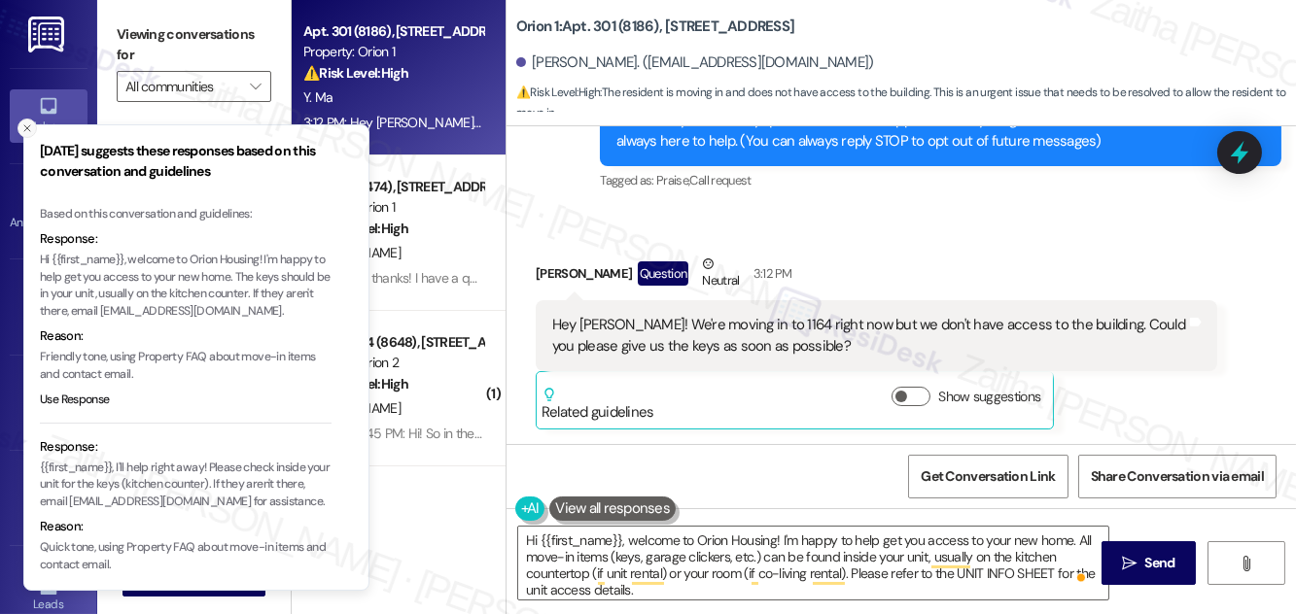
click at [28, 126] on line "Close toast" at bounding box center [27, 128] width 6 height 6
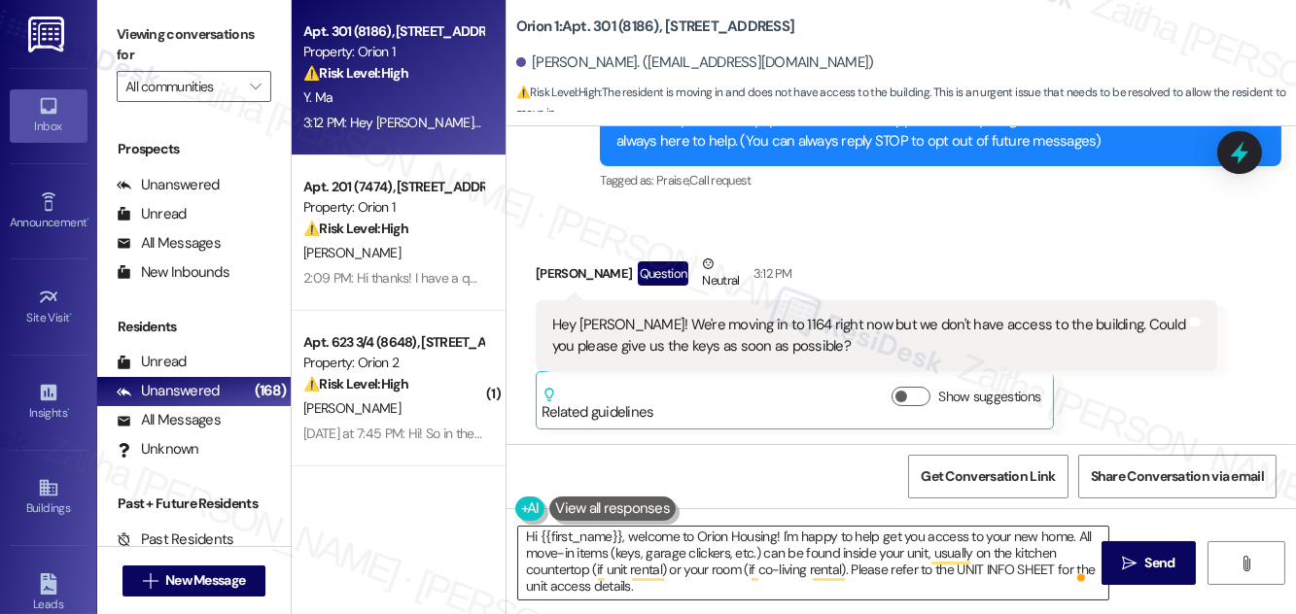
scroll to position [5, 0]
click at [1145, 568] on span "Send" at bounding box center [1160, 563] width 30 height 20
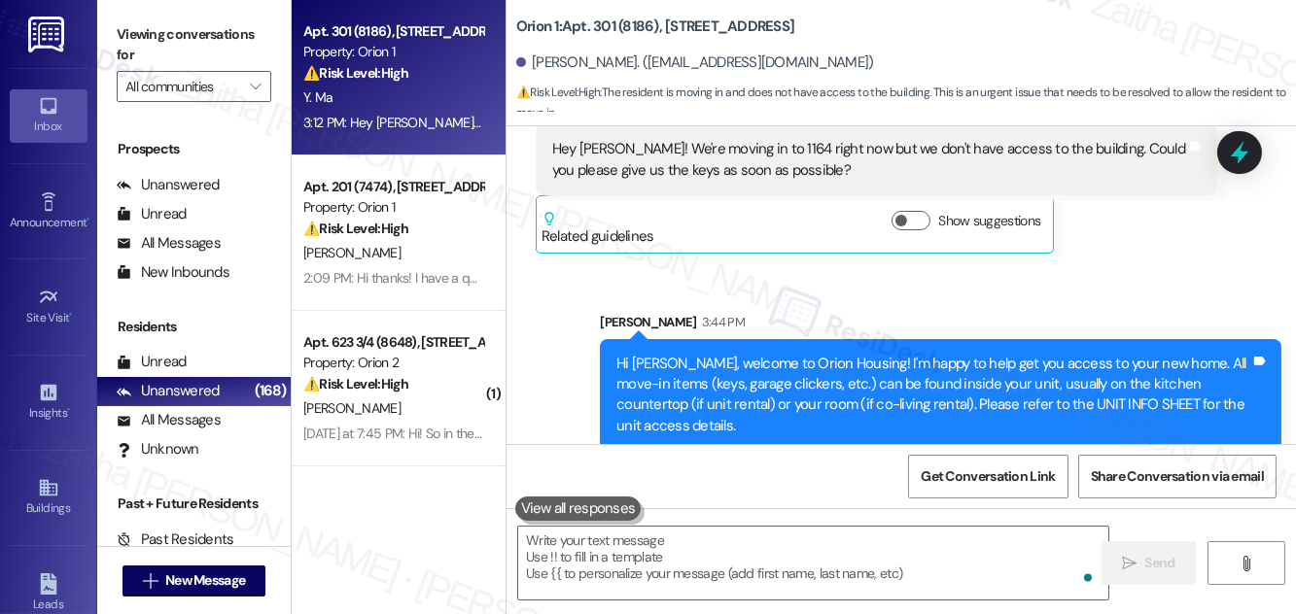
scroll to position [430, 0]
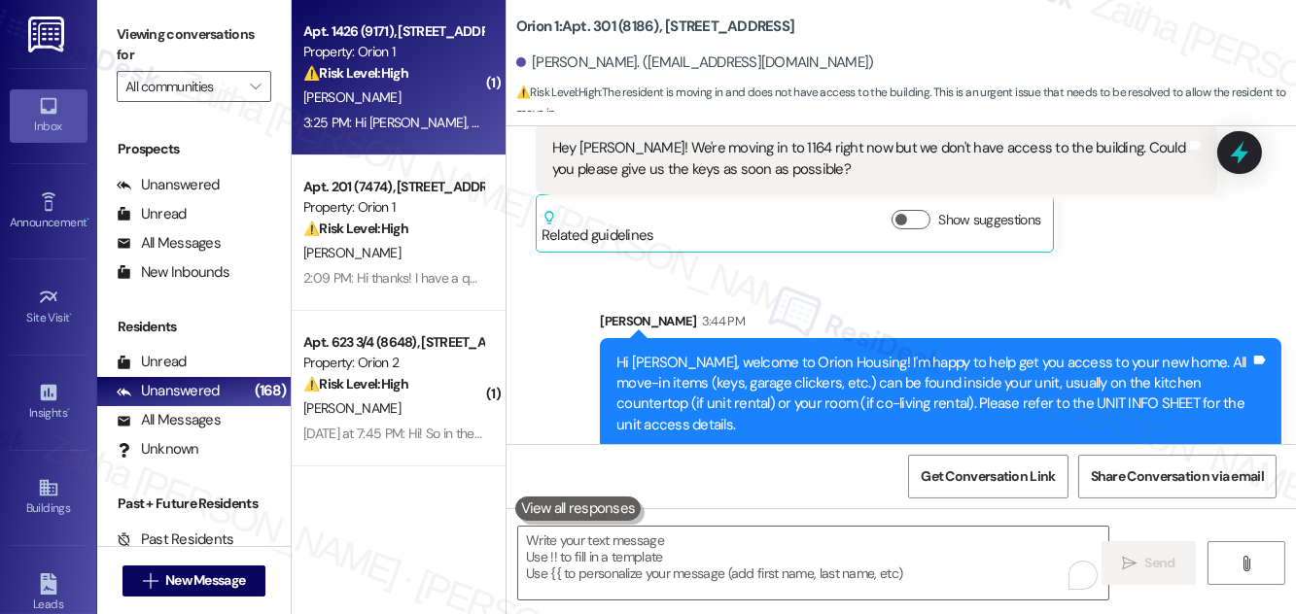
click at [440, 87] on div "D. Riske" at bounding box center [393, 98] width 184 height 24
type textarea "Fetching suggested responses. Please feel free to read through the conversation…"
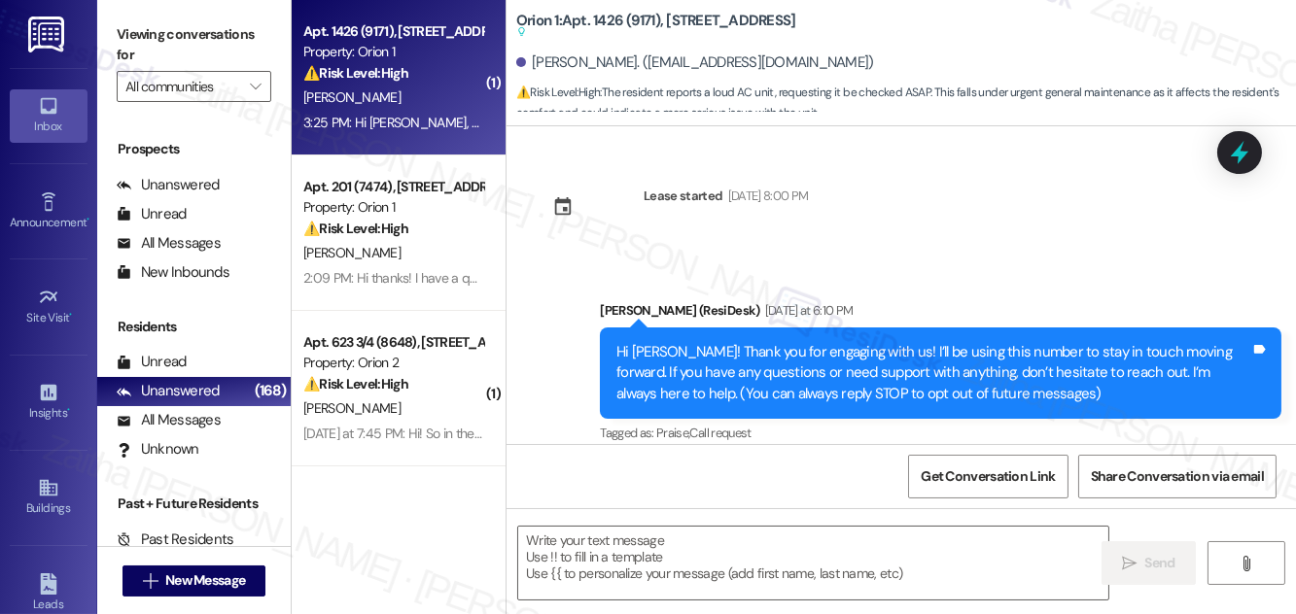
scroll to position [2372, 0]
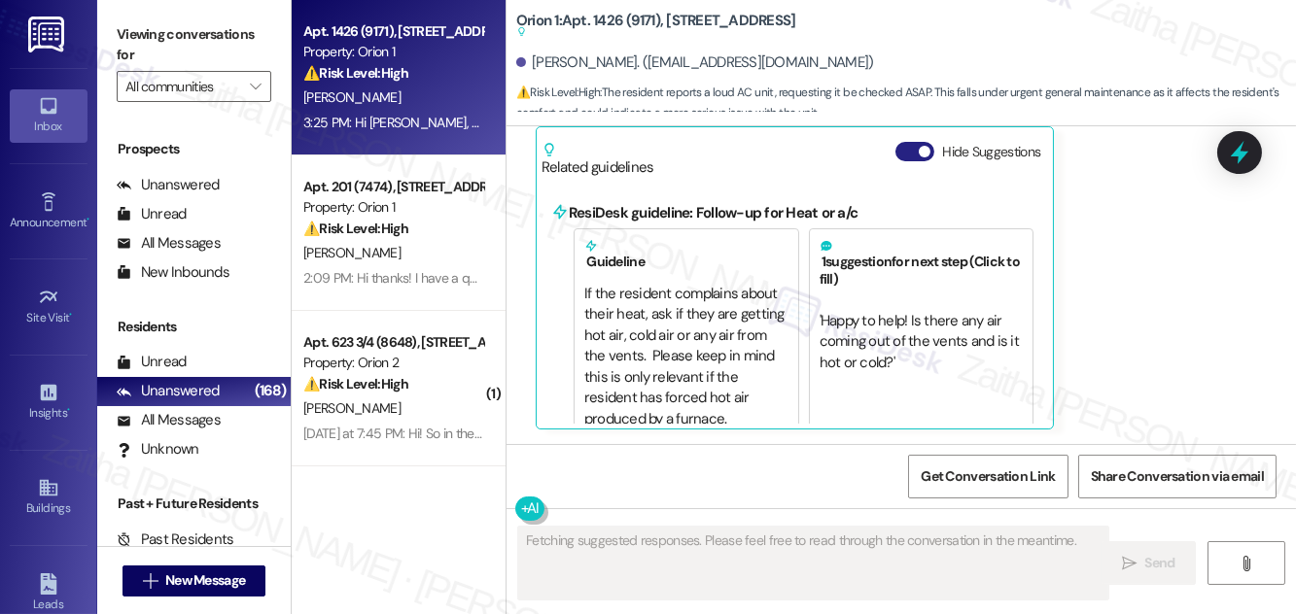
click at [906, 152] on button "Hide Suggestions" at bounding box center [914, 151] width 39 height 19
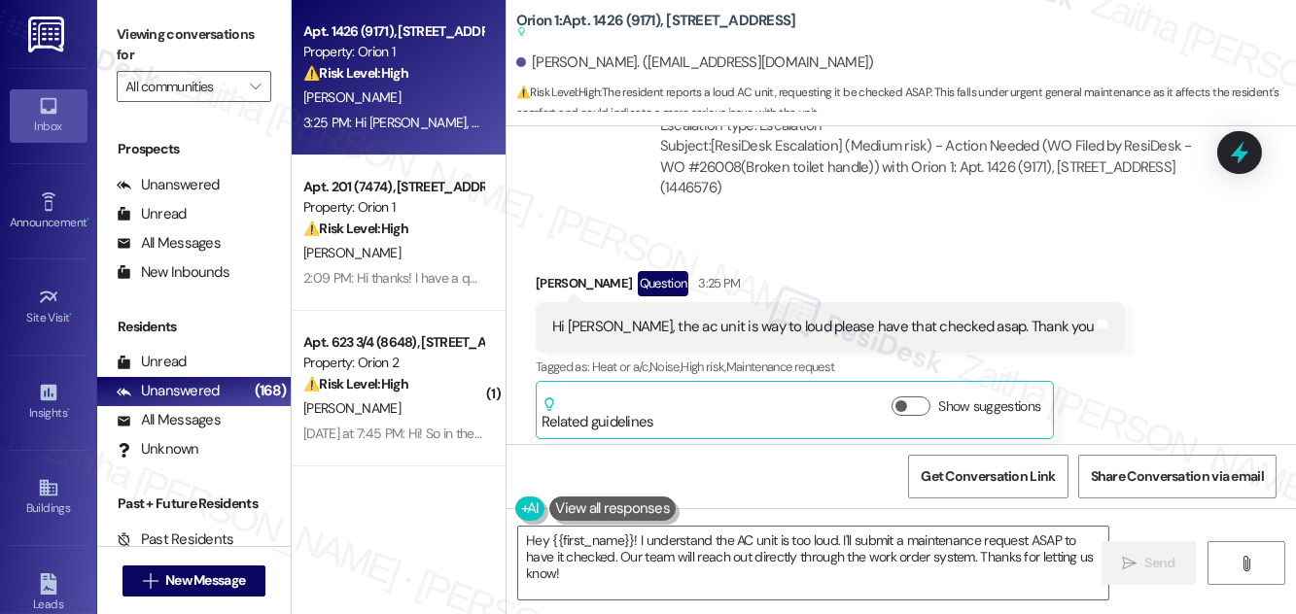
scroll to position [2125, 0]
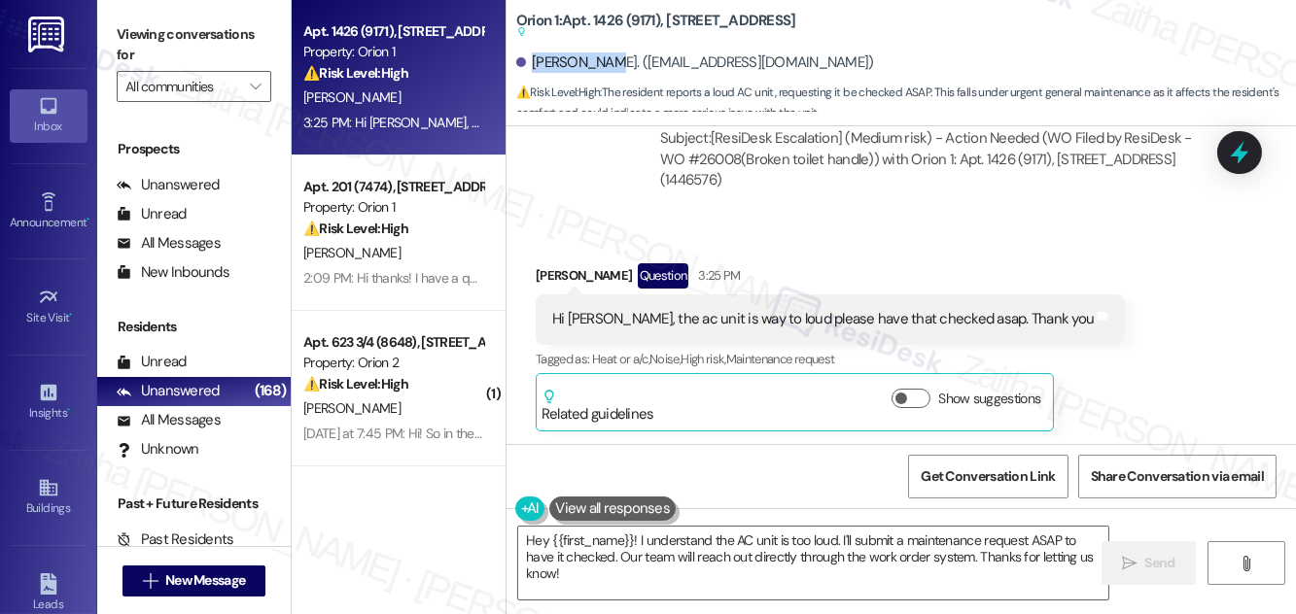
drag, startPoint x: 532, startPoint y: 59, endPoint x: 598, endPoint y: 49, distance: 67.0
click at [598, 49] on div "David Riske. (driske05@aol.com)" at bounding box center [906, 63] width 780 height 39
copy div "David Riske"
click at [593, 167] on div "Email escalation to site team Email escalation to site team Yesterday at 8:02 P…" at bounding box center [876, 104] width 711 height 231
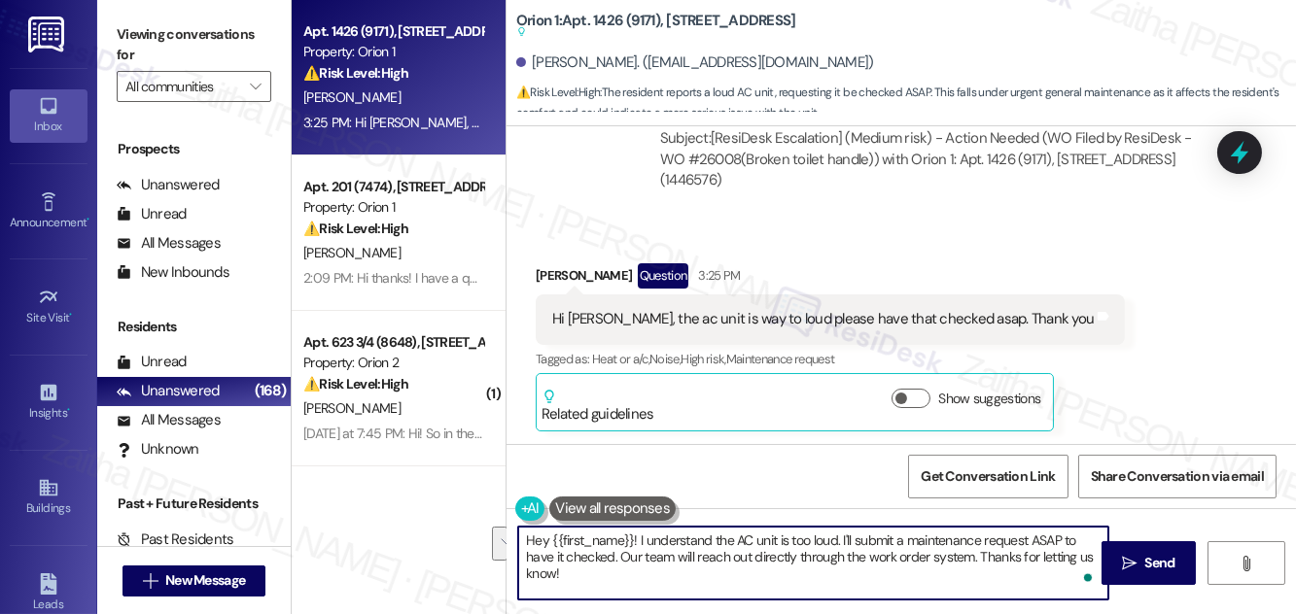
drag, startPoint x: 853, startPoint y: 541, endPoint x: 612, endPoint y: 559, distance: 241.8
click at [612, 559] on textarea "Hey {{first_name}}! I understand the AC unit is too loud. I'll submit a mainten…" at bounding box center [813, 563] width 590 height 73
click at [995, 542] on textarea "Hey {{first_name}}! I understand the AC unit is too loud. I'll follow up on you…" at bounding box center [813, 563] width 590 height 73
type textarea "Hey {{first_name}}! I understand the AC unit is too loud. I'll follow up on you…"
click at [1153, 558] on span "Send" at bounding box center [1160, 563] width 30 height 20
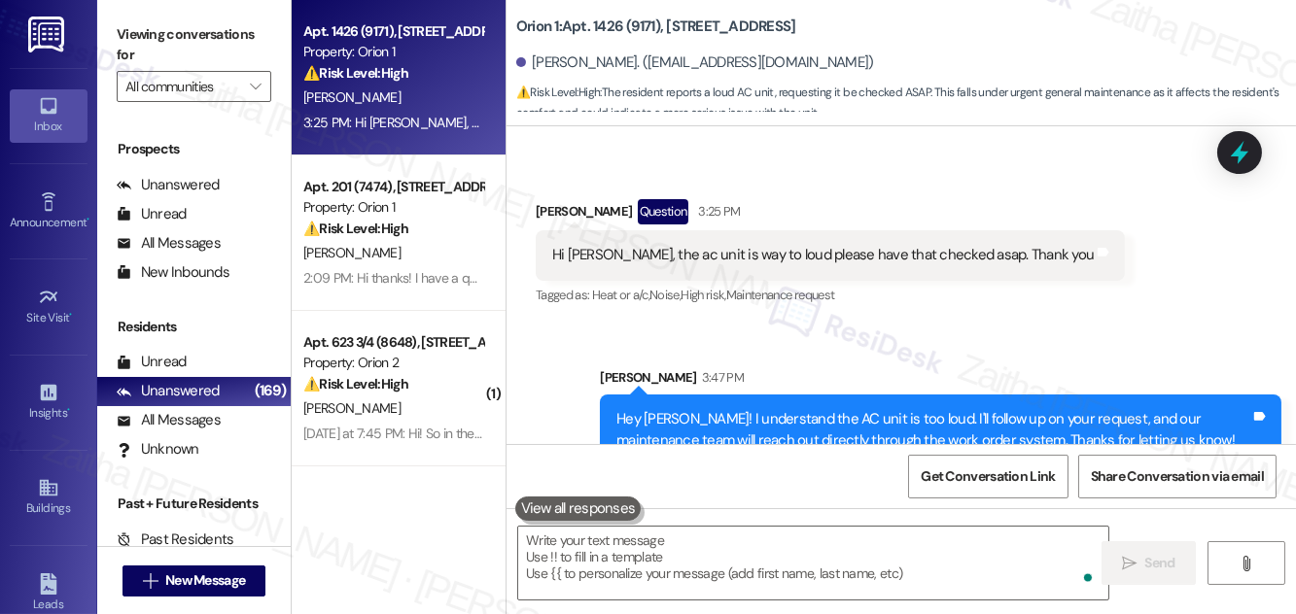
scroll to position [2224, 0]
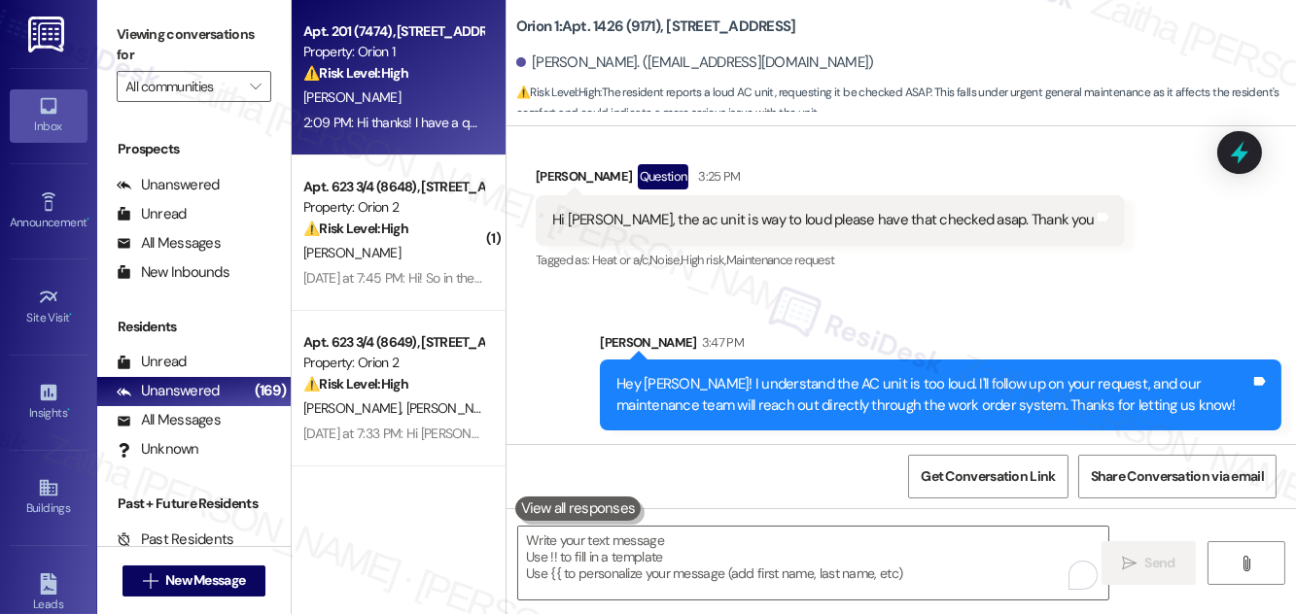
click at [426, 98] on div "J. Wang" at bounding box center [393, 98] width 184 height 24
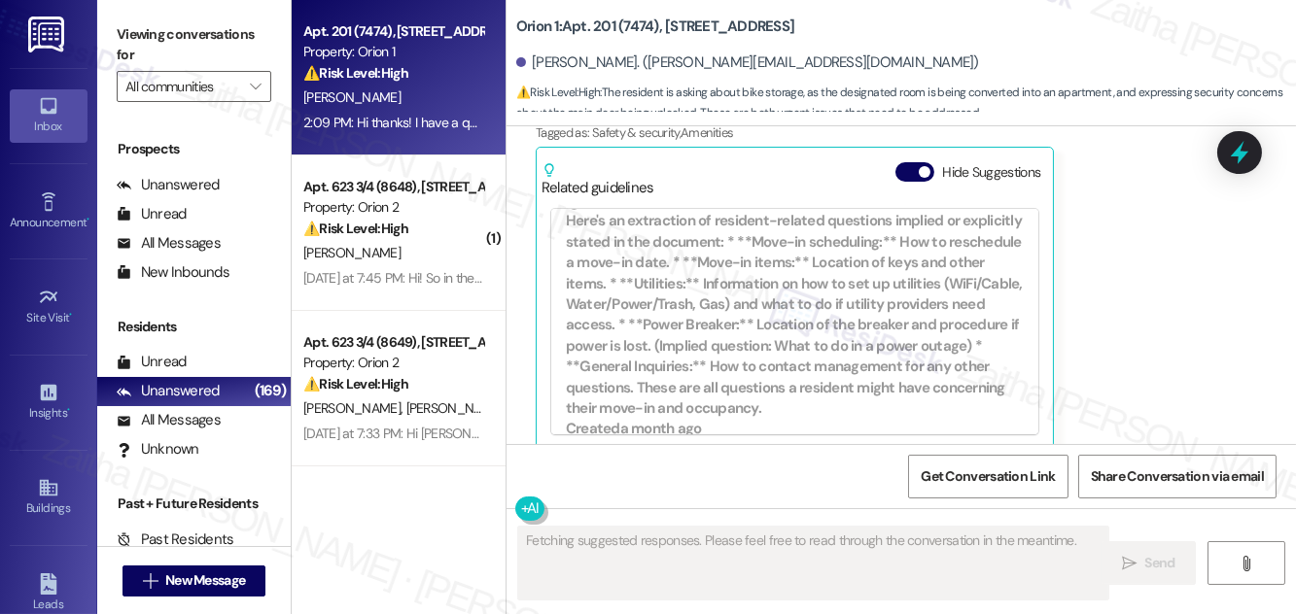
scroll to position [795, 0]
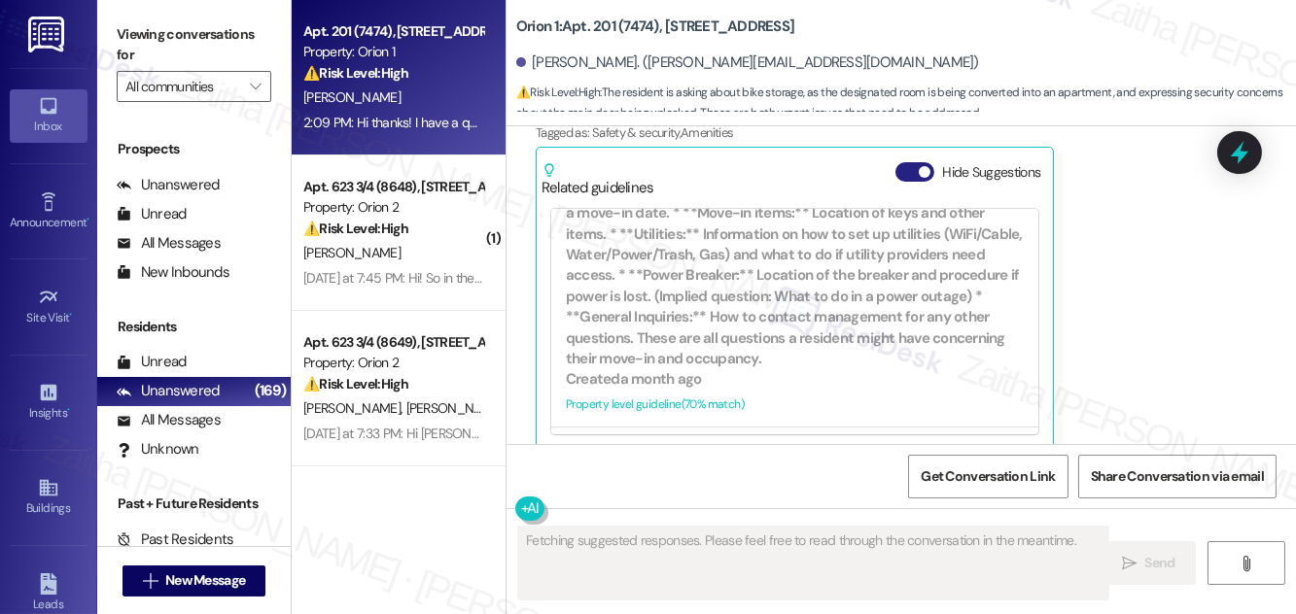
click at [910, 162] on button "Hide Suggestions" at bounding box center [914, 171] width 39 height 19
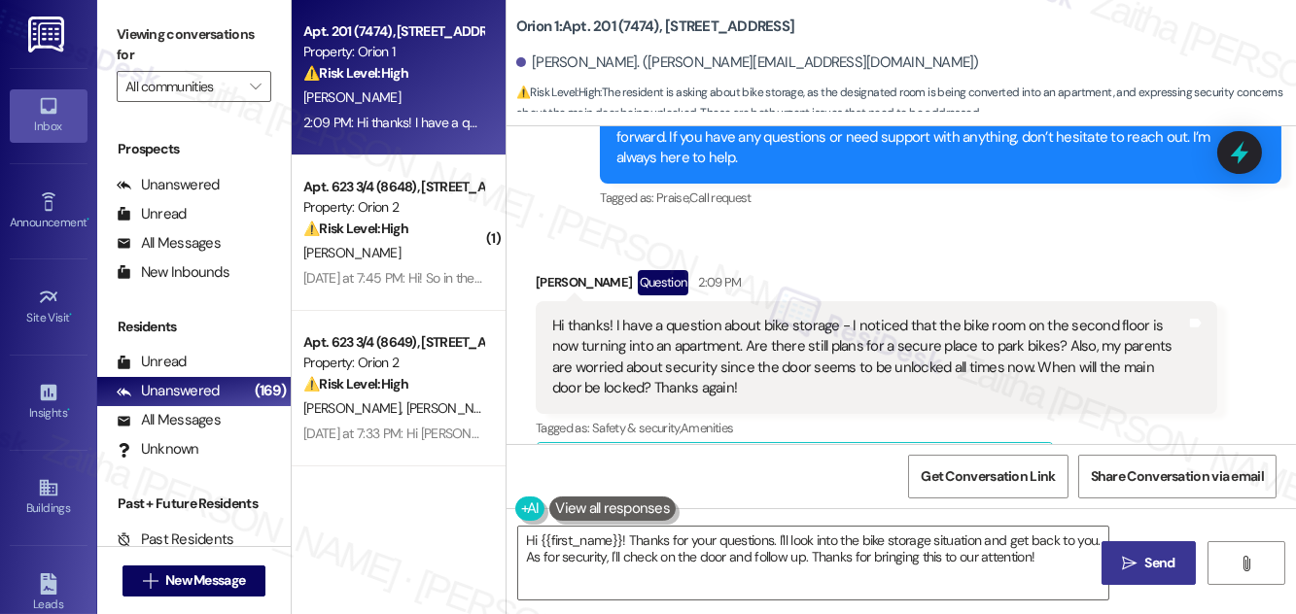
scroll to position [491, 0]
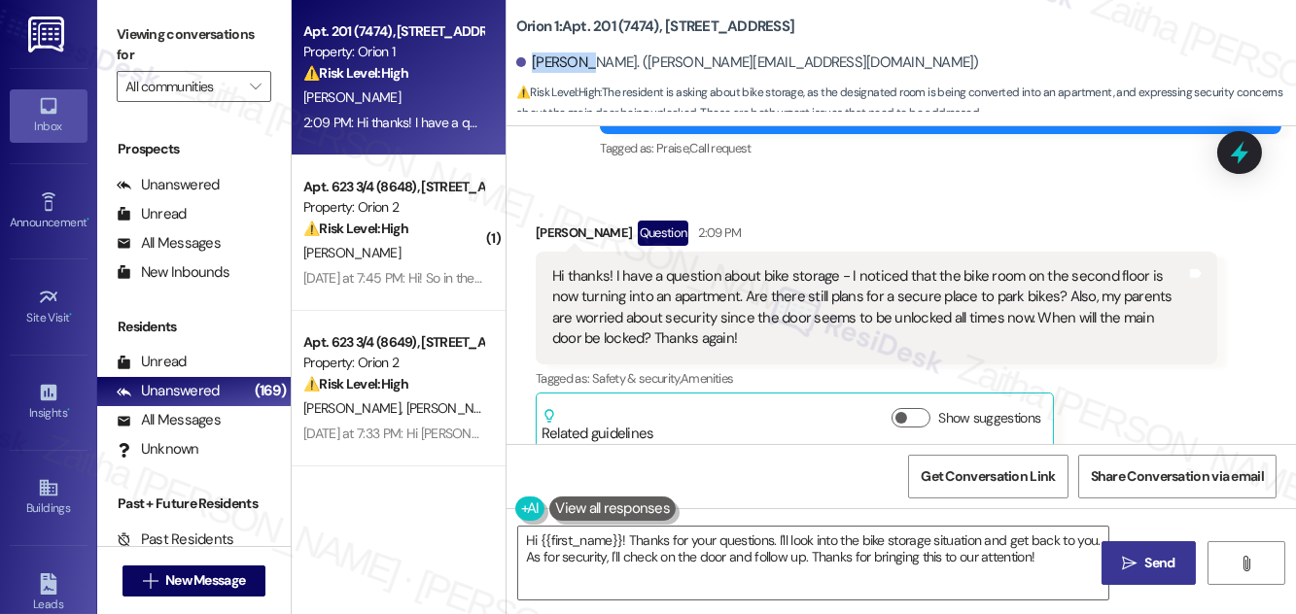
drag, startPoint x: 531, startPoint y: 64, endPoint x: 588, endPoint y: 53, distance: 58.3
click at [588, 53] on div "Joy Wang. (joy.wng05@gmail.com)" at bounding box center [747, 62] width 463 height 20
copy div "Joy Wang"
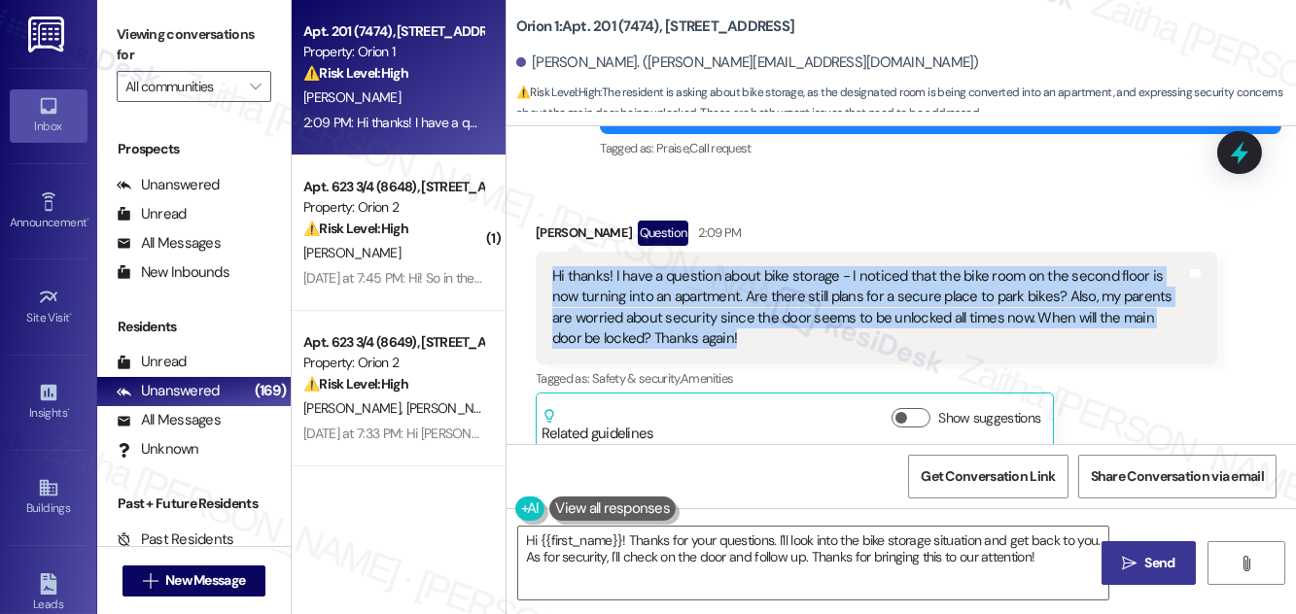
drag, startPoint x: 546, startPoint y: 247, endPoint x: 699, endPoint y: 338, distance: 177.9
click at [699, 338] on div "Hi thanks! I have a question about bike storage - I noticed that the bike room …" at bounding box center [876, 308] width 681 height 113
copy div "Hi thanks! I have a question about bike storage - I noticed that the bike room …"
click at [773, 338] on div "Hi thanks! I have a question about bike storage - I noticed that the bike room …" at bounding box center [876, 308] width 681 height 113
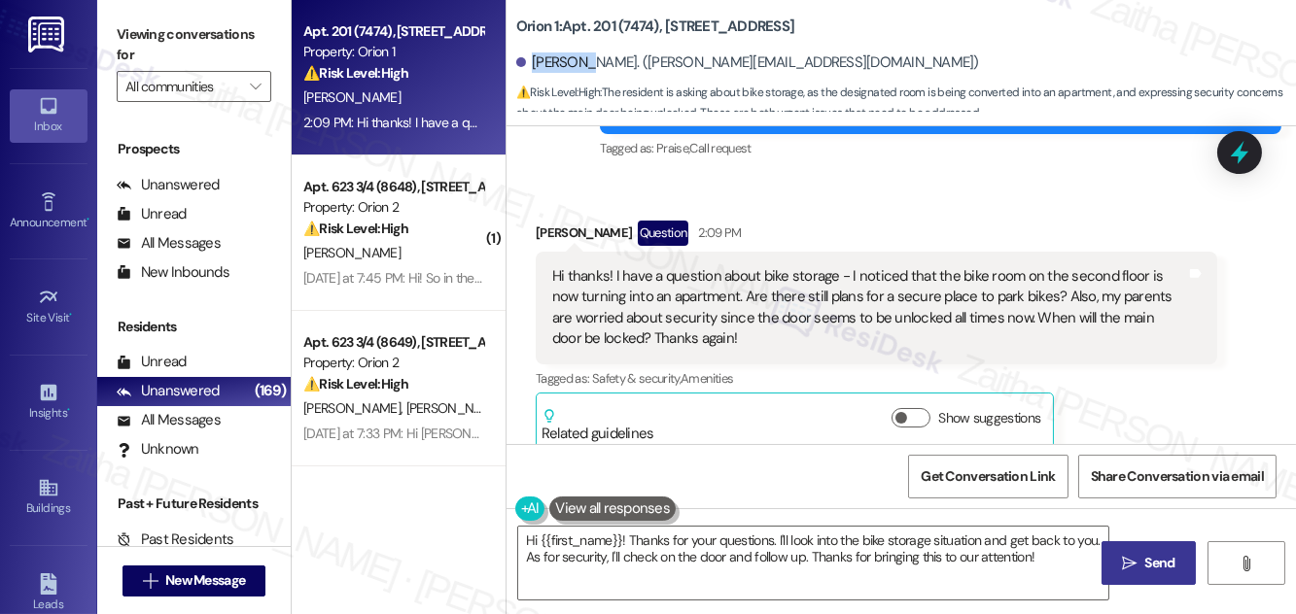
drag, startPoint x: 531, startPoint y: 52, endPoint x: 591, endPoint y: 57, distance: 60.5
click at [591, 57] on div "Joy Wang. (joy.wng05@gmail.com)" at bounding box center [747, 62] width 463 height 20
copy div "Joy Wang"
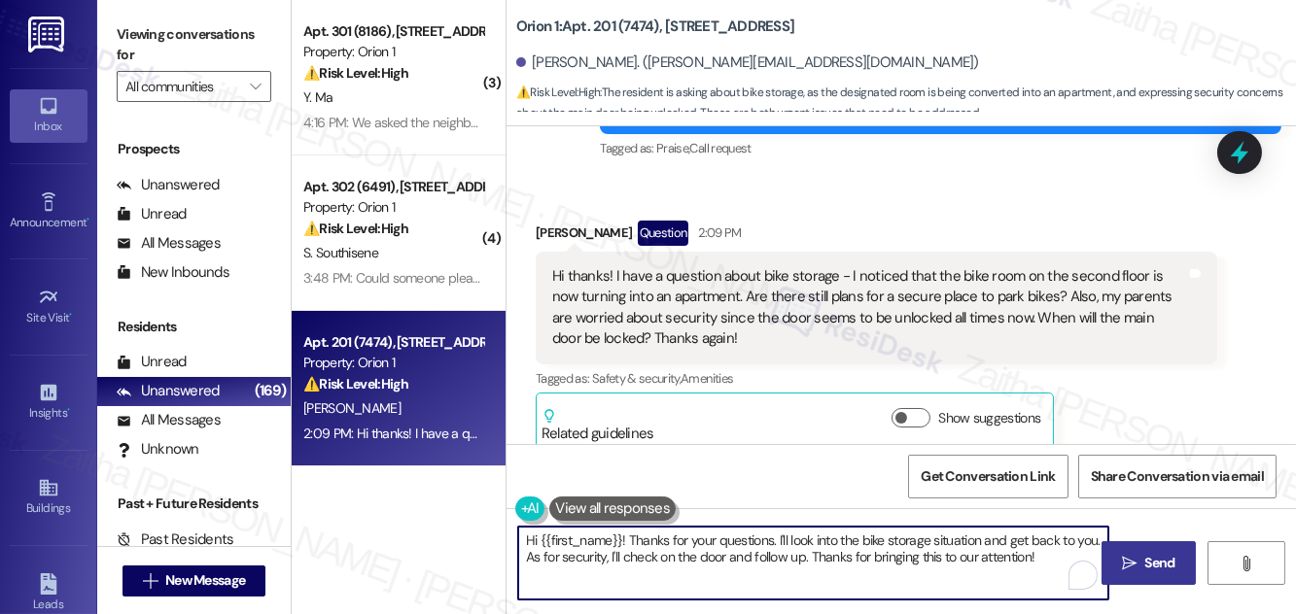
drag, startPoint x: 526, startPoint y: 537, endPoint x: 1046, endPoint y: 571, distance: 521.2
click at [1046, 571] on textarea "Hi {{first_name}}! Thanks for your questions. I'll look into the bike storage s…" at bounding box center [813, 563] width 590 height 73
click at [692, 555] on textarea "Hi {{first_name}}! Thanks for your questions. I'll look into the bike storage s…" at bounding box center [813, 563] width 590 height 73
drag, startPoint x: 777, startPoint y: 538, endPoint x: 1044, endPoint y: 553, distance: 267.8
click at [1049, 556] on textarea "Hi {{first_name}}! Thanks for your questions. I'll look into the bike storage s…" at bounding box center [813, 563] width 590 height 73
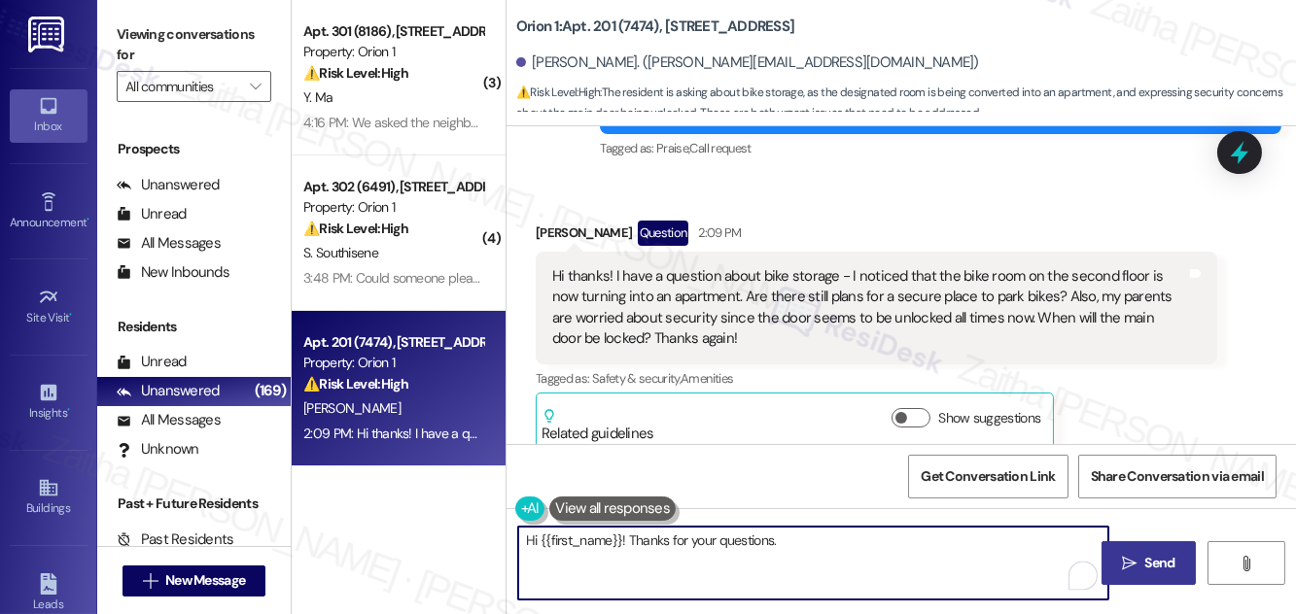
paste textarea "Hi {{first_name}}, thank you for reaching out with your questions. I’ll check w…"
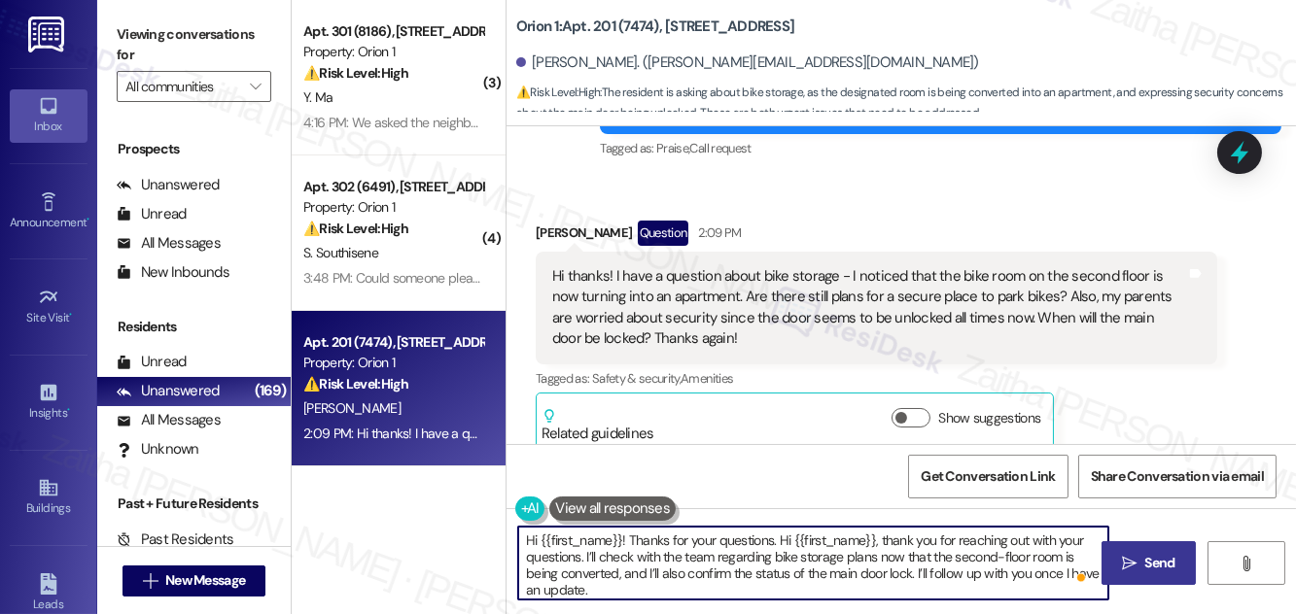
drag, startPoint x: 778, startPoint y: 540, endPoint x: 495, endPoint y: 535, distance: 282.9
click at [492, 536] on div "( 3 ) Apt. 301 (8186), 1164 W 37th Pl Property: Orion 1 ⚠️ Risk Level: High The…" at bounding box center [794, 307] width 1004 height 614
drag, startPoint x: 649, startPoint y: 576, endPoint x: 917, endPoint y: 571, distance: 267.4
click at [917, 571] on textarea "Hi {{first_name}}, thank you for reaching out with your questions. I’ll check w…" at bounding box center [813, 563] width 590 height 73
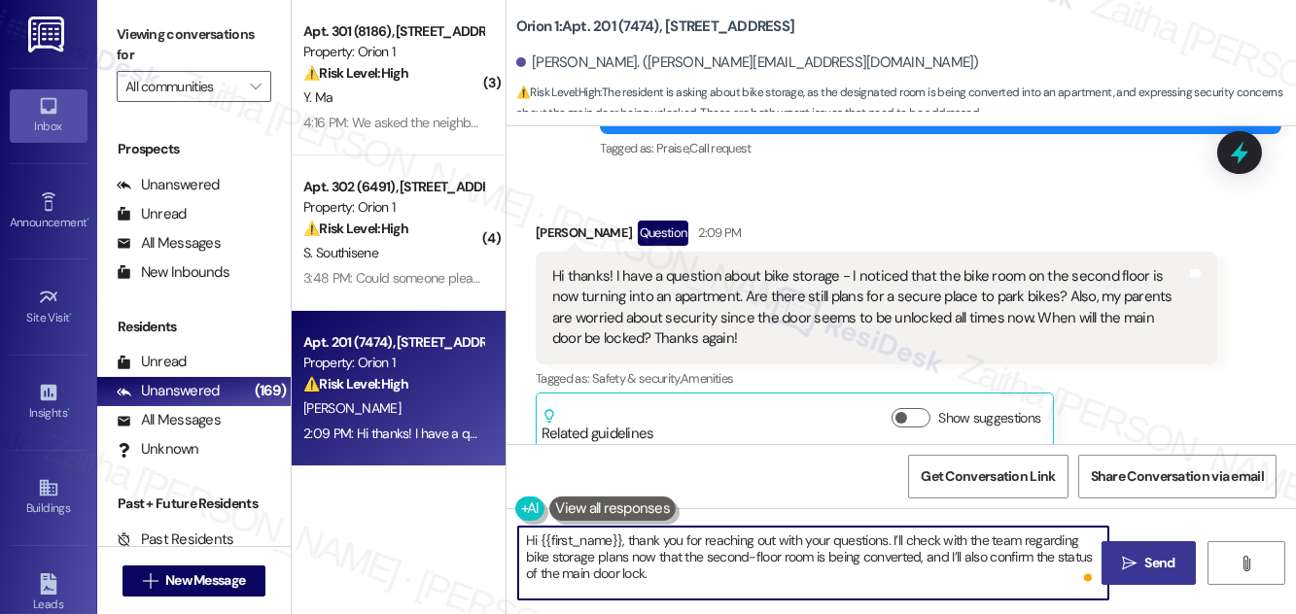
type textarea "Hi {{first_name}}, thank you for reaching out with your questions. I’ll check w…"
drag, startPoint x: 524, startPoint y: 541, endPoint x: 683, endPoint y: 579, distance: 164.1
click at [681, 579] on textarea "Hi {{first_name}}, thank you for reaching out with your questions. I’ll check w…" at bounding box center [813, 563] width 590 height 73
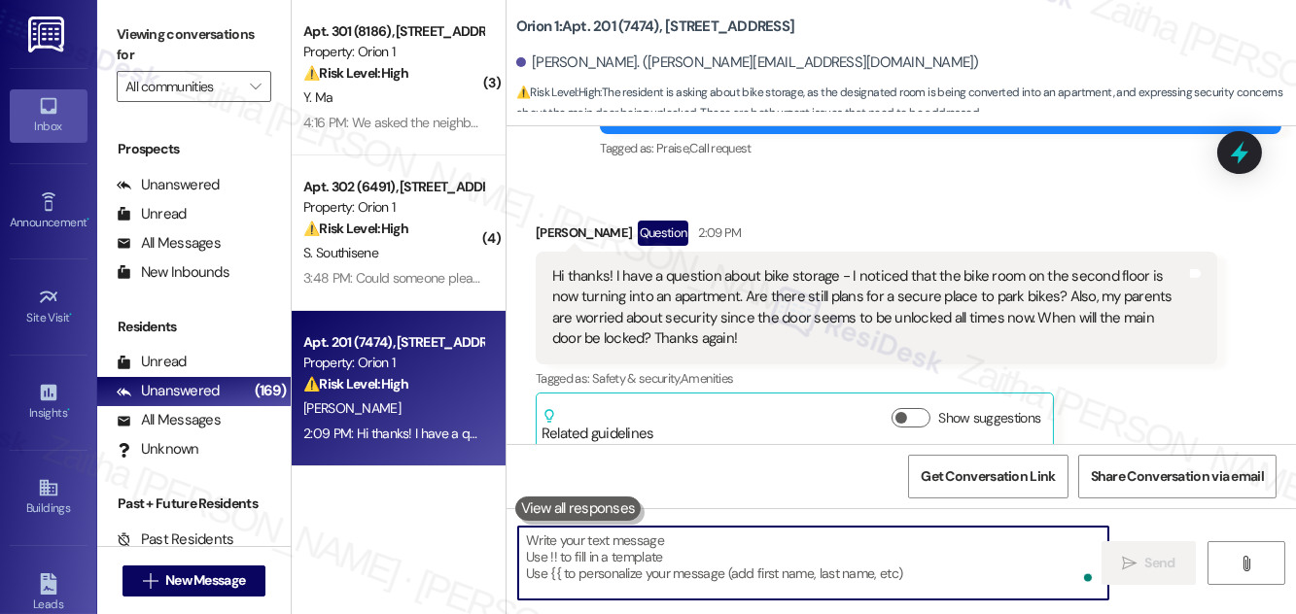
paste textarea "Hi {{first_name}}, thank you for reaching out with your questions. I’ll check w…"
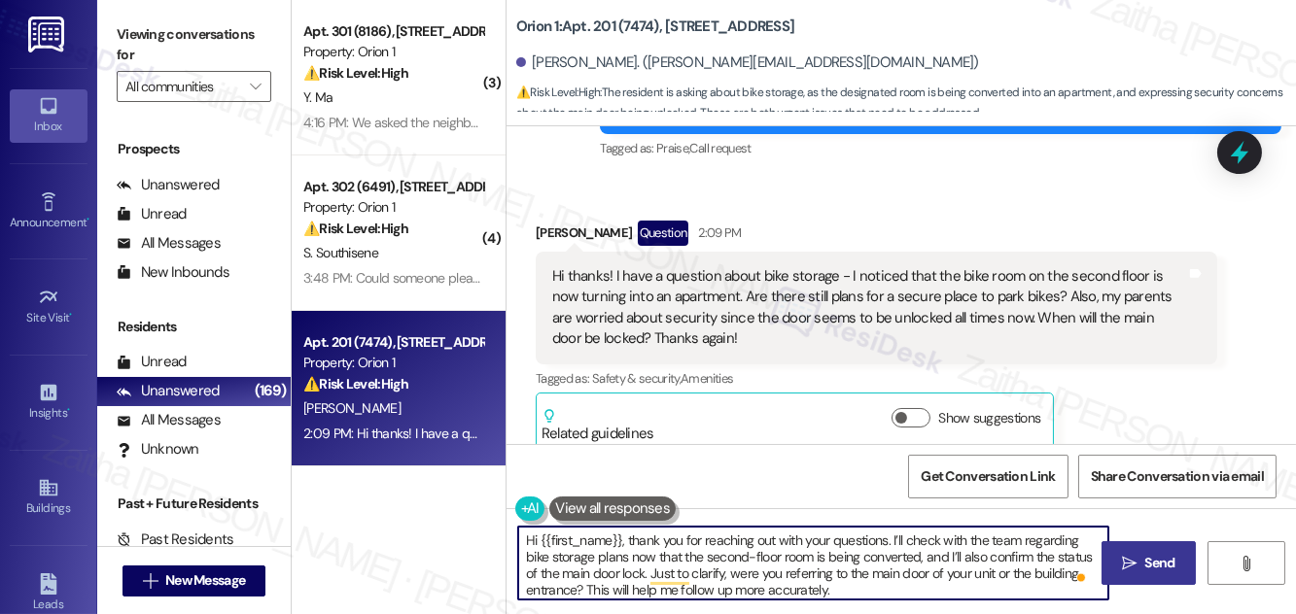
type textarea "Hi {{first_name}}, thank you for reaching out with your questions. I’ll check w…"
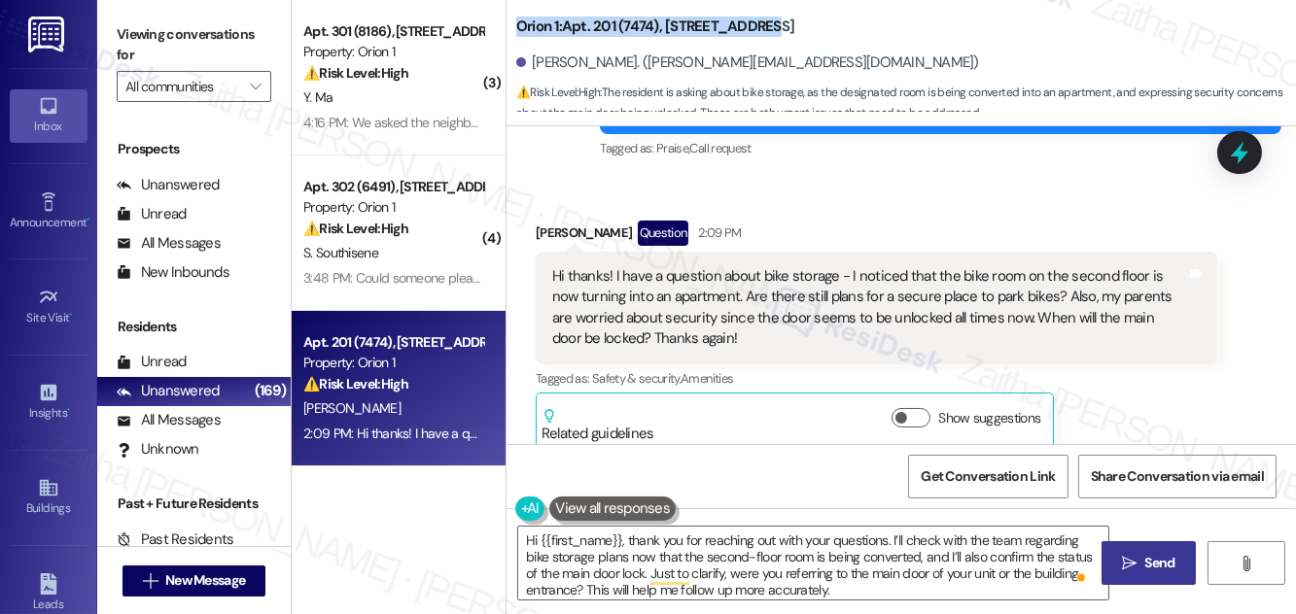
drag, startPoint x: 519, startPoint y: 20, endPoint x: 795, endPoint y: 14, distance: 276.2
click at [795, 15] on div "Orion 1: Apt. 201 (7474), 1192 W 35th St" at bounding box center [710, 27] width 389 height 24
copy b "Orion 1: Apt. 201 (7474), 1192 W 35th St"
click at [816, 41] on div "Orion 1: Apt. 201 (7474), 1192 W 35th St Joy Wang. (joy.wng05@gmail.com) ⚠️ Ris…" at bounding box center [906, 58] width 780 height 107
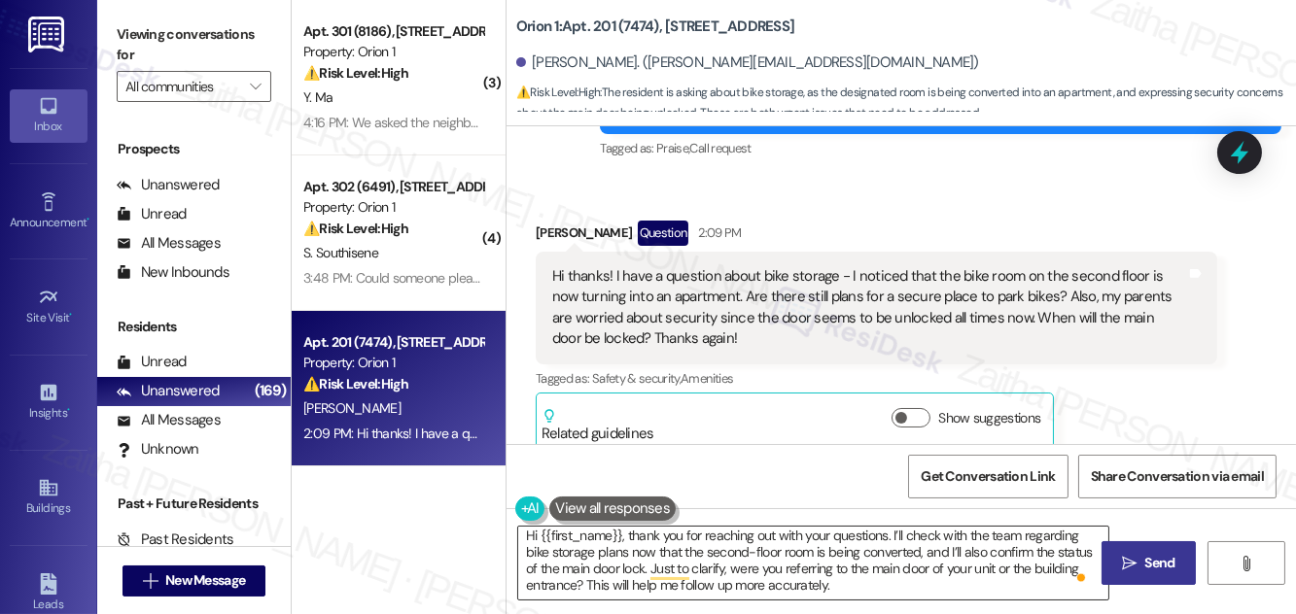
click at [873, 585] on textarea "Hi {{first_name}}, thank you for reaching out with your questions. I’ll check w…" at bounding box center [813, 563] width 590 height 73
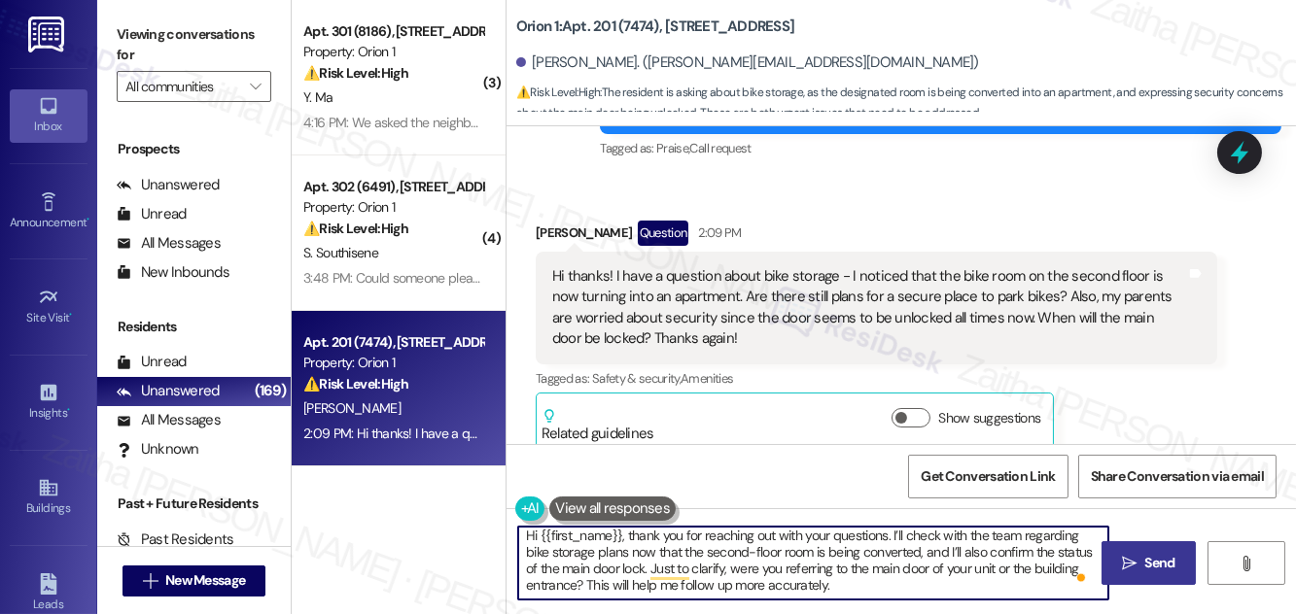
scroll to position [0, 0]
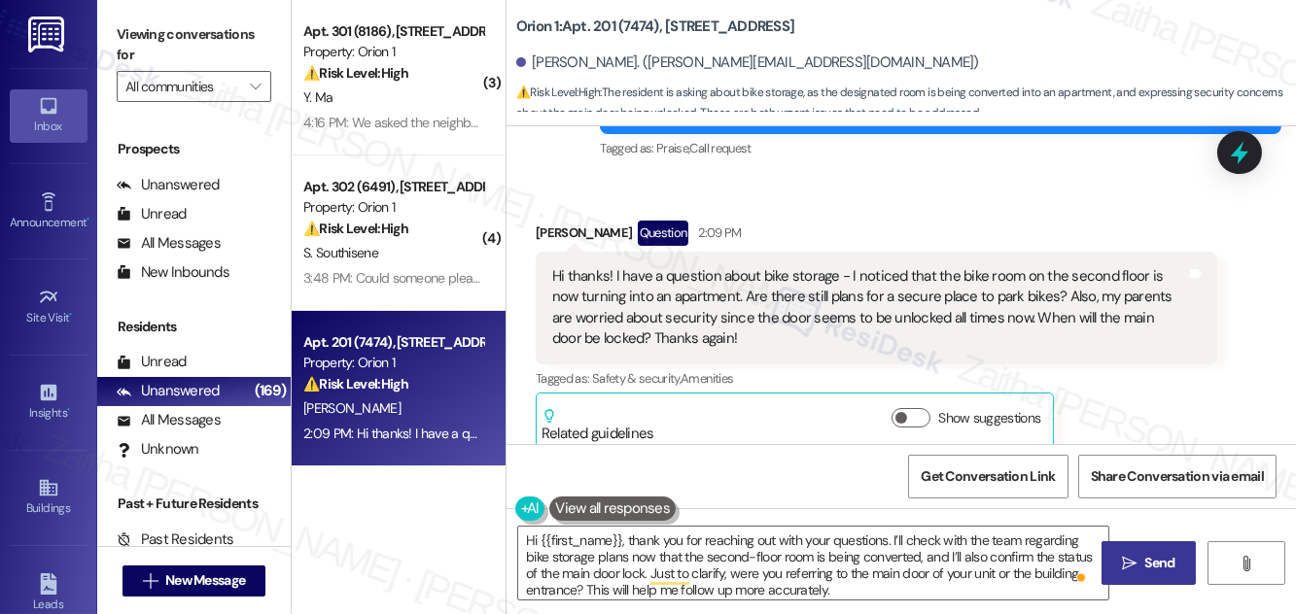
click at [1147, 559] on span "Send" at bounding box center [1160, 563] width 30 height 20
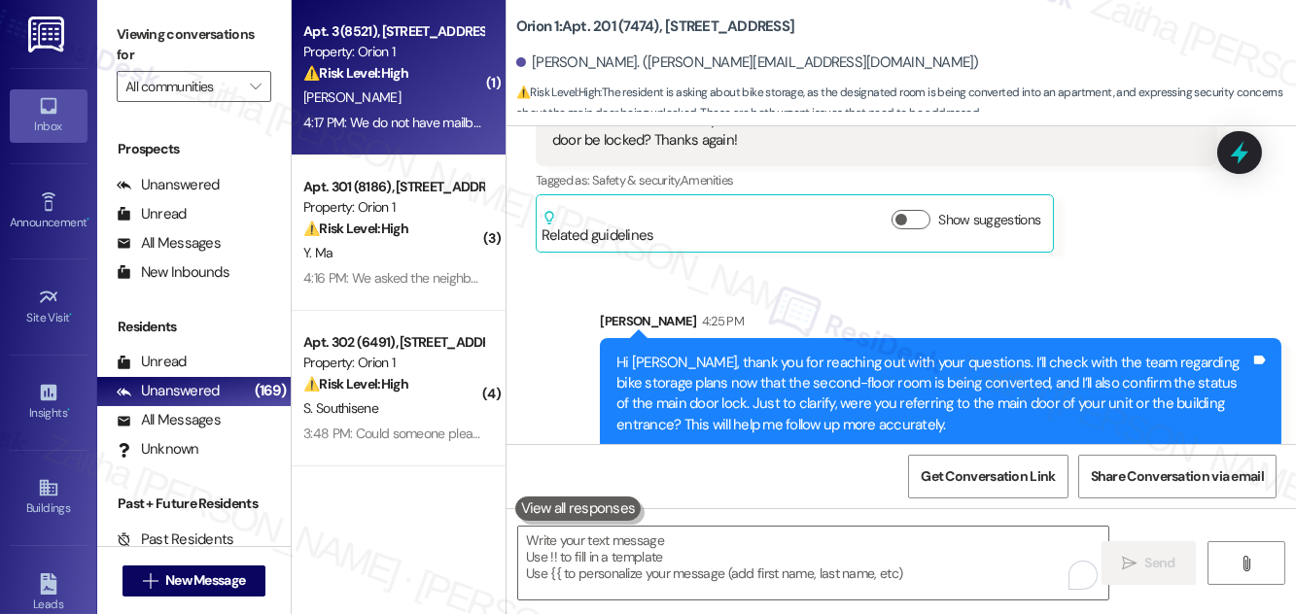
click at [446, 92] on div "[PERSON_NAME]" at bounding box center [393, 98] width 184 height 24
type textarea "Fetching suggested responses. Please feel free to read through the conversation…"
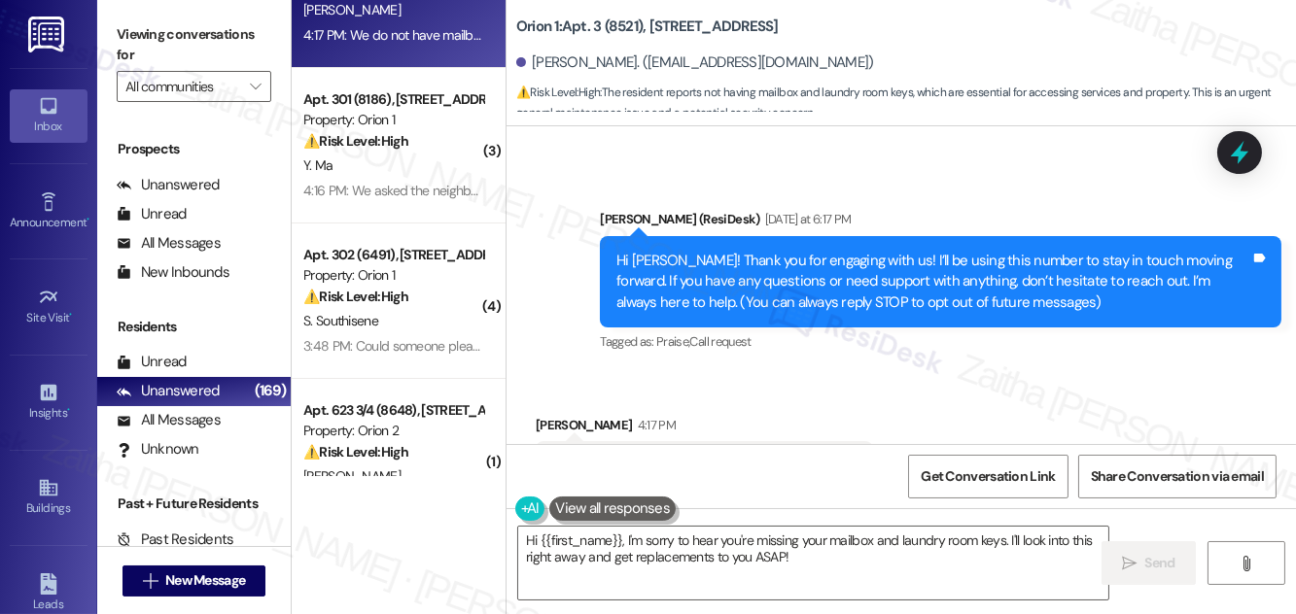
scroll to position [183, 0]
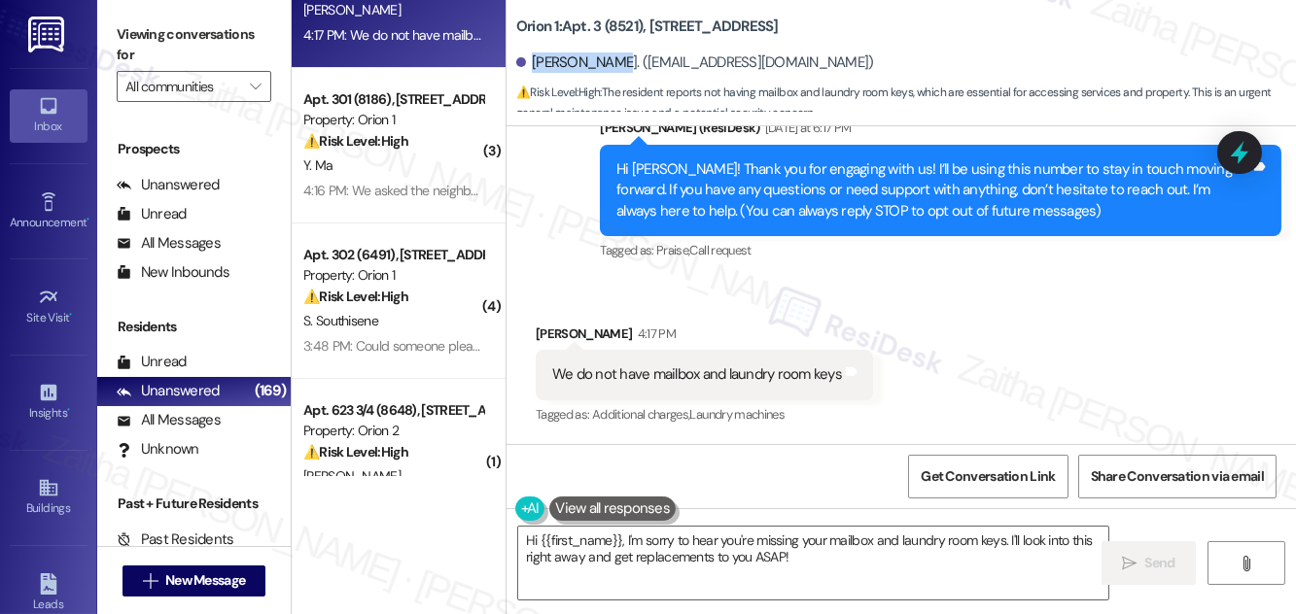
drag, startPoint x: 533, startPoint y: 63, endPoint x: 617, endPoint y: 53, distance: 85.1
click at [617, 53] on div "[PERSON_NAME]. ([EMAIL_ADDRESS][DOMAIN_NAME])" at bounding box center [695, 62] width 358 height 20
copy div "[PERSON_NAME]"
click at [949, 43] on div "Orion 1: Apt. 3 (8521), 1277 W 23rd St Usama Saleem. (usamasaleembss@gmail.com)…" at bounding box center [906, 58] width 780 height 107
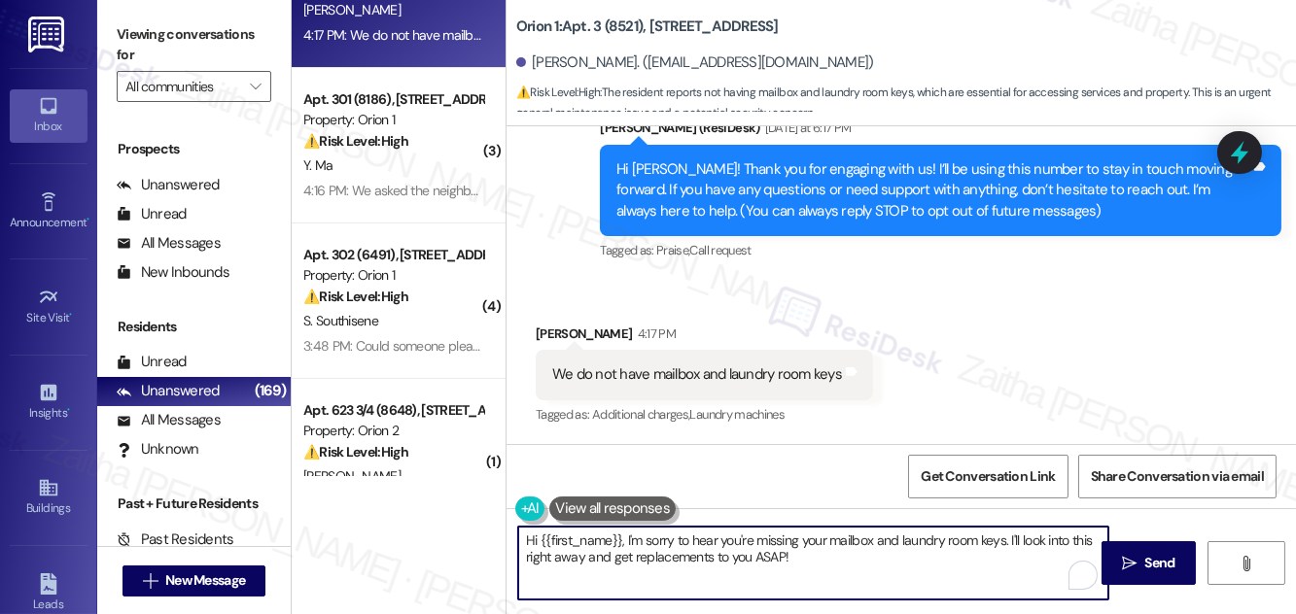
drag, startPoint x: 583, startPoint y: 558, endPoint x: 515, endPoint y: 565, distance: 68.4
click at [514, 565] on div "Hi {{first_name}}, I'm sorry to hear you're missing your mailbox and laundry ro…" at bounding box center [803, 563] width 592 height 75
drag, startPoint x: 551, startPoint y: 562, endPoint x: 812, endPoint y: 560, distance: 260.6
click at [808, 562] on textarea "Hi {{first_name}}, I'm sorry to hear you're missing your mailbox and laundry ro…" at bounding box center [813, 563] width 590 height 73
type textarea "Hi {{first_name}}, I'm sorry to hear you're missing your mailbox and laundry ro…"
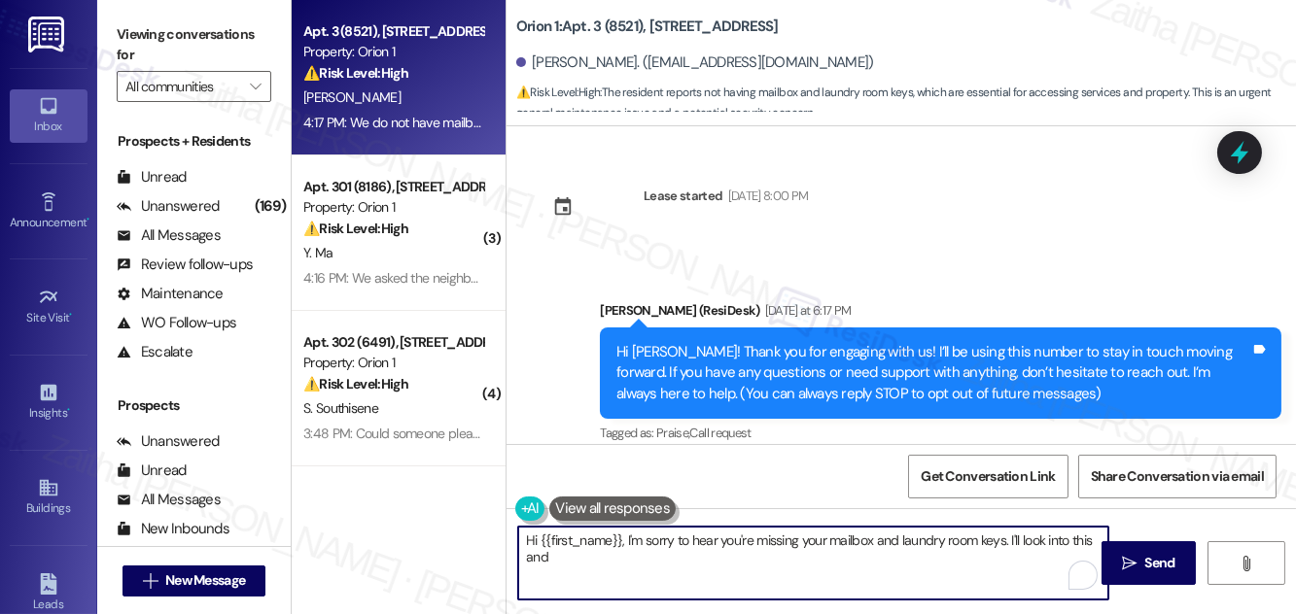
scroll to position [183, 0]
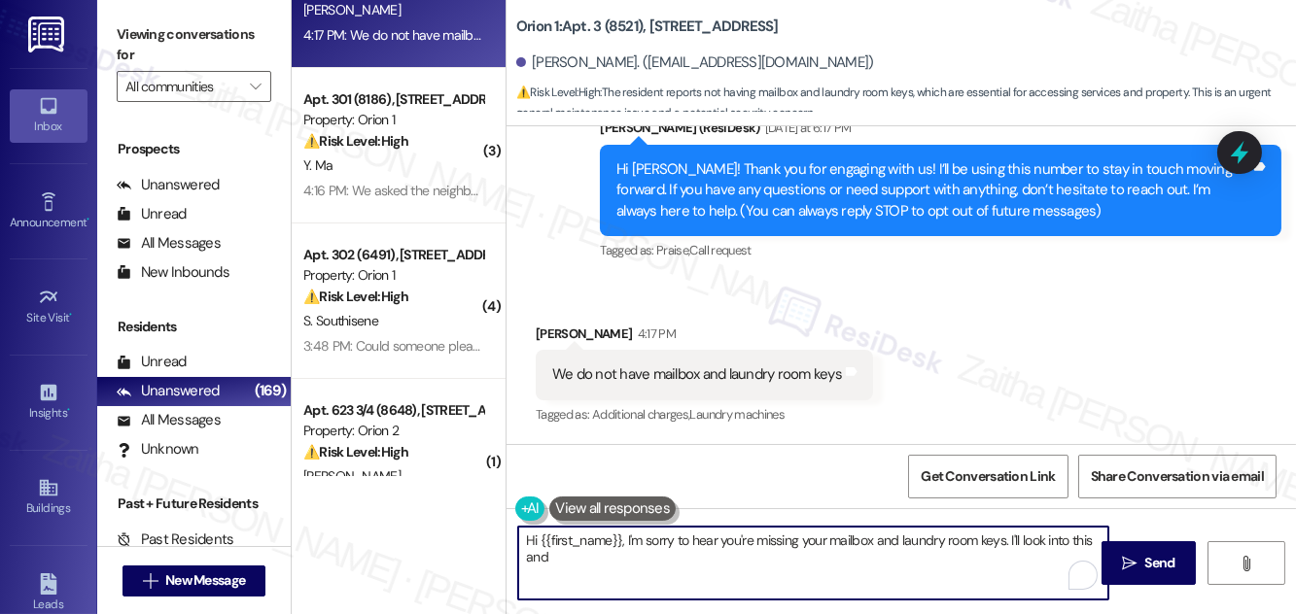
paste textarea "our maintenance team will reach out to you directly through the work order syst…"
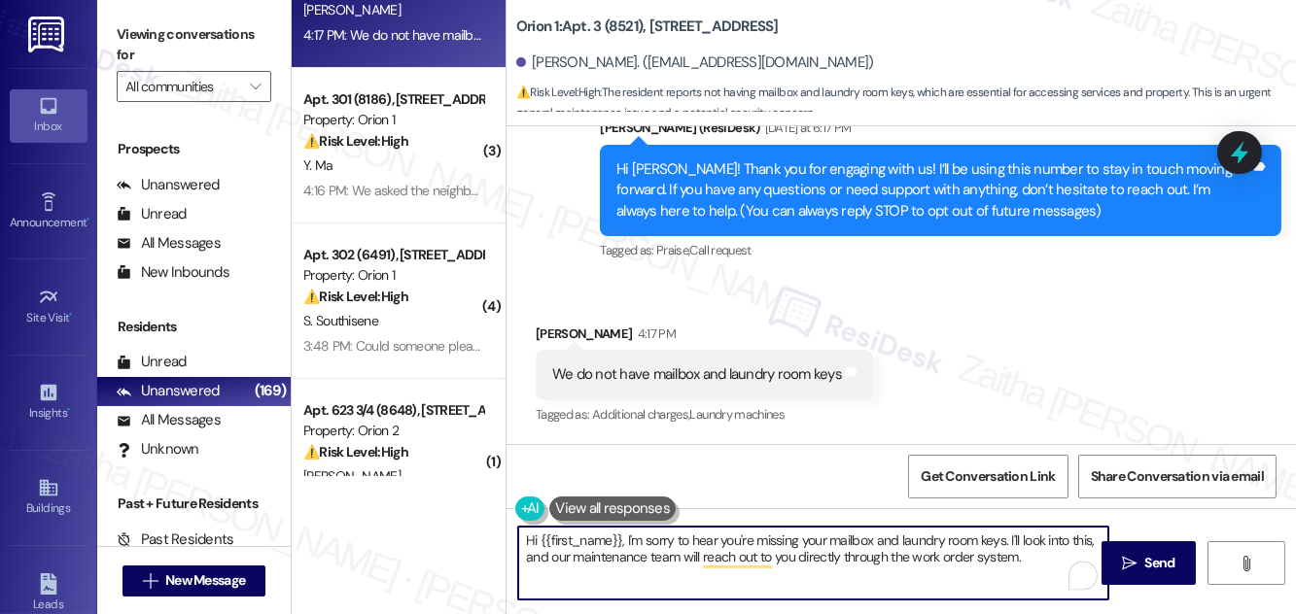
click at [625, 538] on textarea "Hi {{first_name}}, I'm sorry to hear you're missing your mailbox and laundry ro…" at bounding box center [813, 563] width 590 height 73
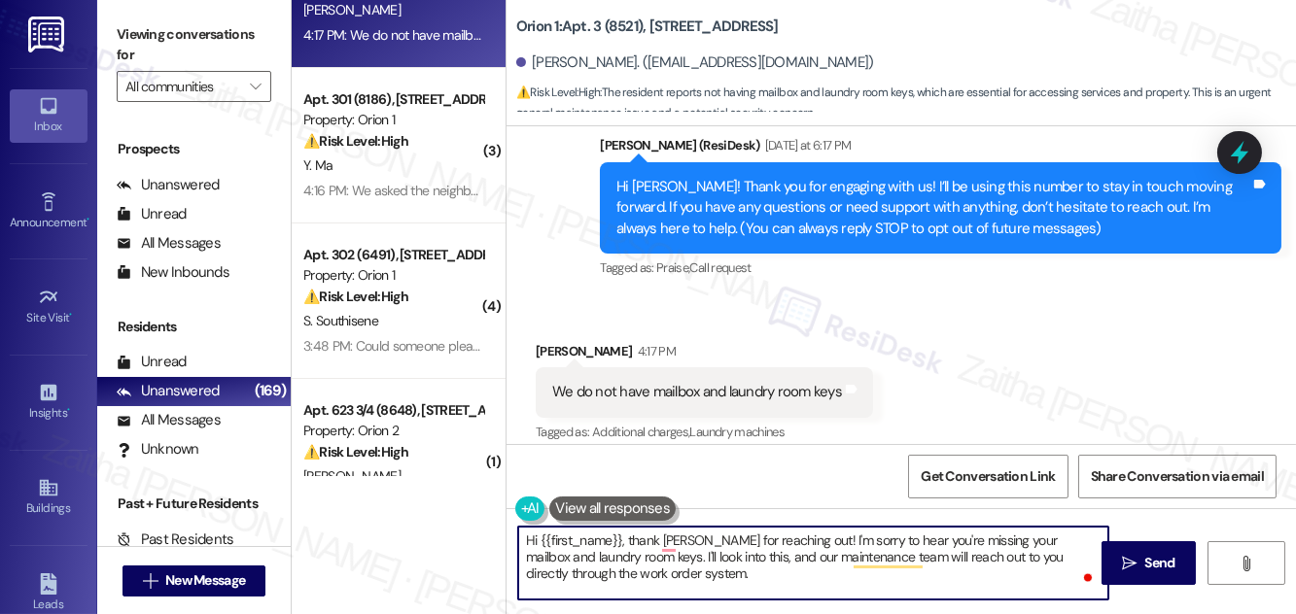
scroll to position [176, 0]
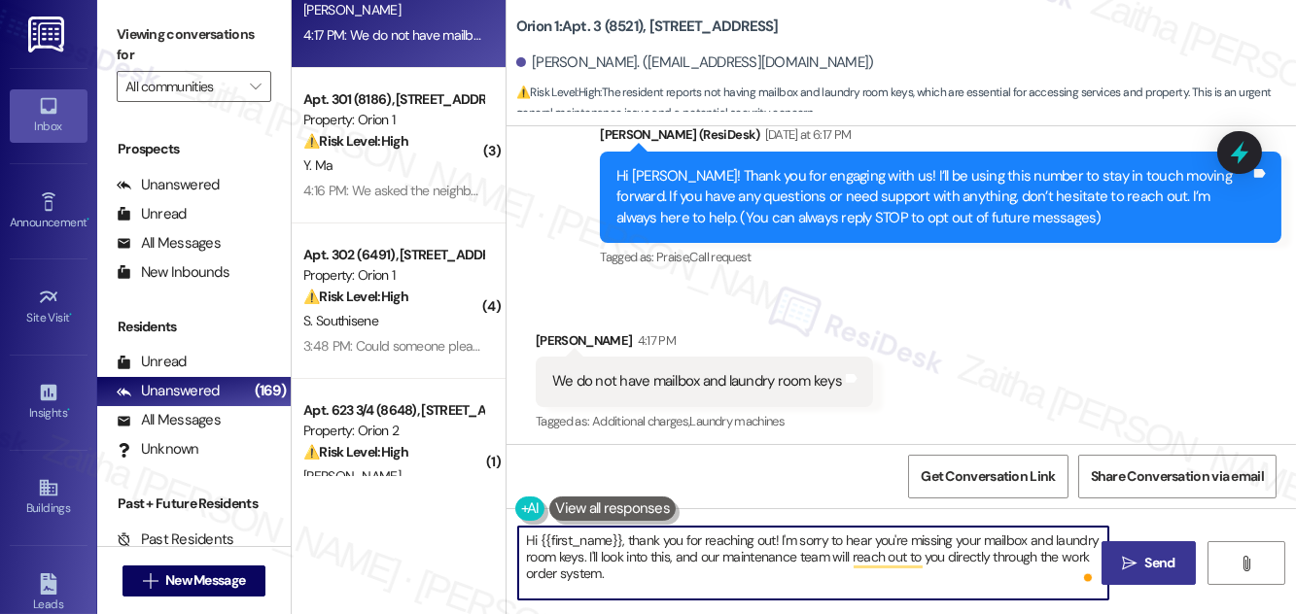
type textarea "Hi {{first_name}}, thank you for reaching out! I'm sorry to hear you're missing…"
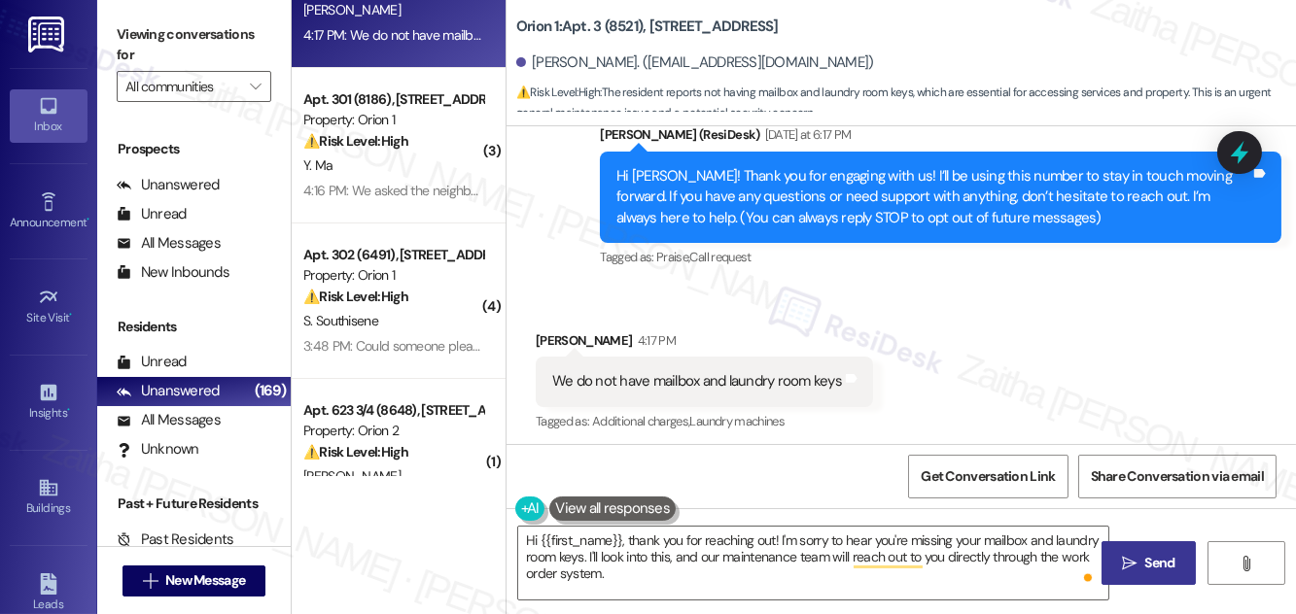
click at [1132, 559] on icon "" at bounding box center [1129, 564] width 15 height 16
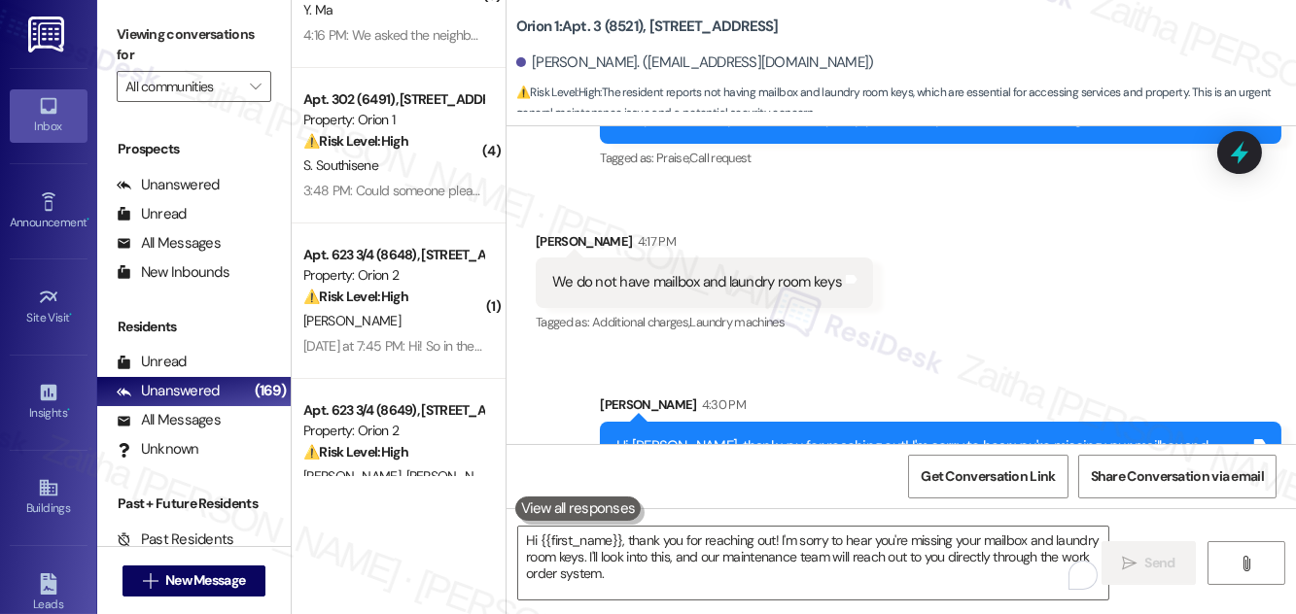
scroll to position [360, 0]
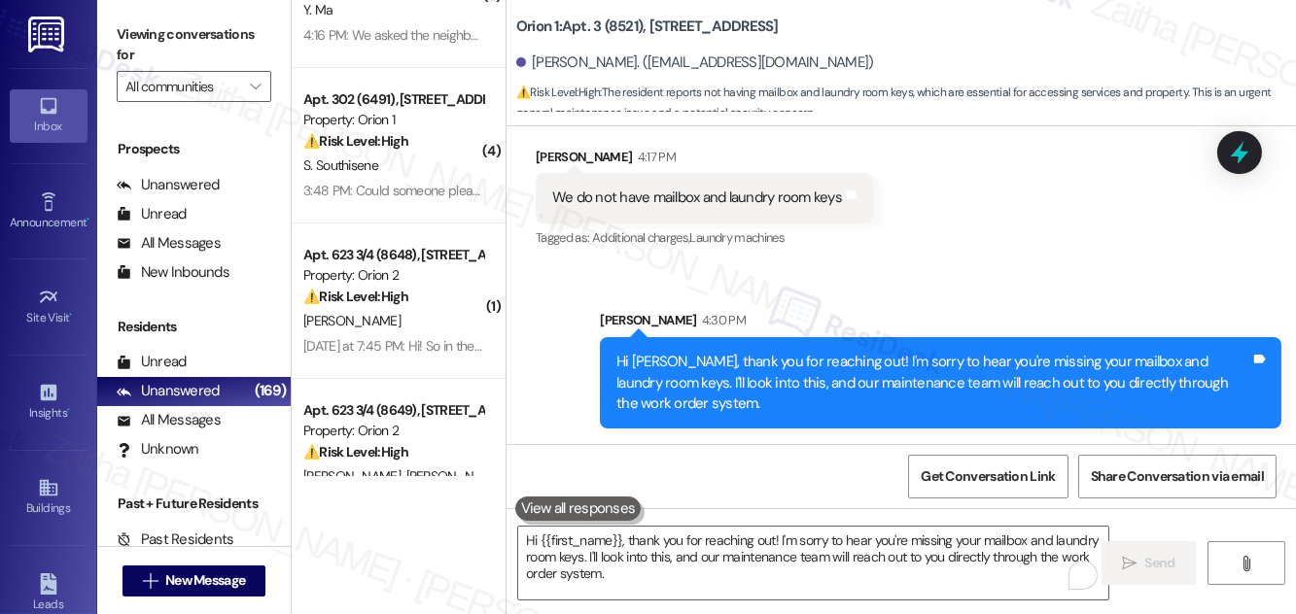
click at [1241, 164] on icon at bounding box center [1239, 152] width 25 height 25
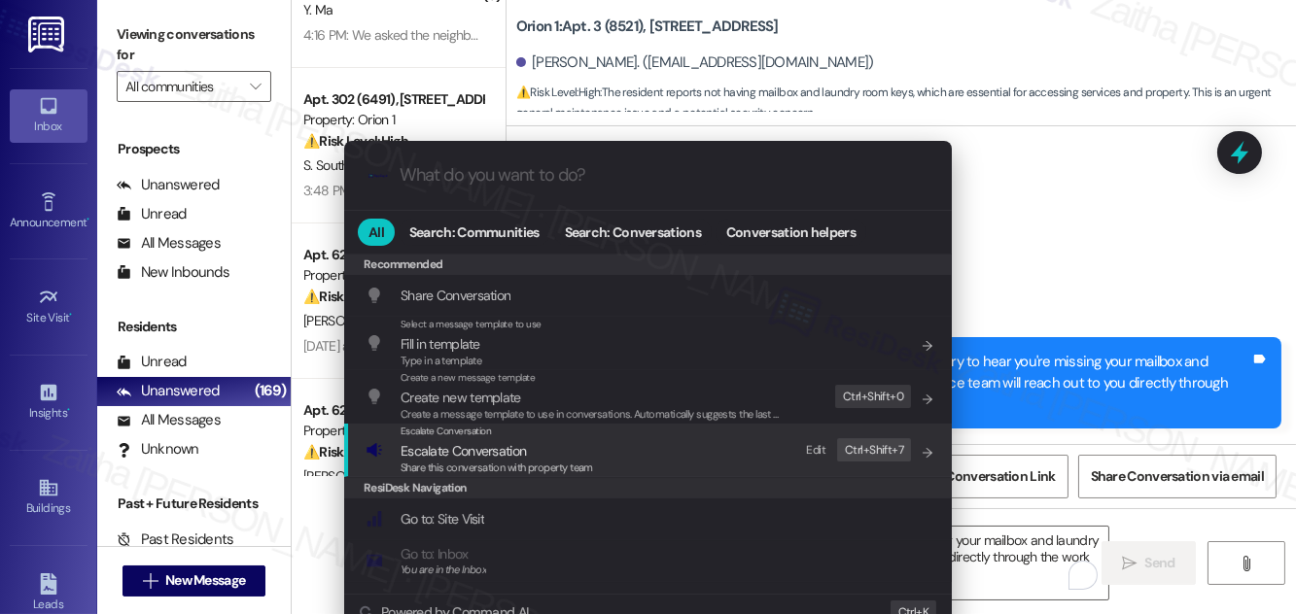
click at [437, 456] on span "Escalate Conversation" at bounding box center [463, 450] width 125 height 17
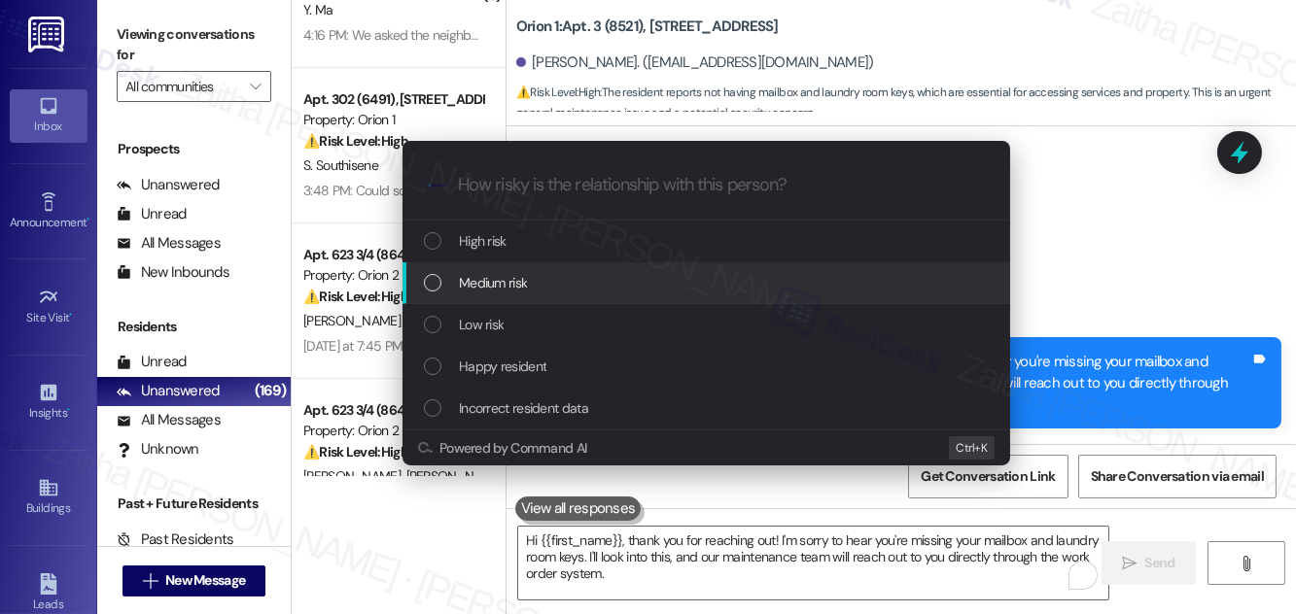
click at [492, 284] on span "Medium risk" at bounding box center [493, 282] width 68 height 21
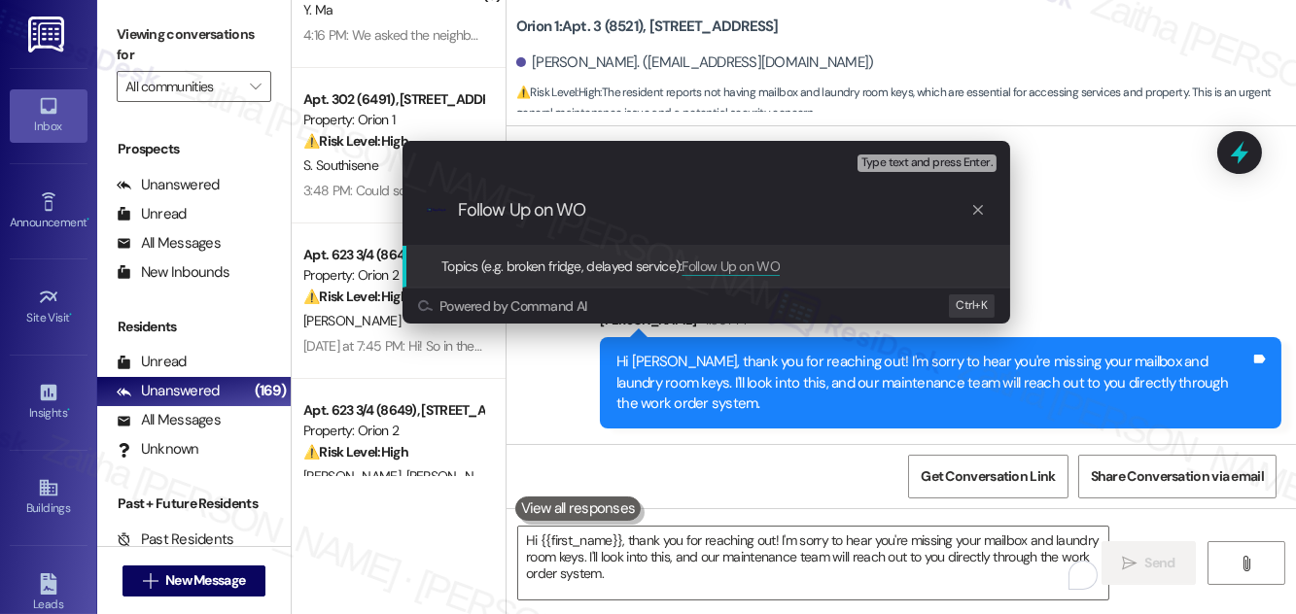
paste input "#25942"
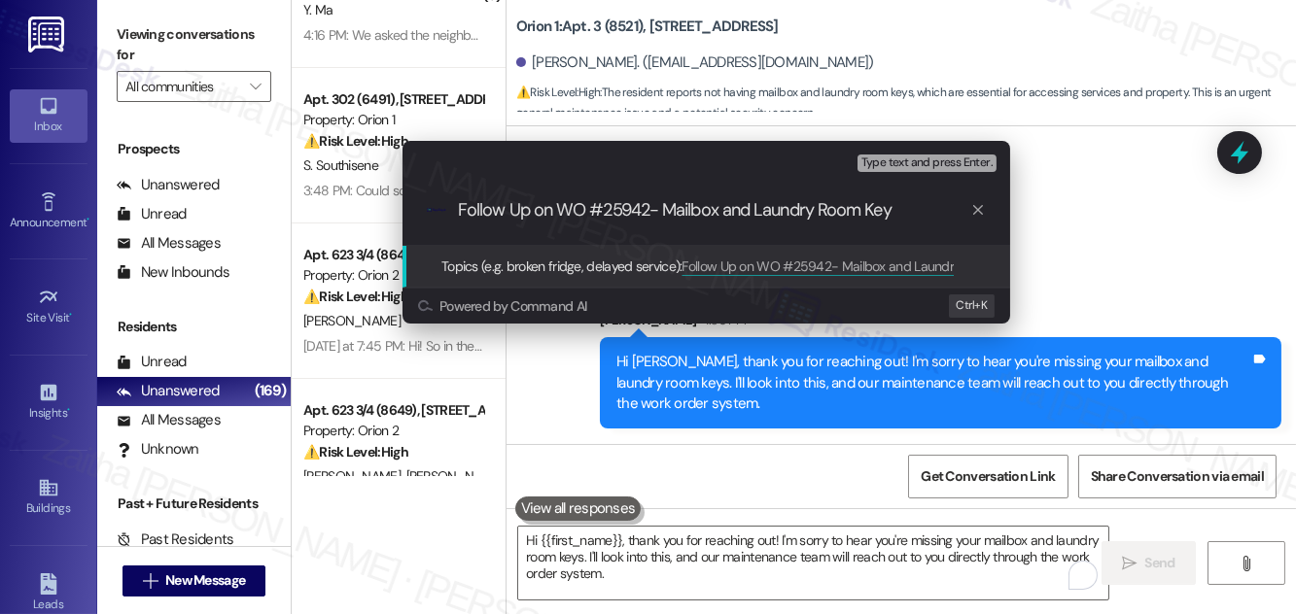
type input "Follow Up on WO #25942- Mailbox and Laundry Room Keys"
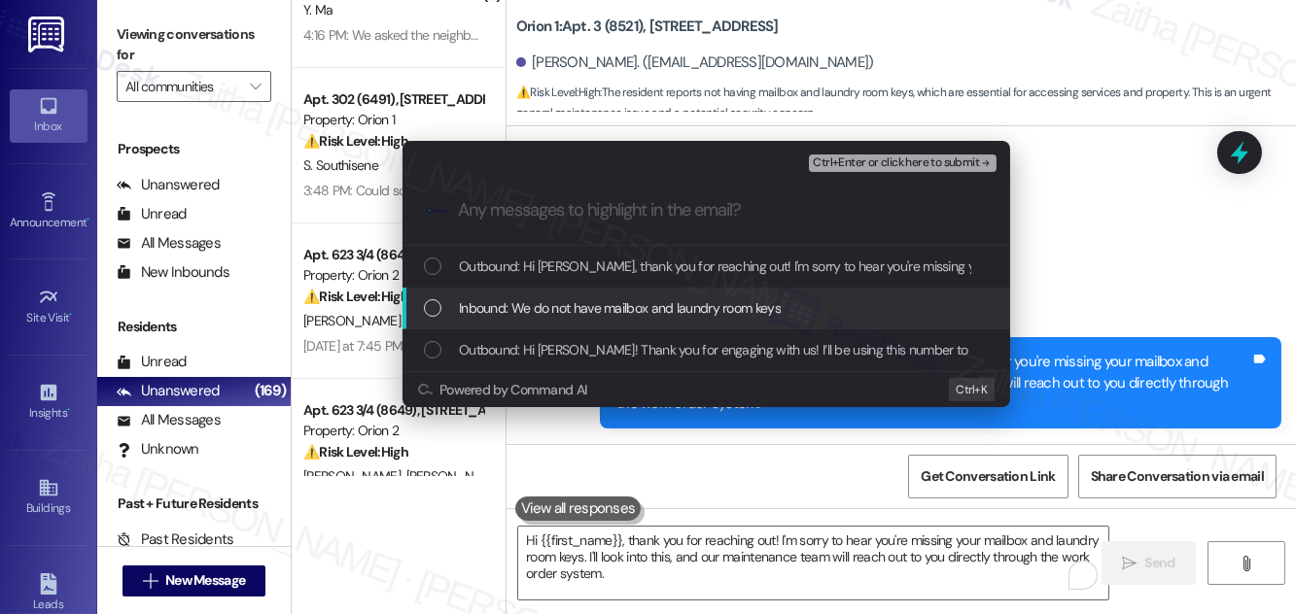
click at [680, 302] on span "Inbound: We do not have mailbox and laundry room keys" at bounding box center [620, 307] width 322 height 21
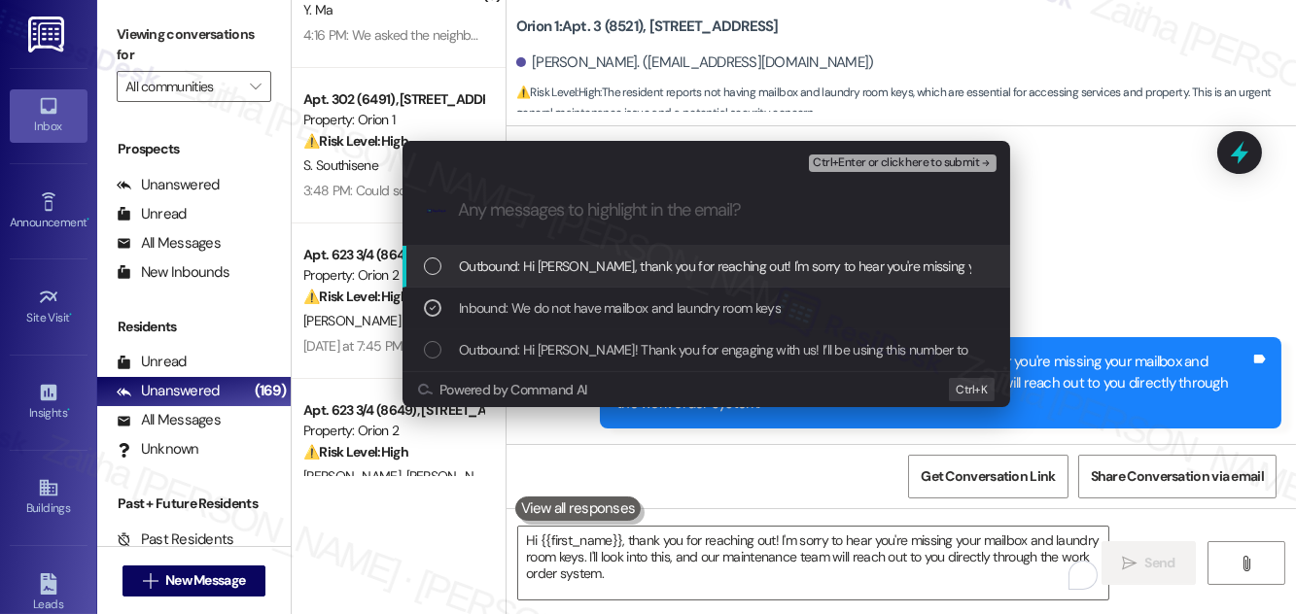
click at [907, 160] on span "Ctrl+Enter or click here to submit" at bounding box center [896, 164] width 166 height 14
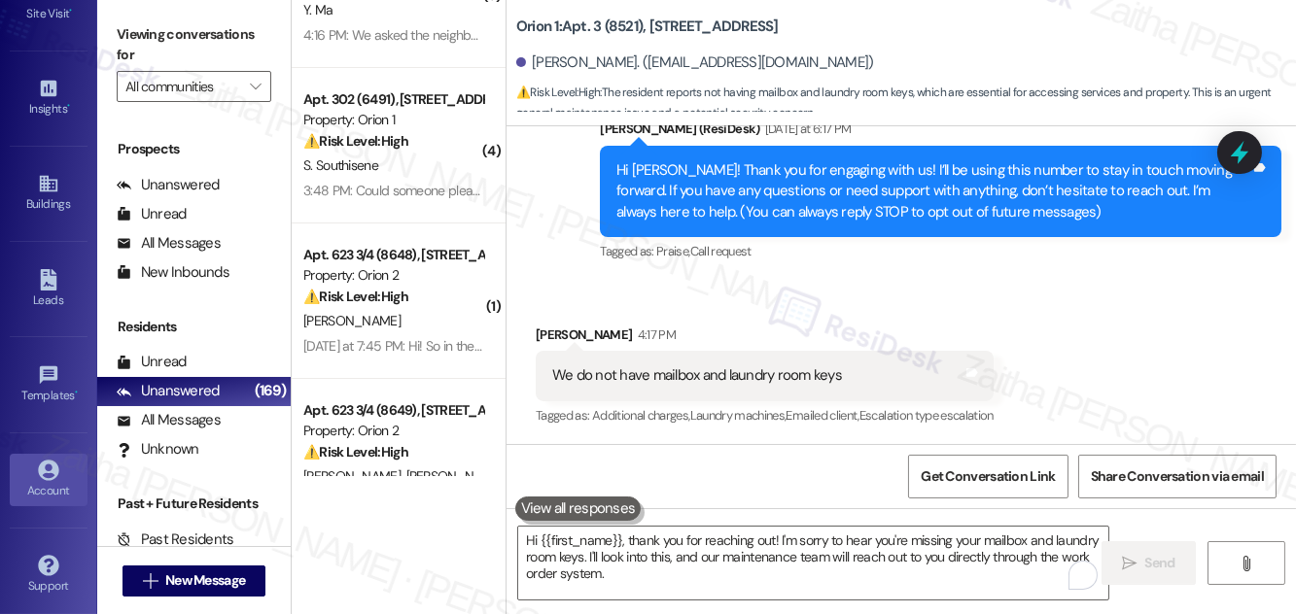
scroll to position [305, 0]
click at [39, 487] on div "Account" at bounding box center [48, 489] width 97 height 19
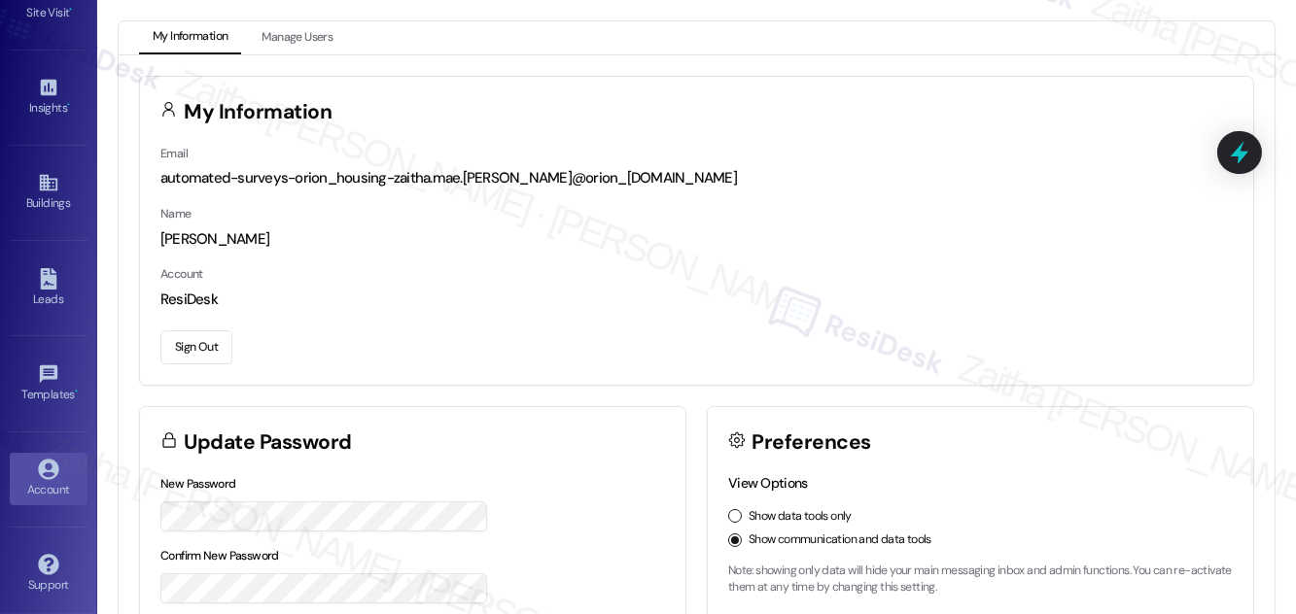
click at [207, 342] on button "Sign Out" at bounding box center [196, 348] width 72 height 34
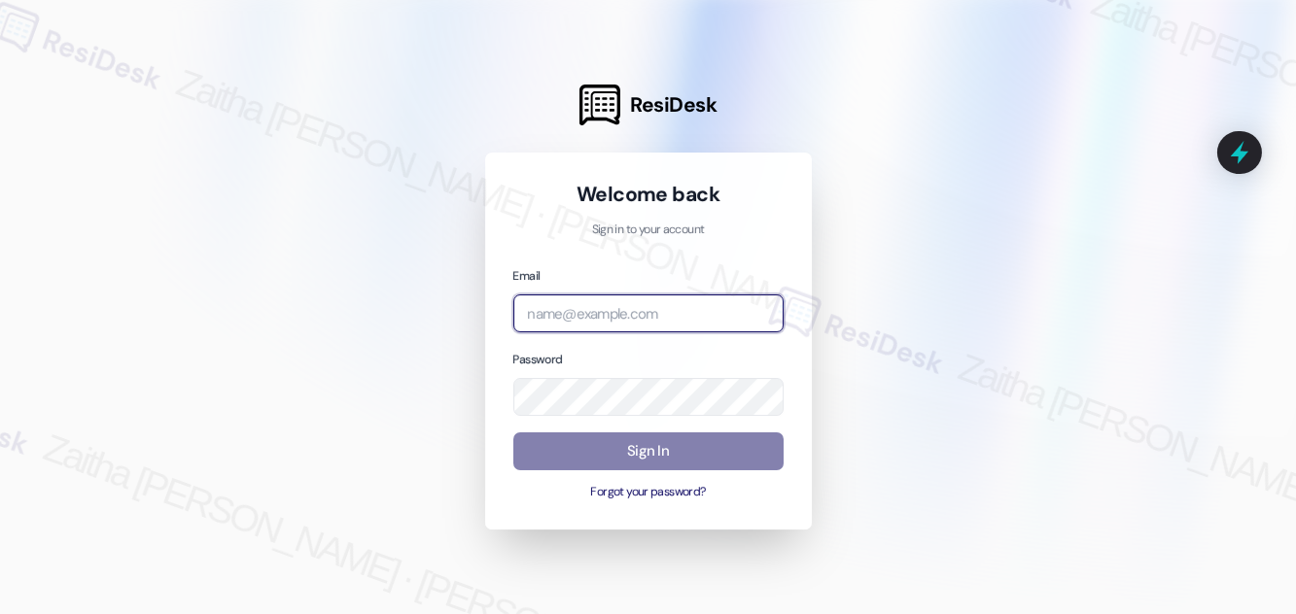
click at [590, 321] on input "email" at bounding box center [648, 314] width 270 height 38
click at [583, 310] on input "jag" at bounding box center [648, 314] width 270 height 38
click at [716, 302] on input "jag" at bounding box center [648, 314] width 270 height 38
type input "j"
type input "jag"
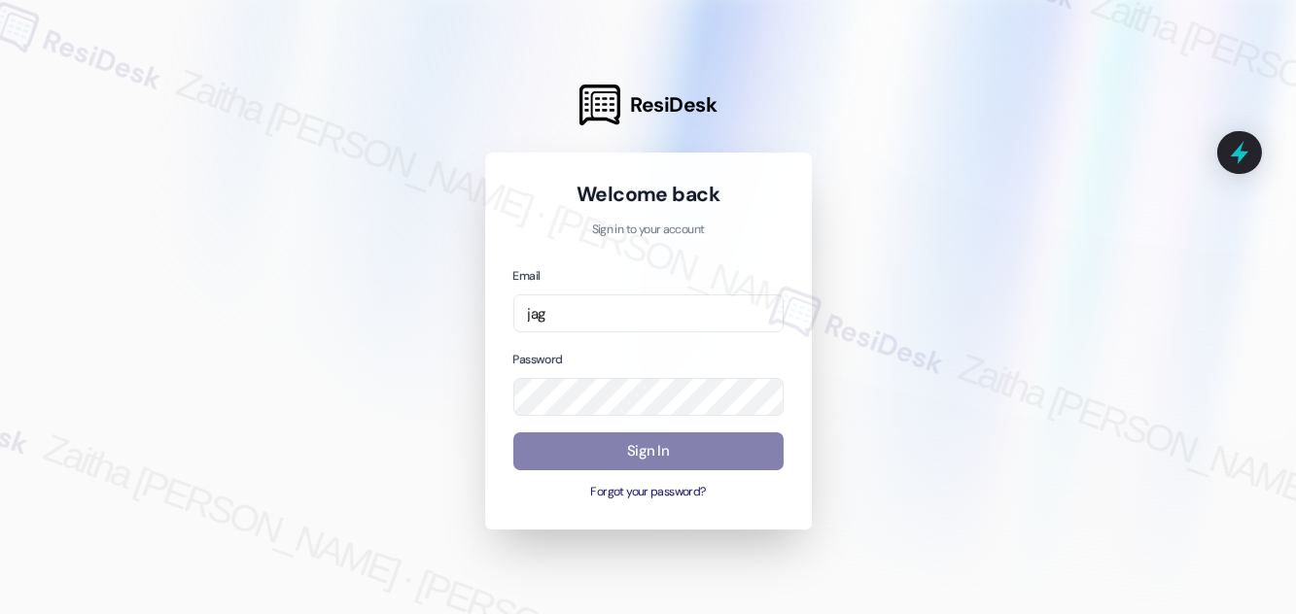
click at [410, 91] on div at bounding box center [648, 307] width 1296 height 614
